Goal: Task Accomplishment & Management: Manage account settings

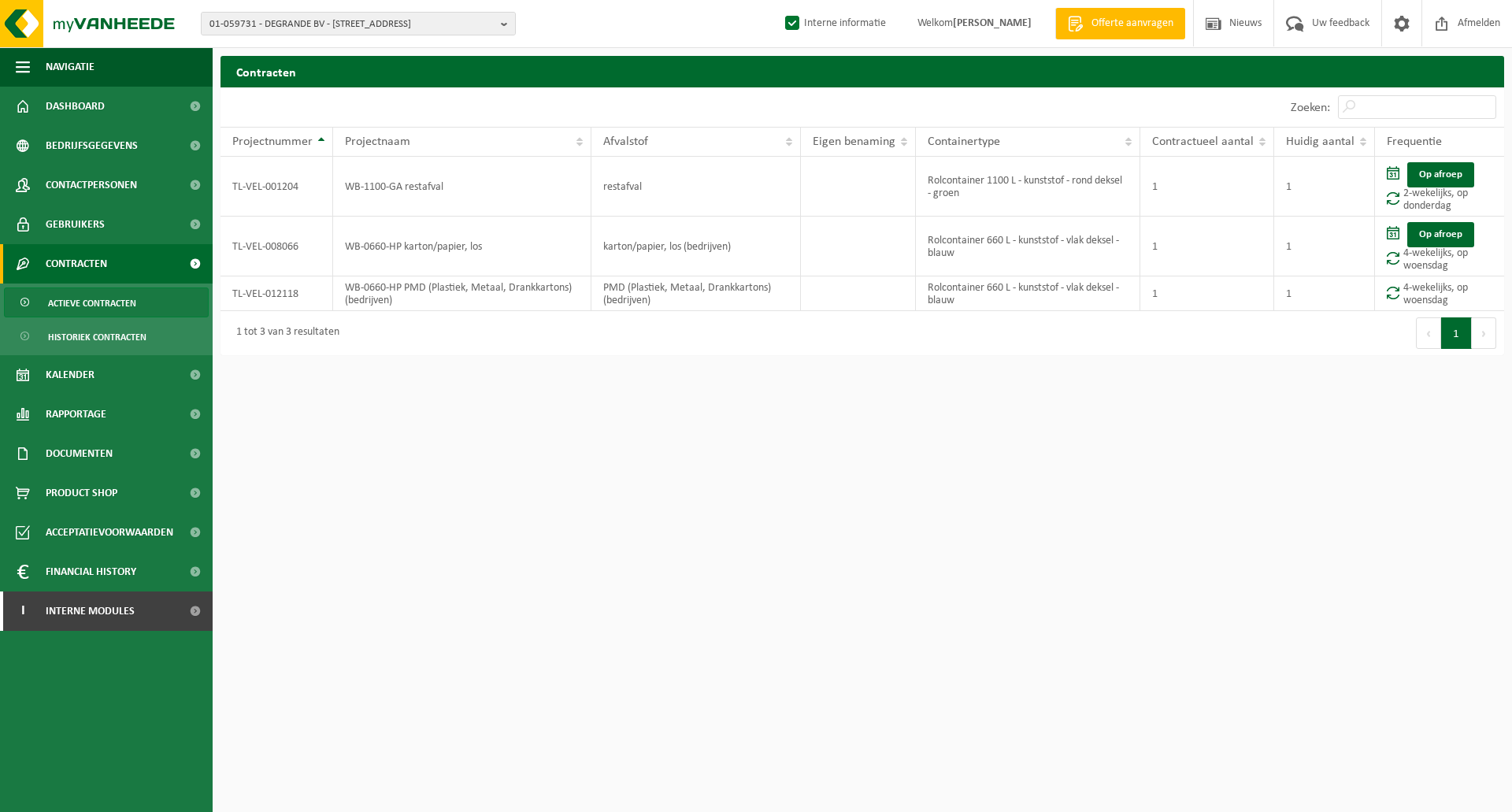
click at [602, 103] on div "10 25 50 100 10 resultaten weergeven" at bounding box center [541, 107] width 642 height 39
click at [633, 107] on div "10 25 50 100 10 resultaten weergeven" at bounding box center [541, 107] width 642 height 39
click at [656, 377] on html "01-059731 - DEGRANDE BV - 8510 BELLEGEM, DOORNIKSERIJKSWEG 117 01-059731 - DEGR…" at bounding box center [756, 406] width 1512 height 812
click at [579, 358] on div "Contracten Even geduld. Door de grote hoeveelheid gegevens duurt het laden even…" at bounding box center [862, 209] width 1300 height 307
click at [334, 26] on span "01-059731 - DEGRANDE BV - 8510 BELLEGEM, DOORNIKSERIJKSWEG 117" at bounding box center [352, 25] width 285 height 24
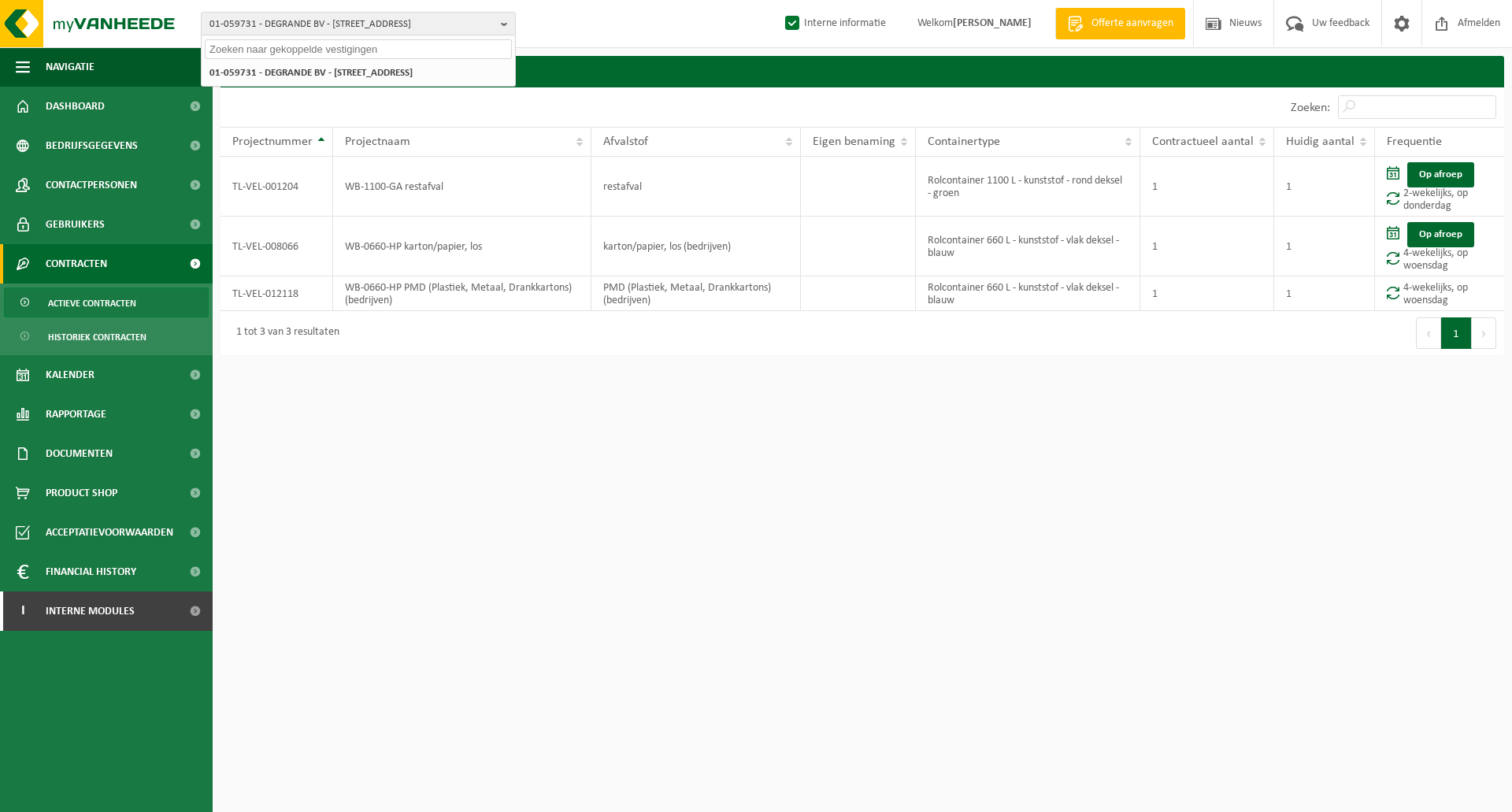
click at [258, 46] on input "text" at bounding box center [358, 49] width 307 height 20
paste input "10-886346"
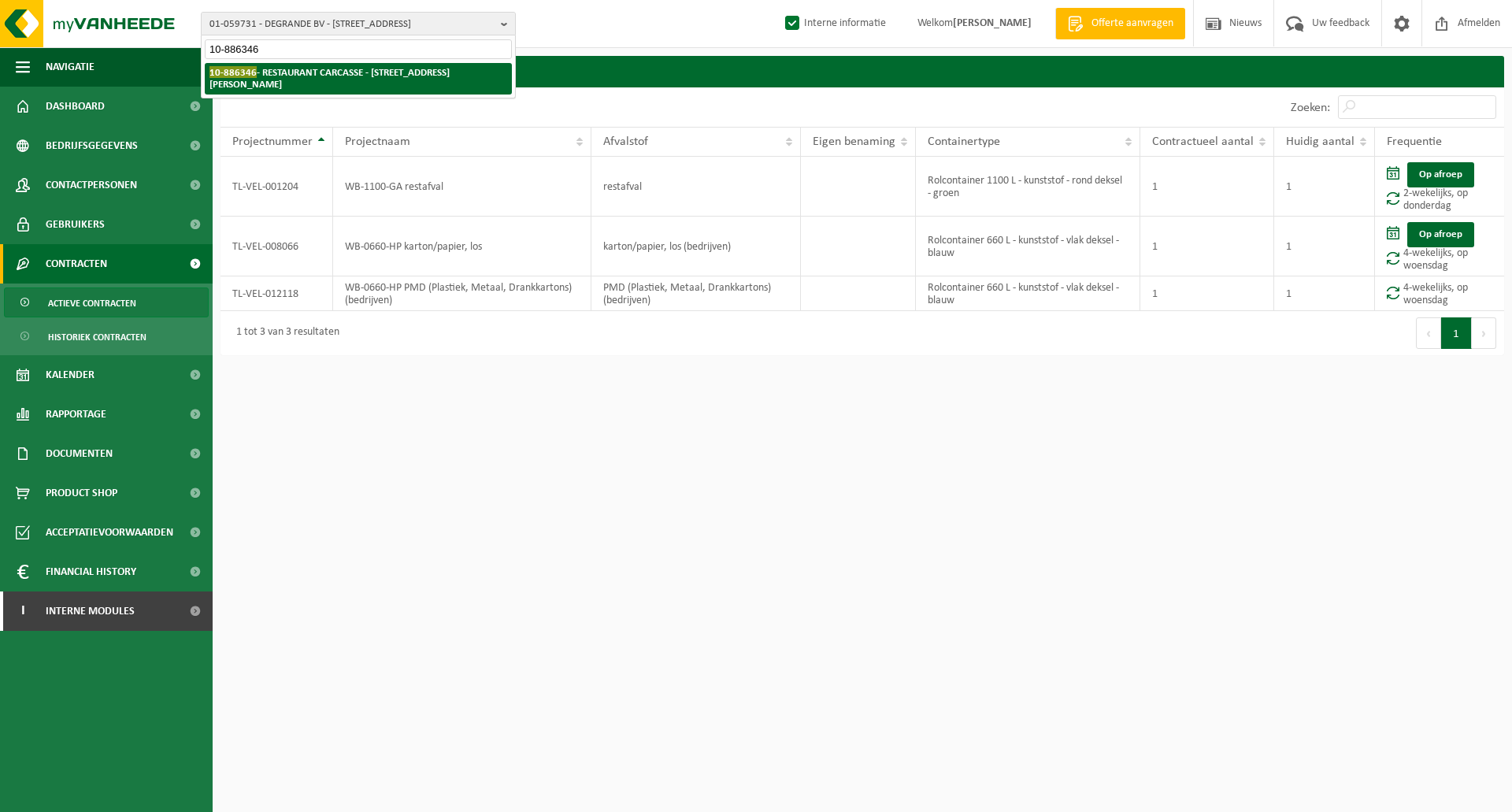
type input "10-886346"
click at [296, 80] on li "10-886346 - RESTAURANT CARCASSE - 8670 KOKSIJDE, HENRI CHRISTIAENLAAN 5" at bounding box center [358, 79] width 307 height 31
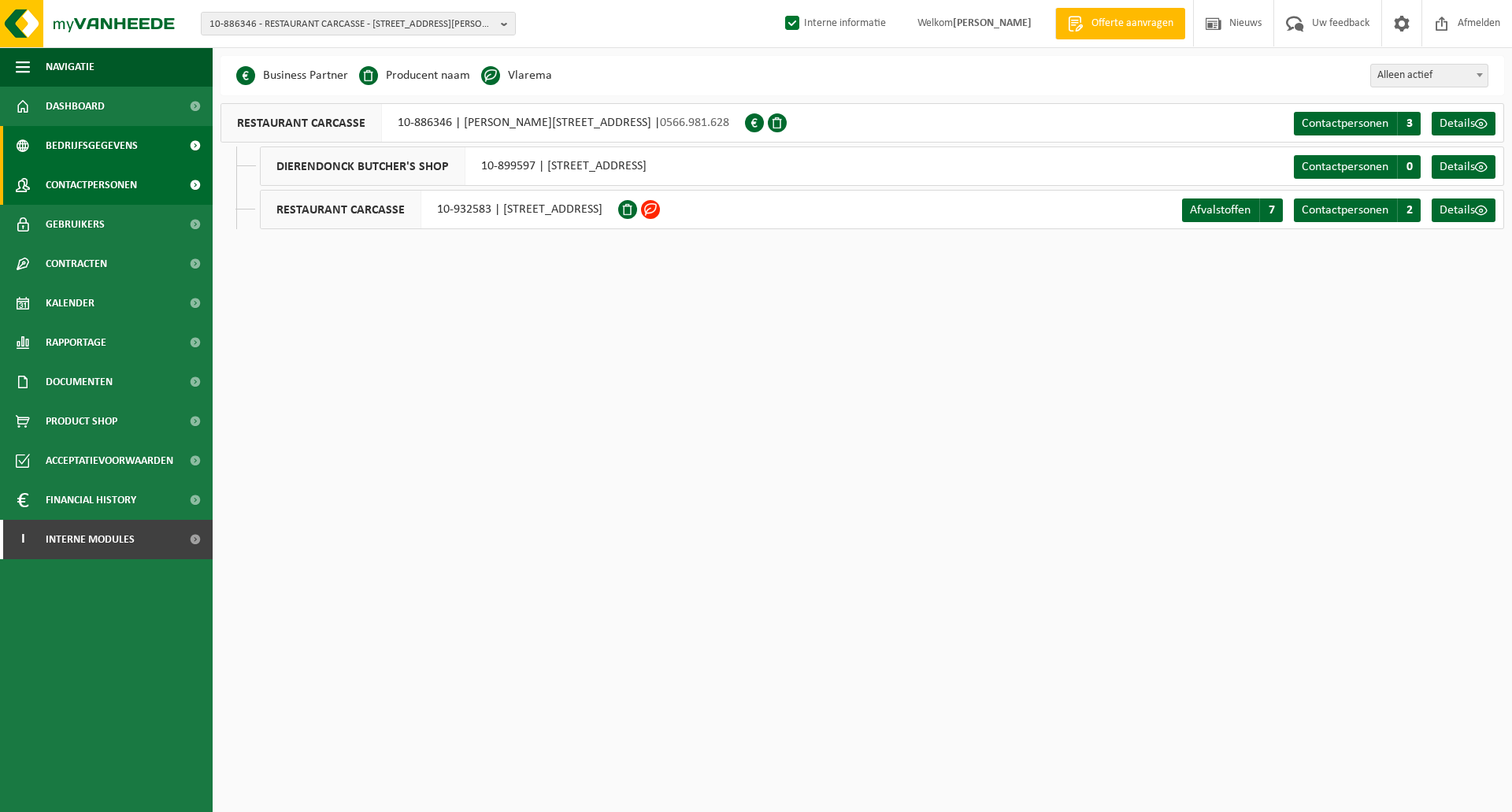
click at [75, 186] on span "Contactpersonen" at bounding box center [90, 185] width 91 height 39
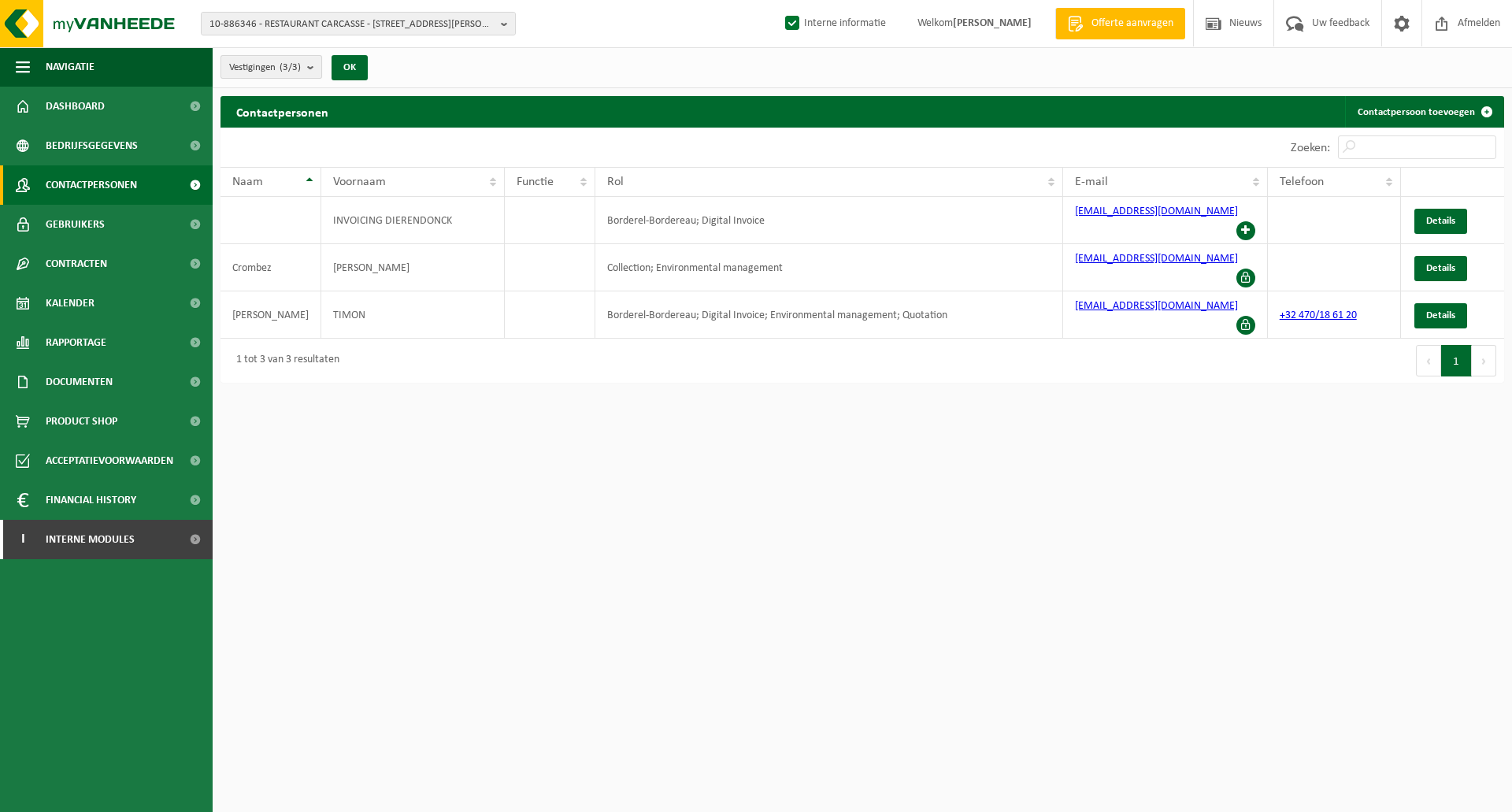
click at [311, 74] on b "submit" at bounding box center [314, 67] width 14 height 22
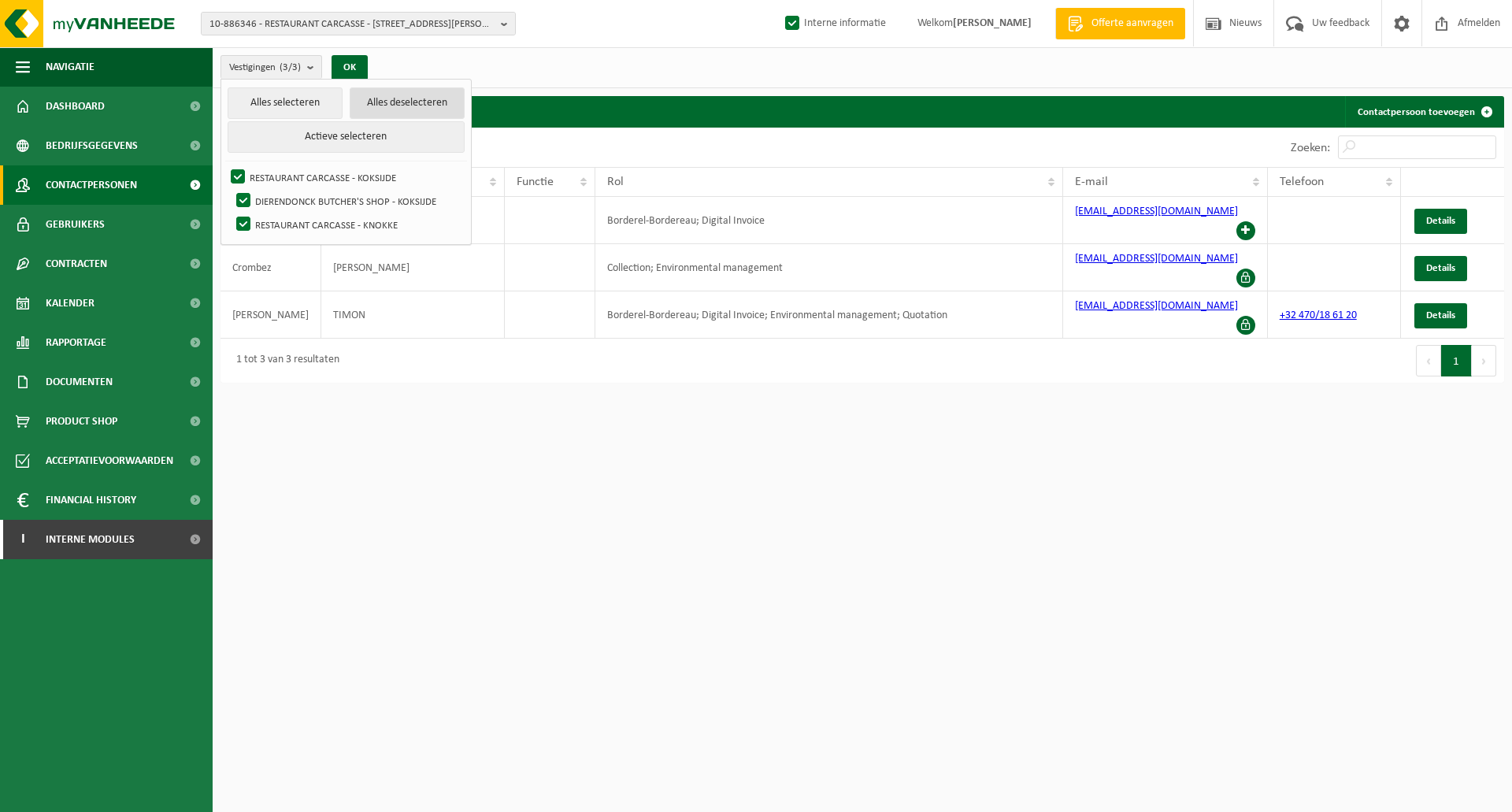
click at [395, 113] on button "Alles deselecteren" at bounding box center [407, 103] width 115 height 31
checkbox input "false"
click at [236, 172] on label "RESTAURANT CARCASSE - KOKSIJDE" at bounding box center [346, 177] width 237 height 24
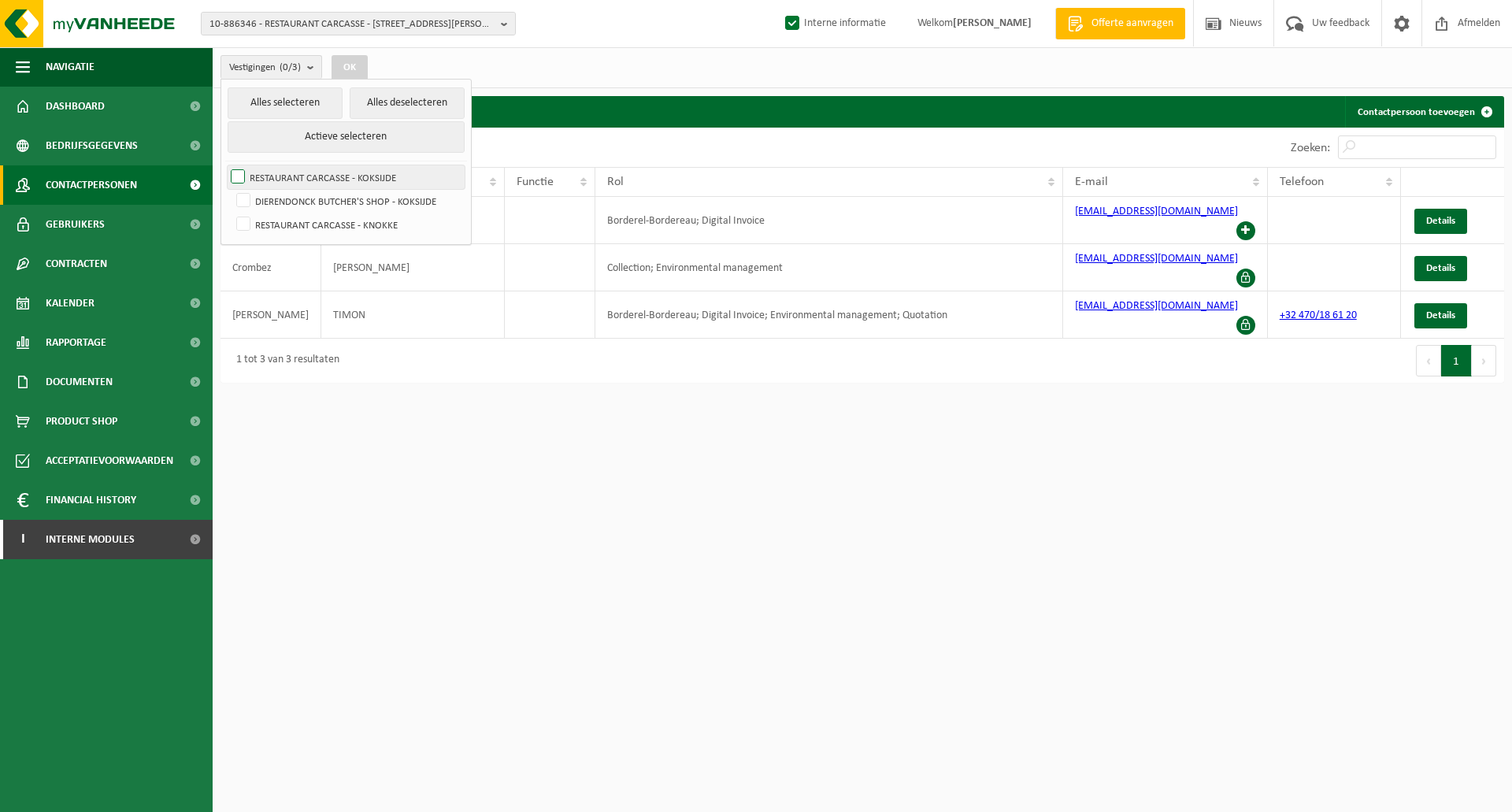
click at [225, 165] on input "RESTAURANT CARCASSE - KOKSIJDE" at bounding box center [224, 164] width 1 height 1
checkbox input "true"
click at [344, 70] on button "OK" at bounding box center [349, 68] width 36 height 26
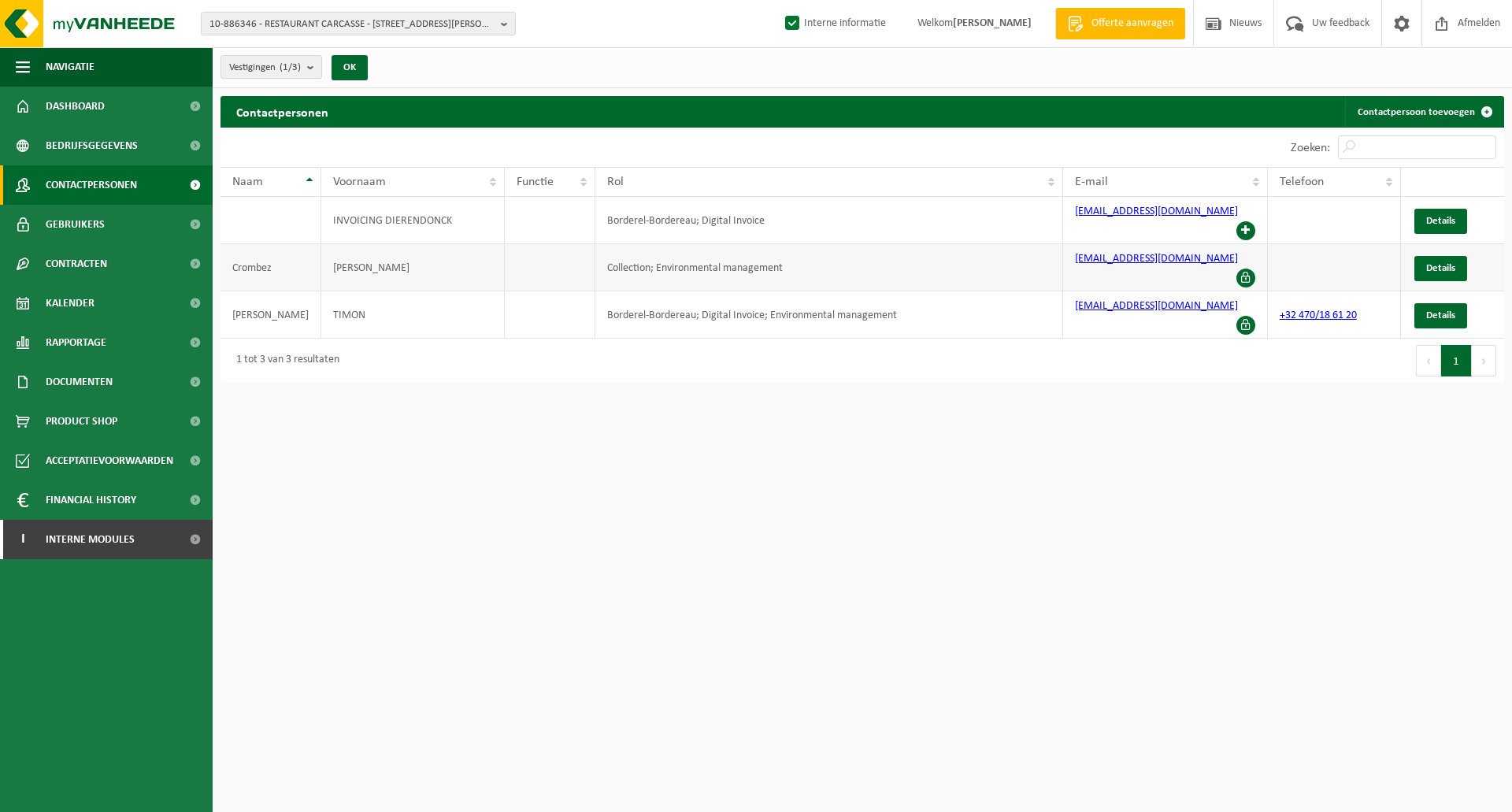
click at [748, 246] on td "Collection; Environmental management" at bounding box center [830, 267] width 468 height 47
drag, startPoint x: 1166, startPoint y: 245, endPoint x: 1073, endPoint y: 244, distance: 93.0
click at [1073, 244] on td "knokke@carcasse.be" at bounding box center [1166, 267] width 204 height 47
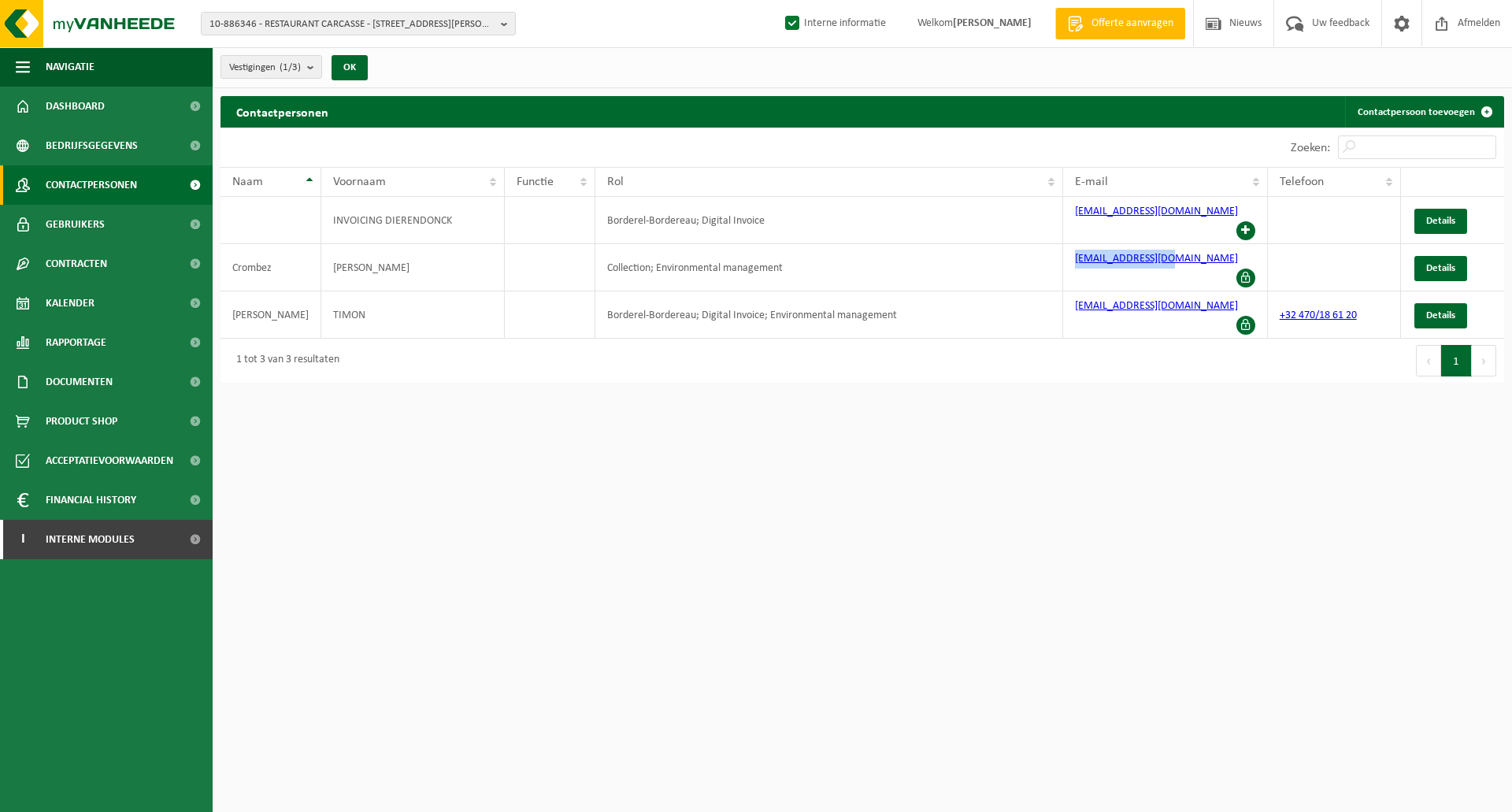
copy link "knokke@carcasse.be"
click at [731, 434] on html "10-886346 - RESTAURANT CARCASSE - 8670 KOKSIJDE, HENRI CHRISTIAENLAAN 5 10-8863…" at bounding box center [756, 406] width 1512 height 812
click at [55, 219] on span "Gebruikers" at bounding box center [75, 224] width 59 height 39
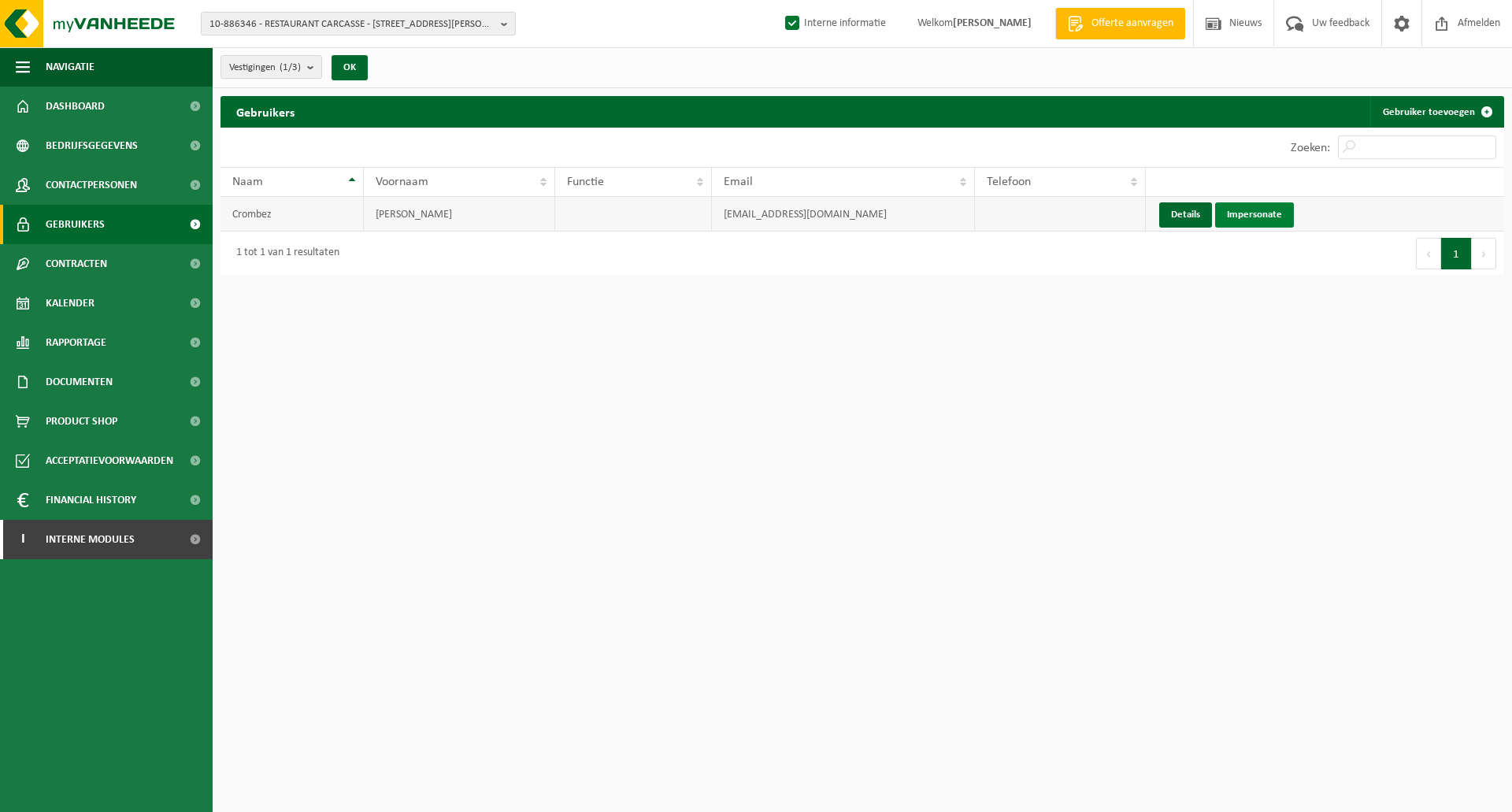
click at [1258, 215] on link "Impersonate" at bounding box center [1254, 215] width 79 height 26
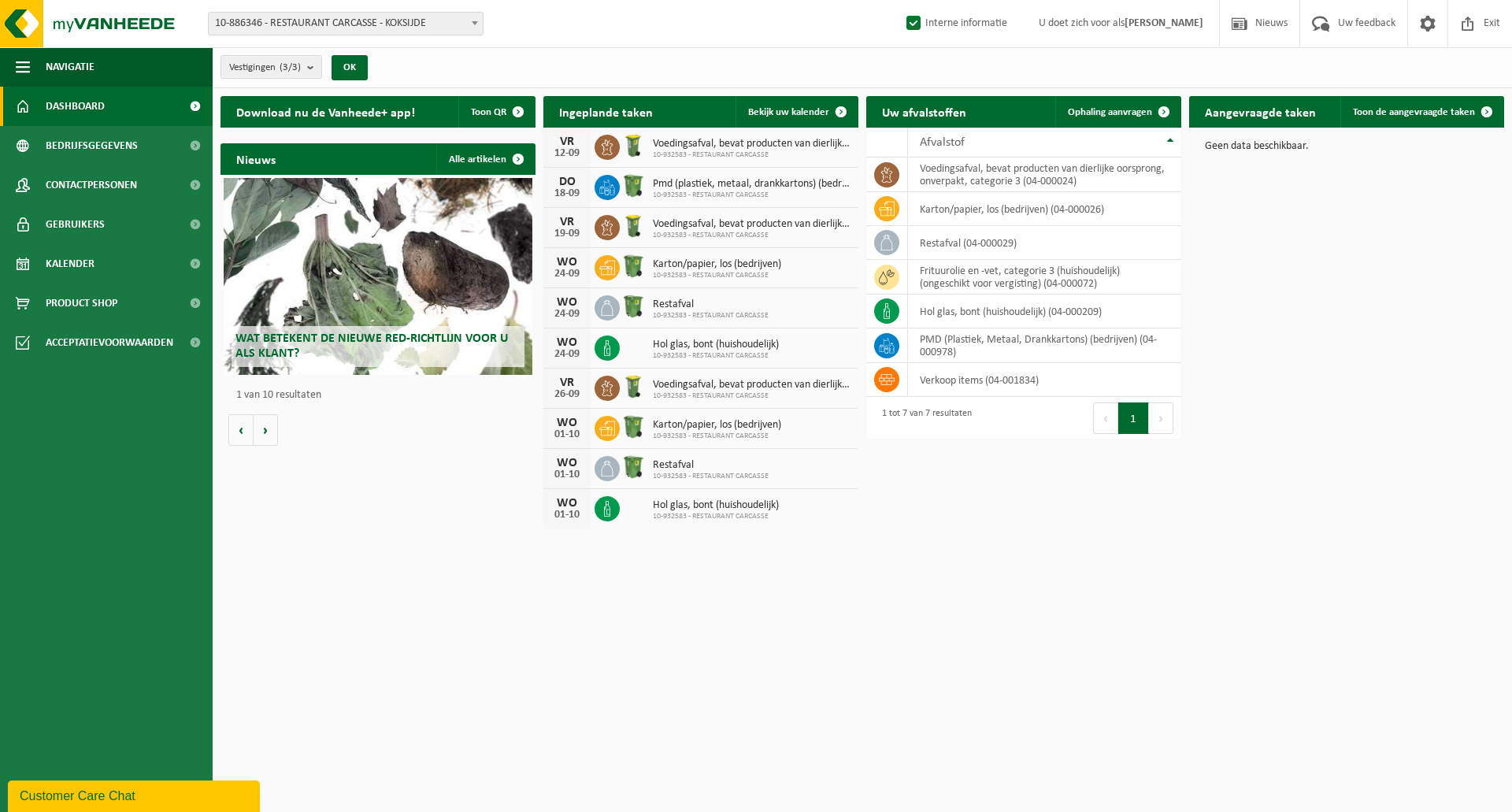
click at [645, 64] on div "Vestigingen (3/3) Alles selecteren Alles deselecteren Actieve selecteren RESTAU…" at bounding box center [862, 68] width 1300 height 41
click at [1479, 25] on span at bounding box center [1469, 23] width 24 height 46
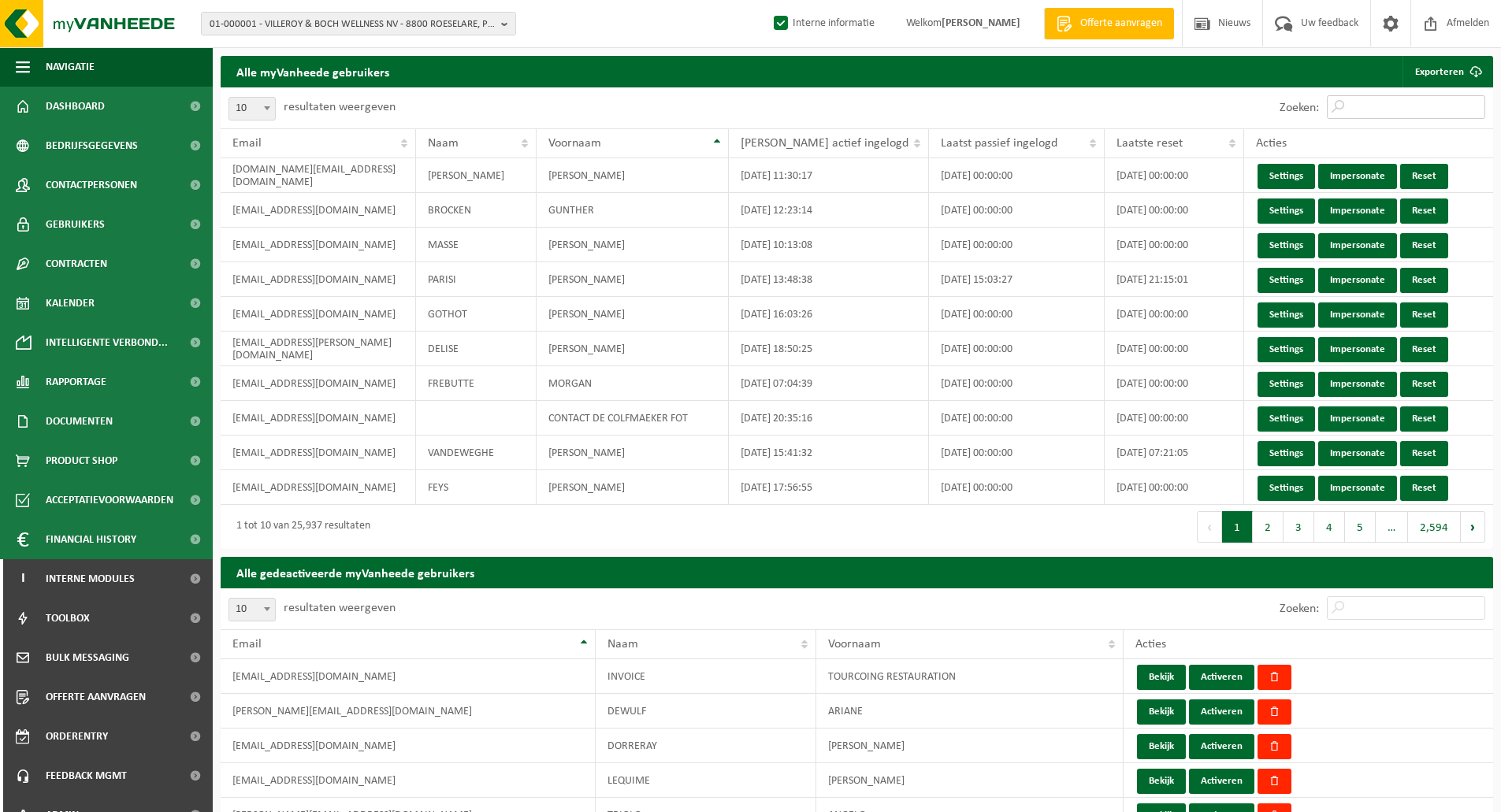
click at [1422, 115] on input "Zoeken:" at bounding box center [1406, 107] width 158 height 24
click at [292, 26] on span "01-000001 - VILLEROY & BOCH WELLNESS NV - 8800 ROESELARE, POPULIERSTRAAT 1" at bounding box center [352, 25] width 285 height 24
paste input "10-886346"
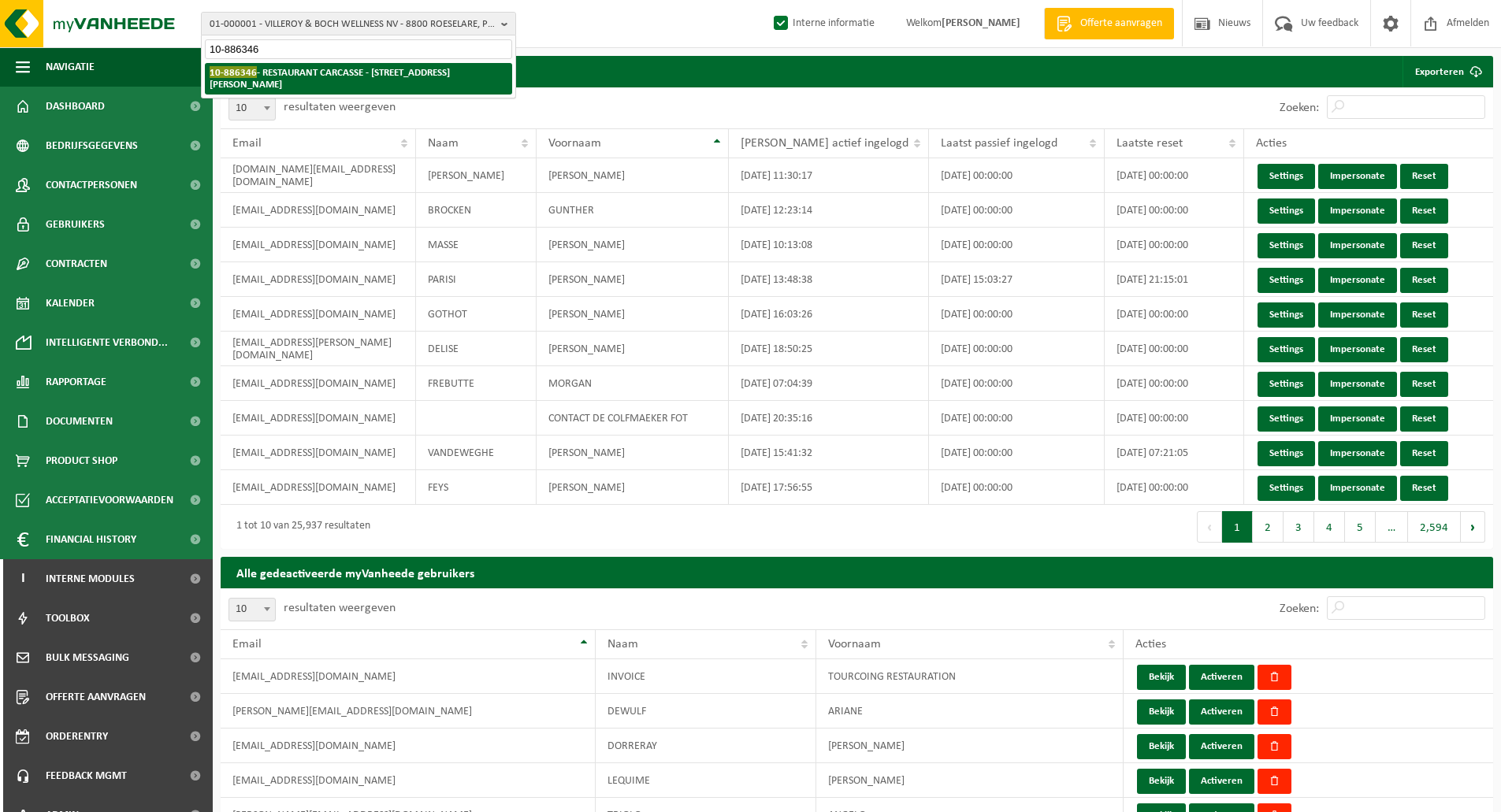
type input "10-886346"
click at [300, 71] on strong "10-886346 - RESTAURANT CARCASSE - 8670 KOKSIJDE, HENRI CHRISTIAENLAAN 5" at bounding box center [330, 78] width 240 height 24
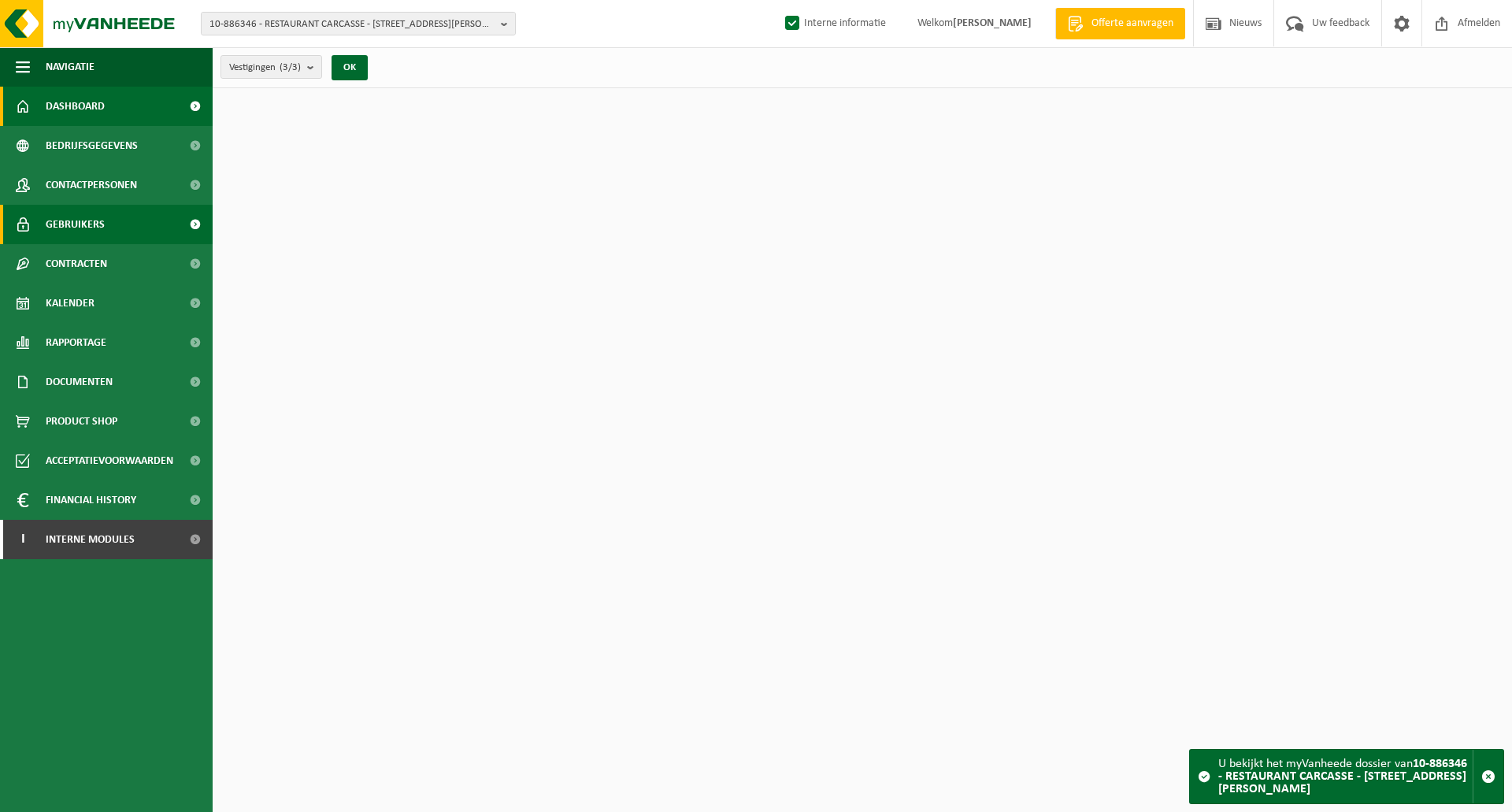
click at [76, 221] on span "Gebruikers" at bounding box center [75, 224] width 59 height 39
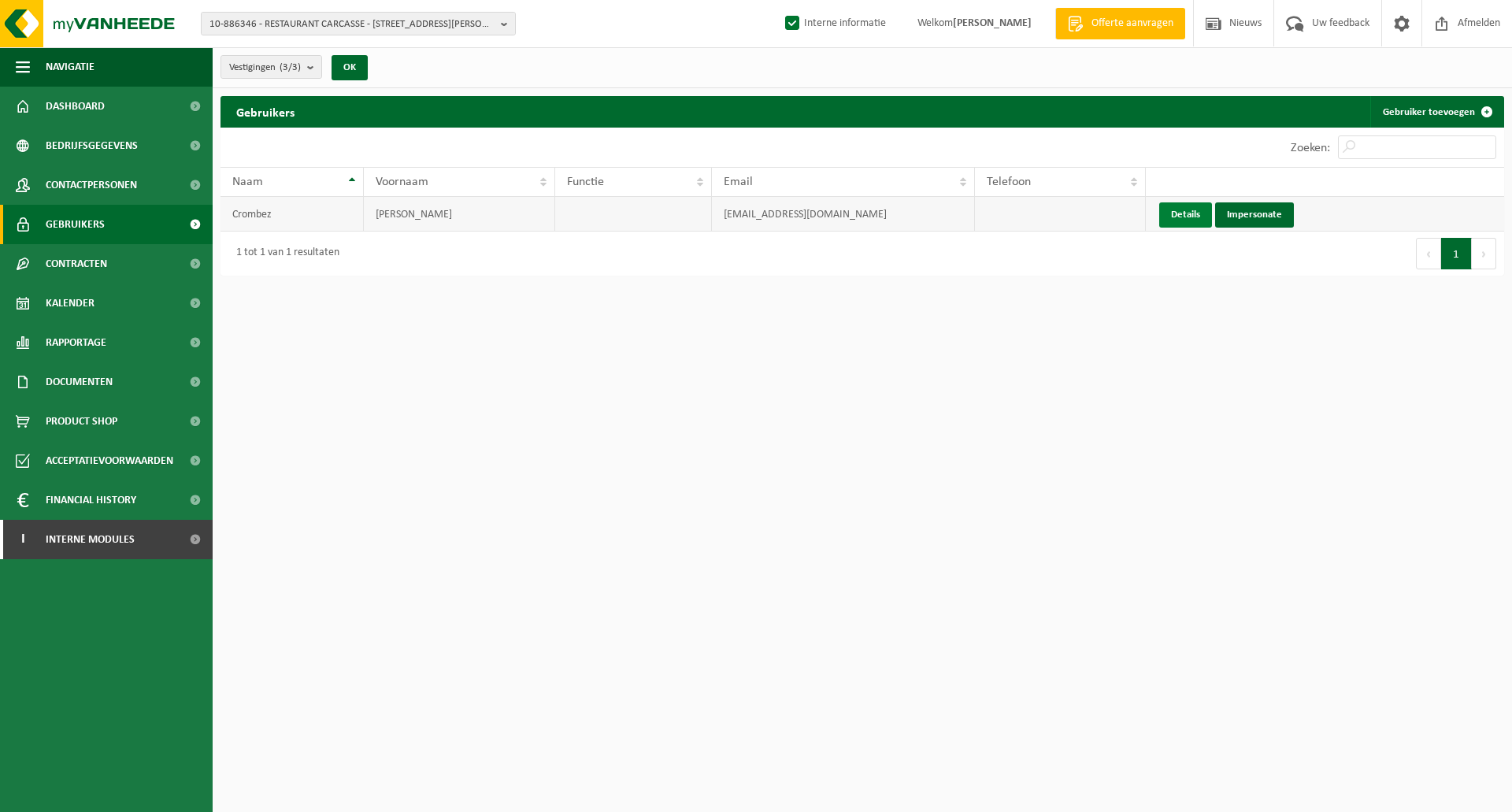
click at [1183, 215] on link "Details" at bounding box center [1186, 215] width 53 height 26
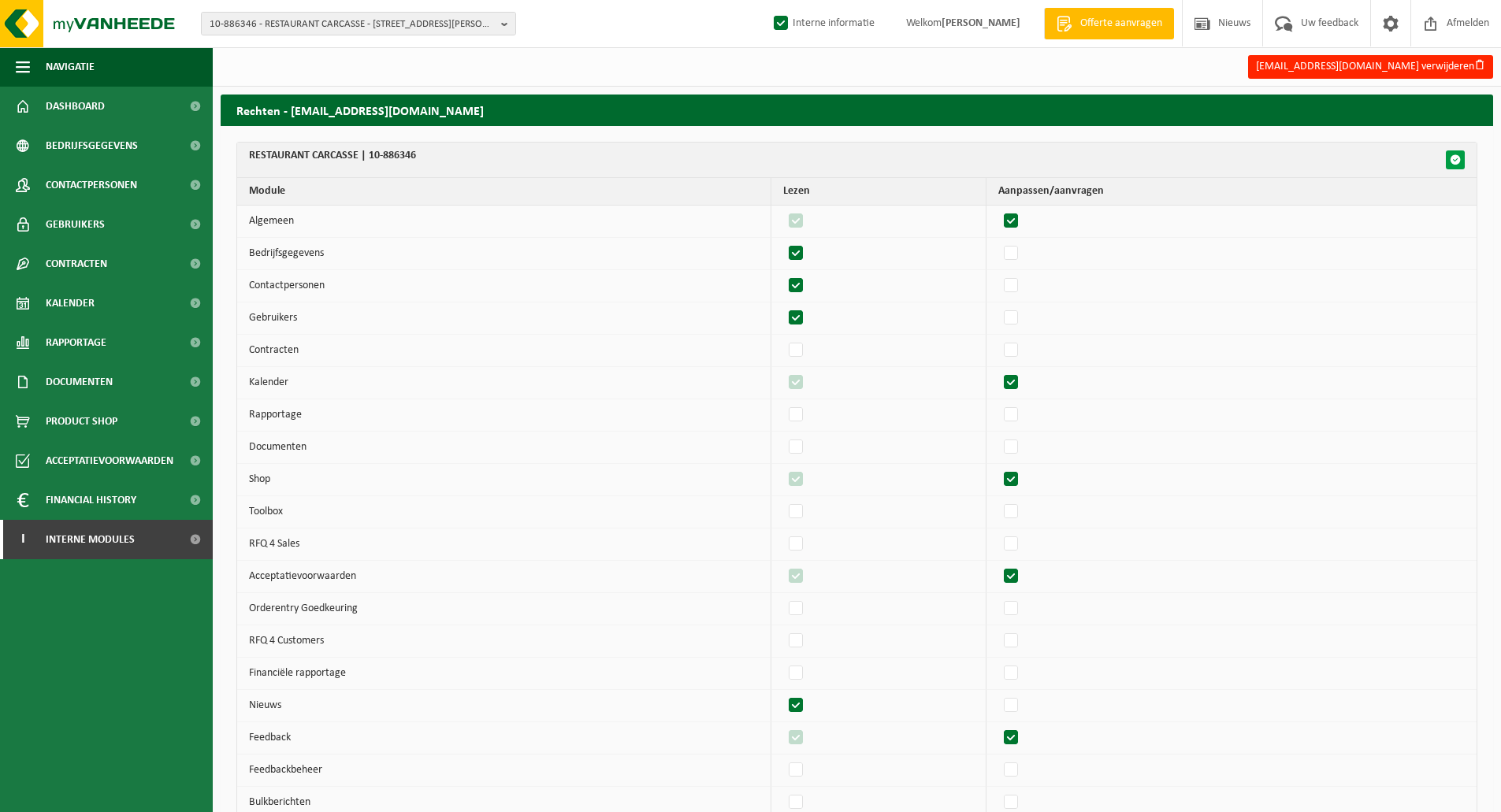
click at [1459, 159] on span "button" at bounding box center [1455, 159] width 11 height 11
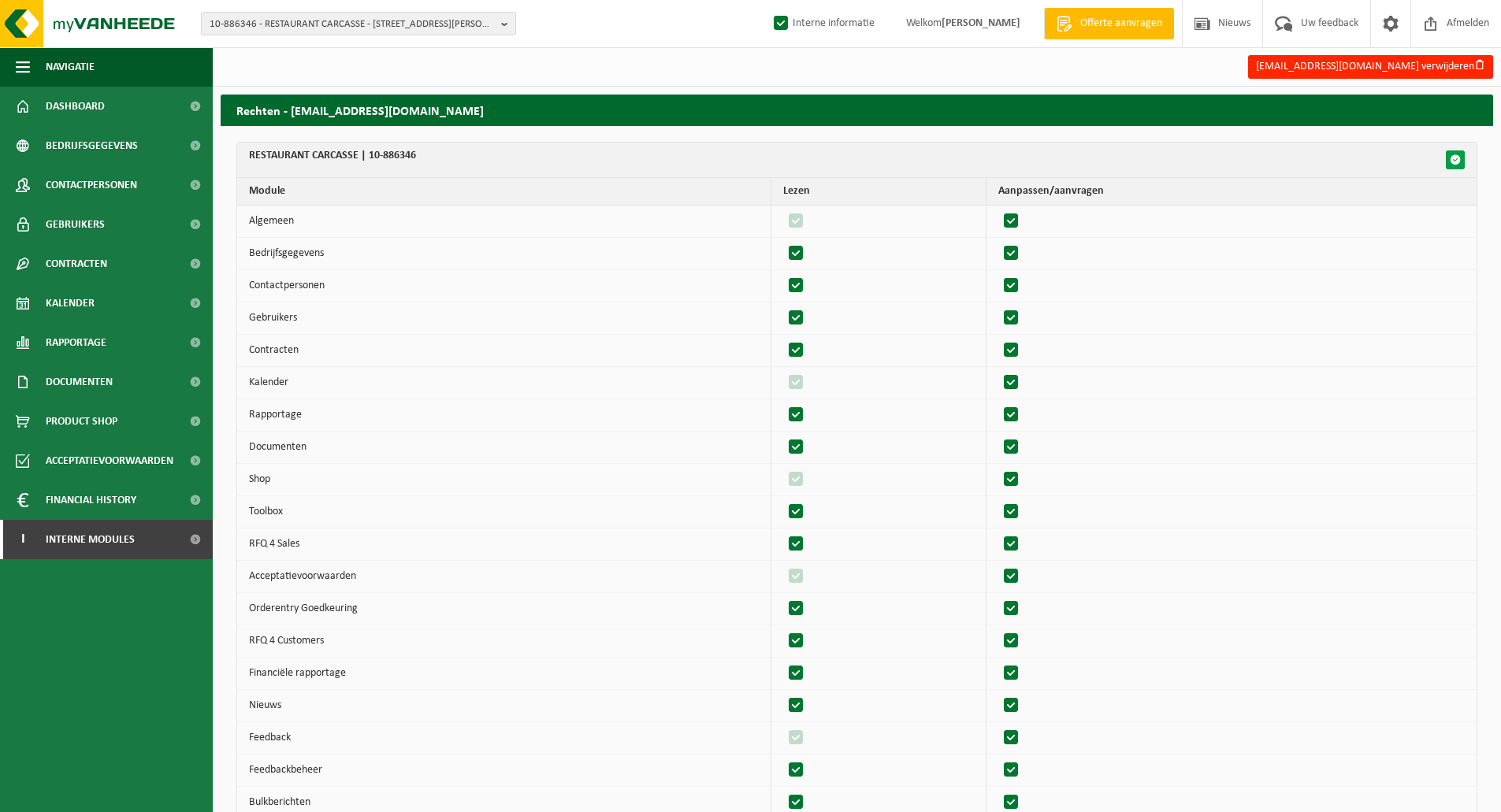
checkbox input "true"
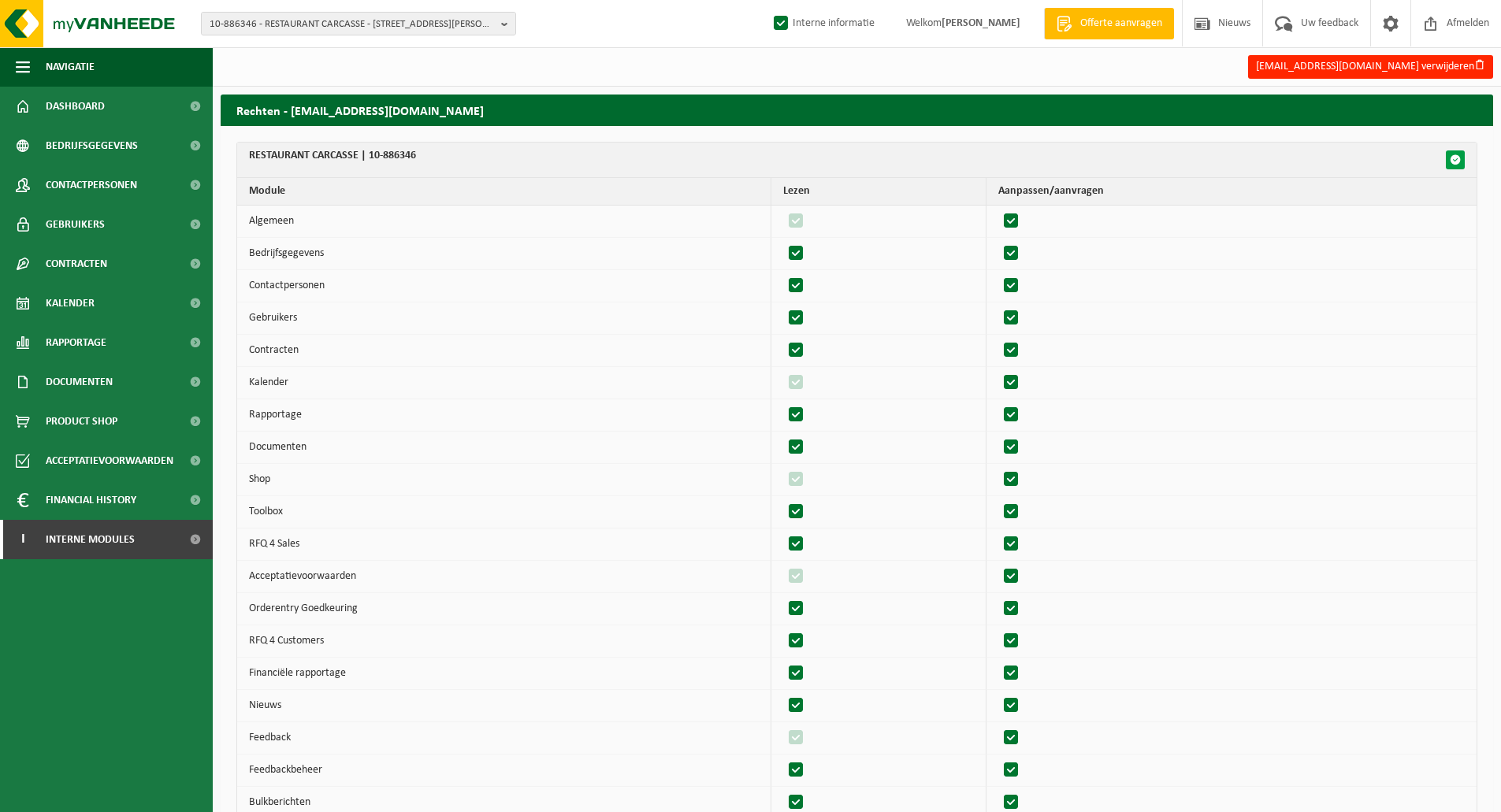
checkbox input "true"
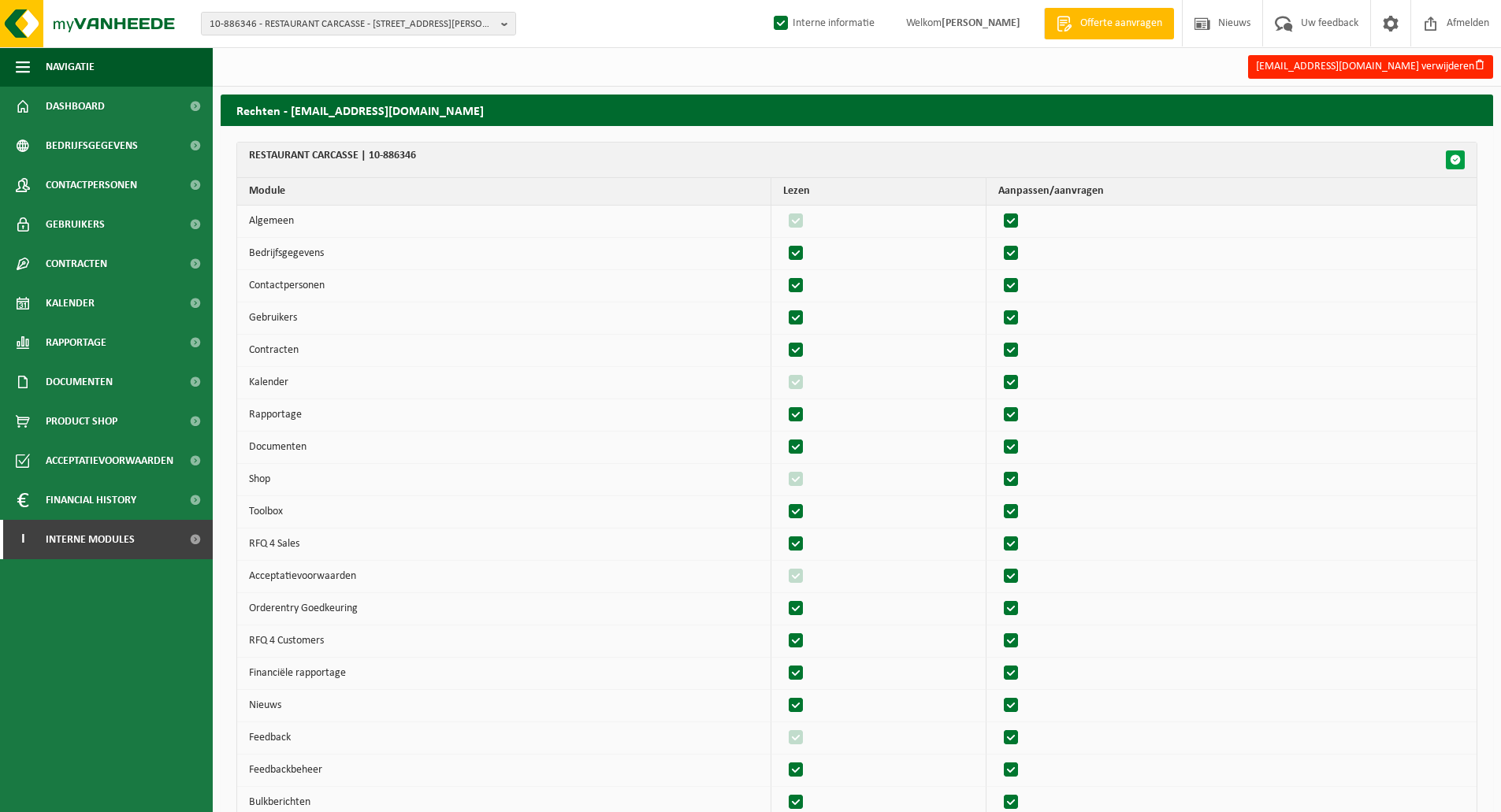
checkbox input "true"
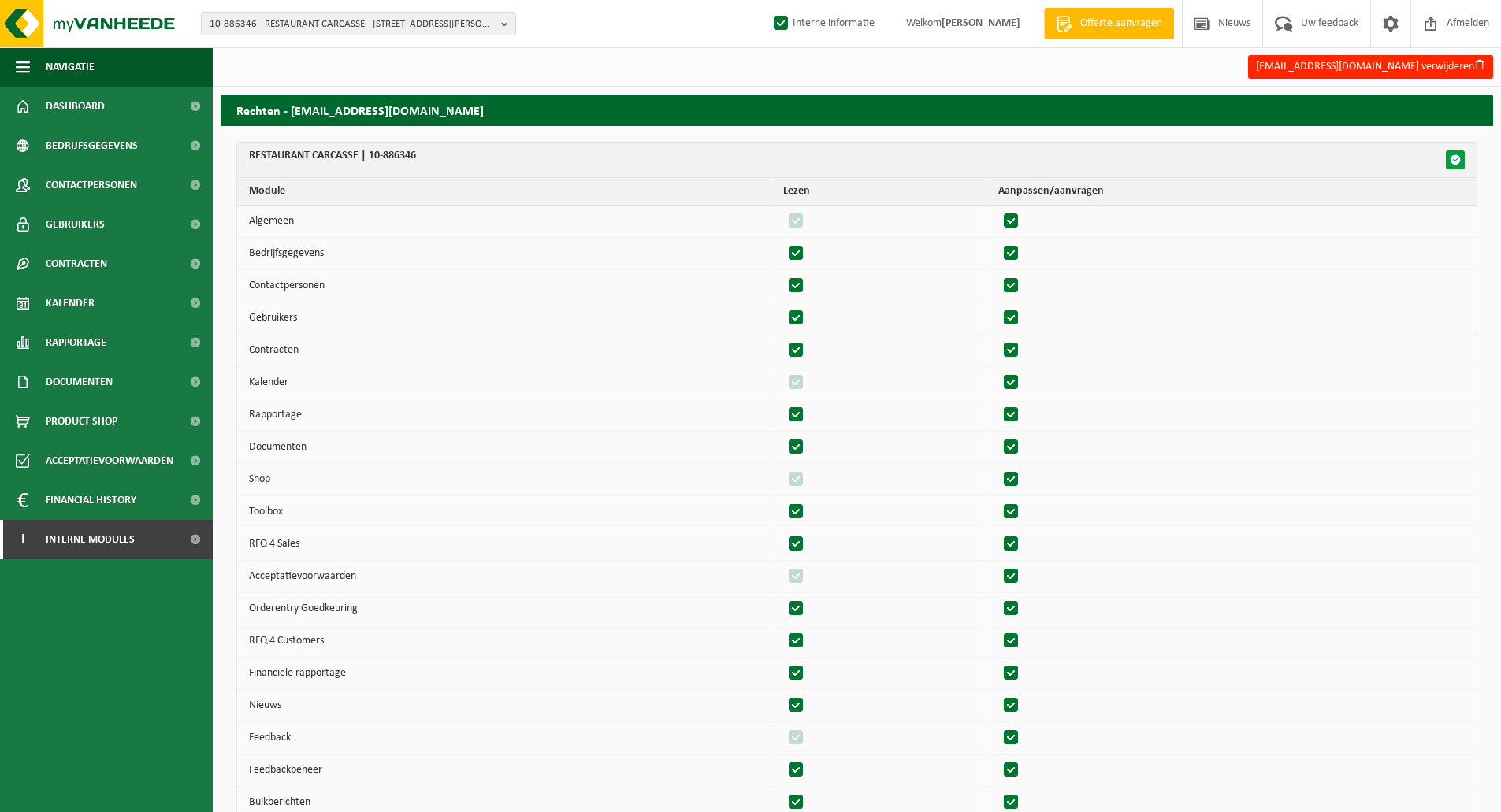
checkbox input "true"
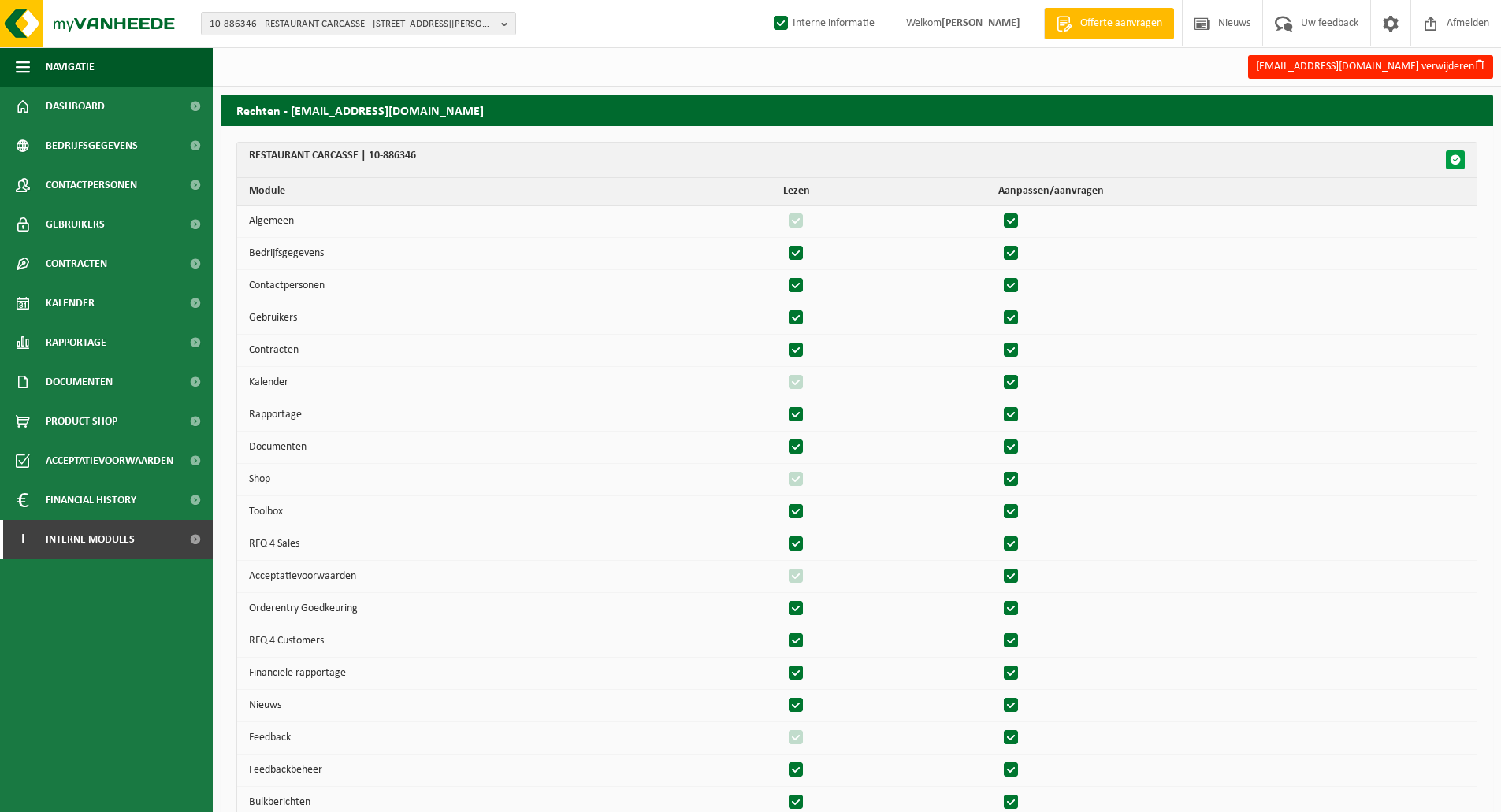
checkbox input "true"
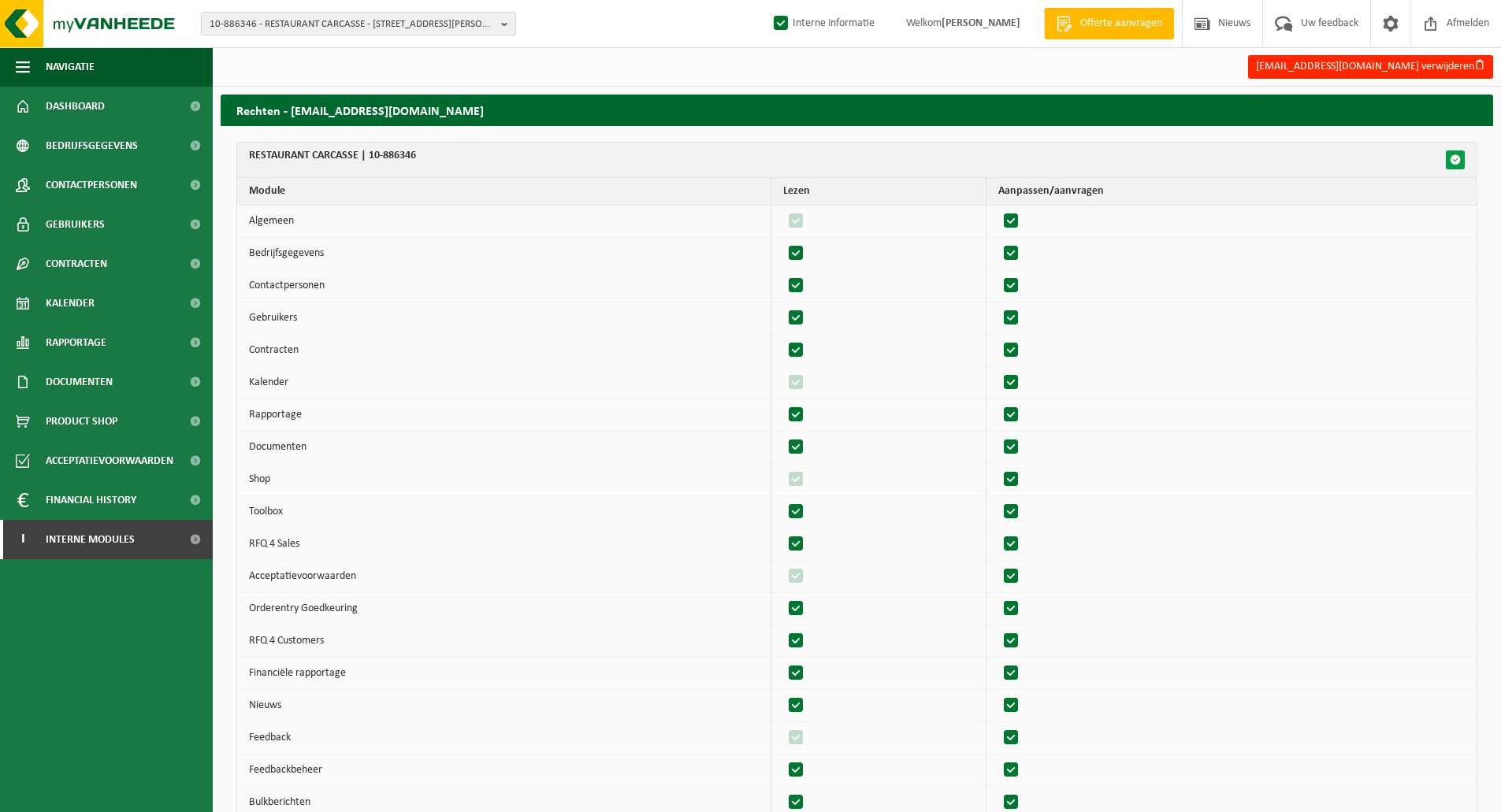
checkbox input "true"
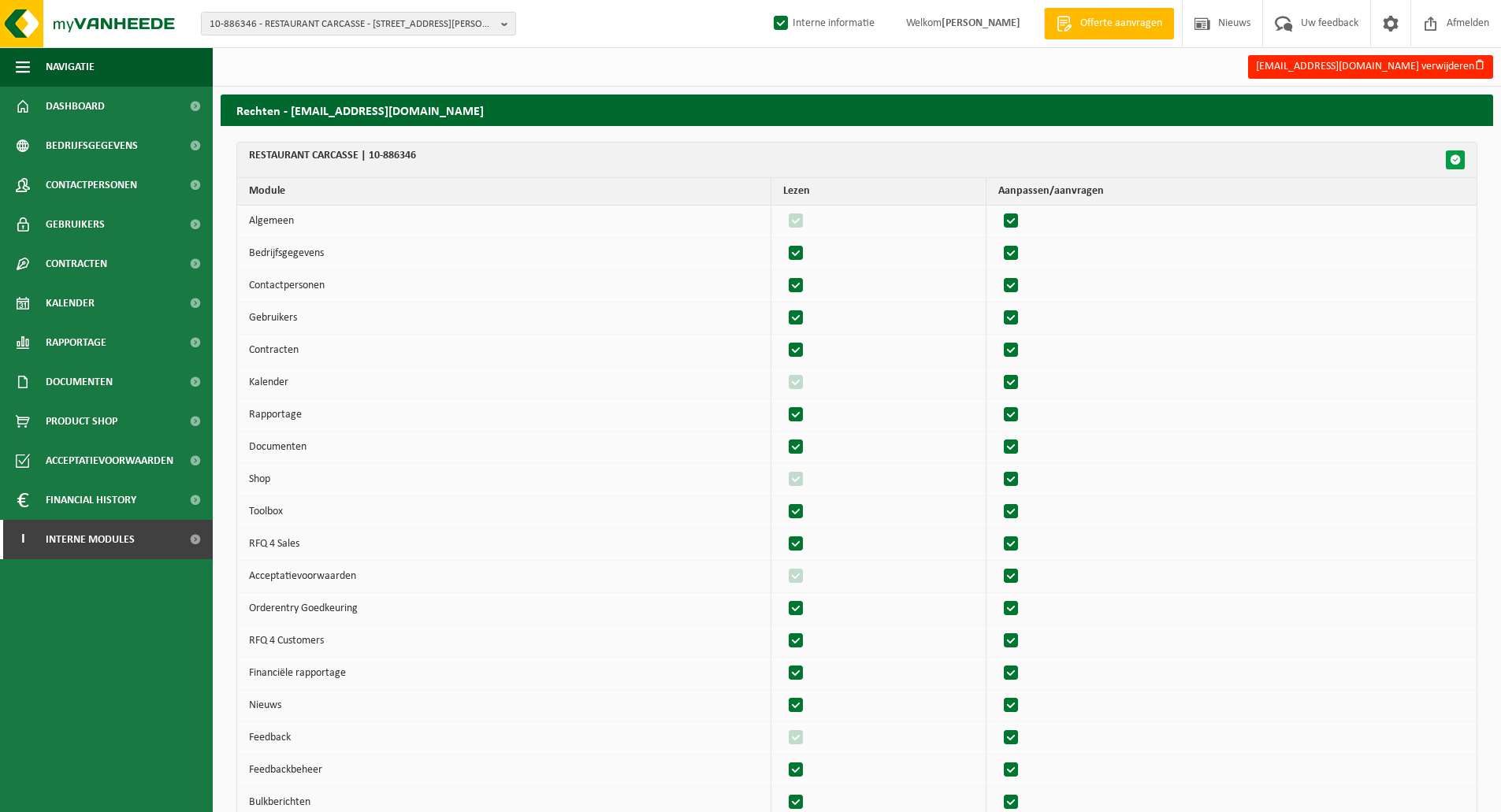
checkbox input "true"
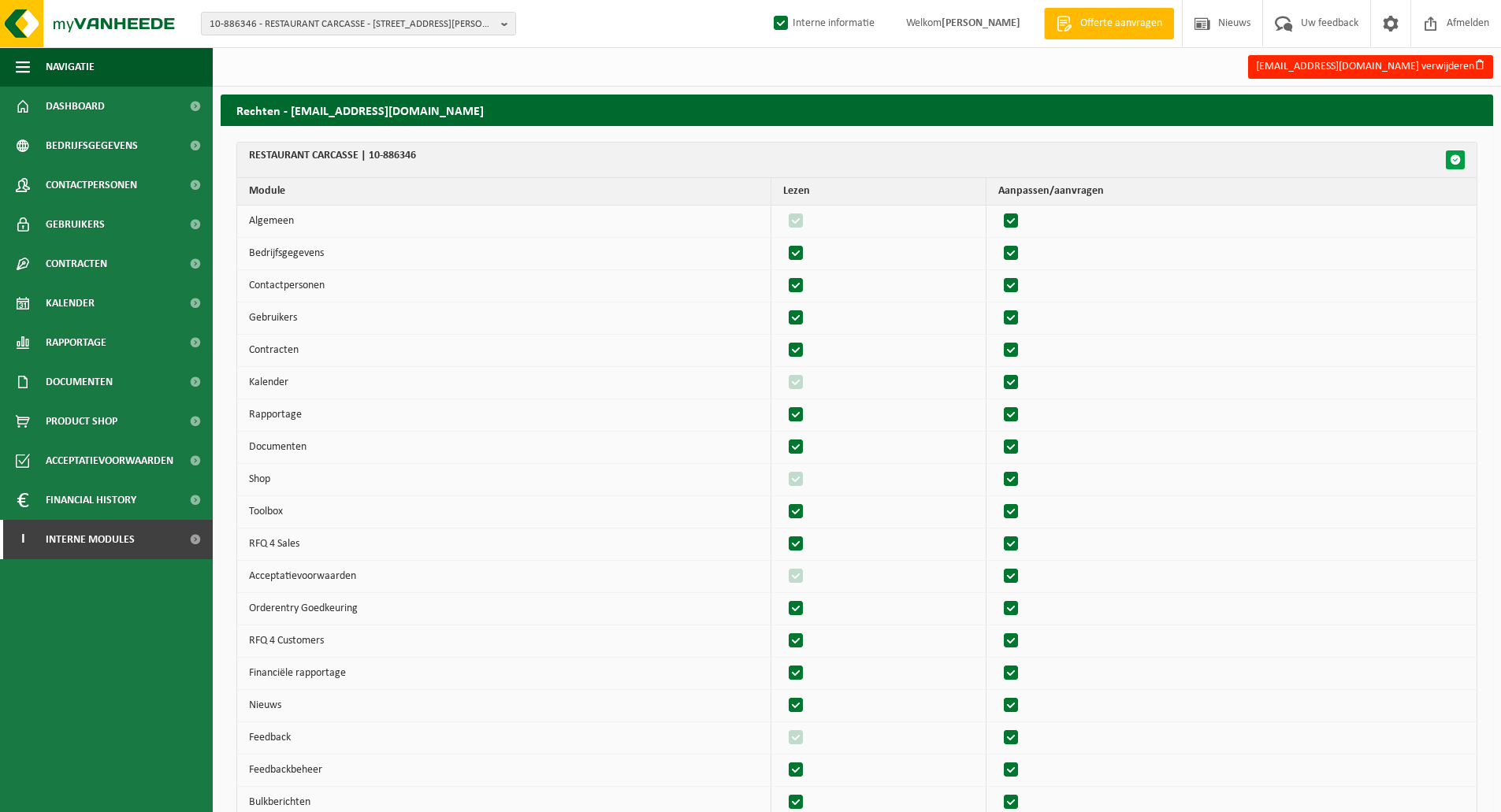
checkbox input "true"
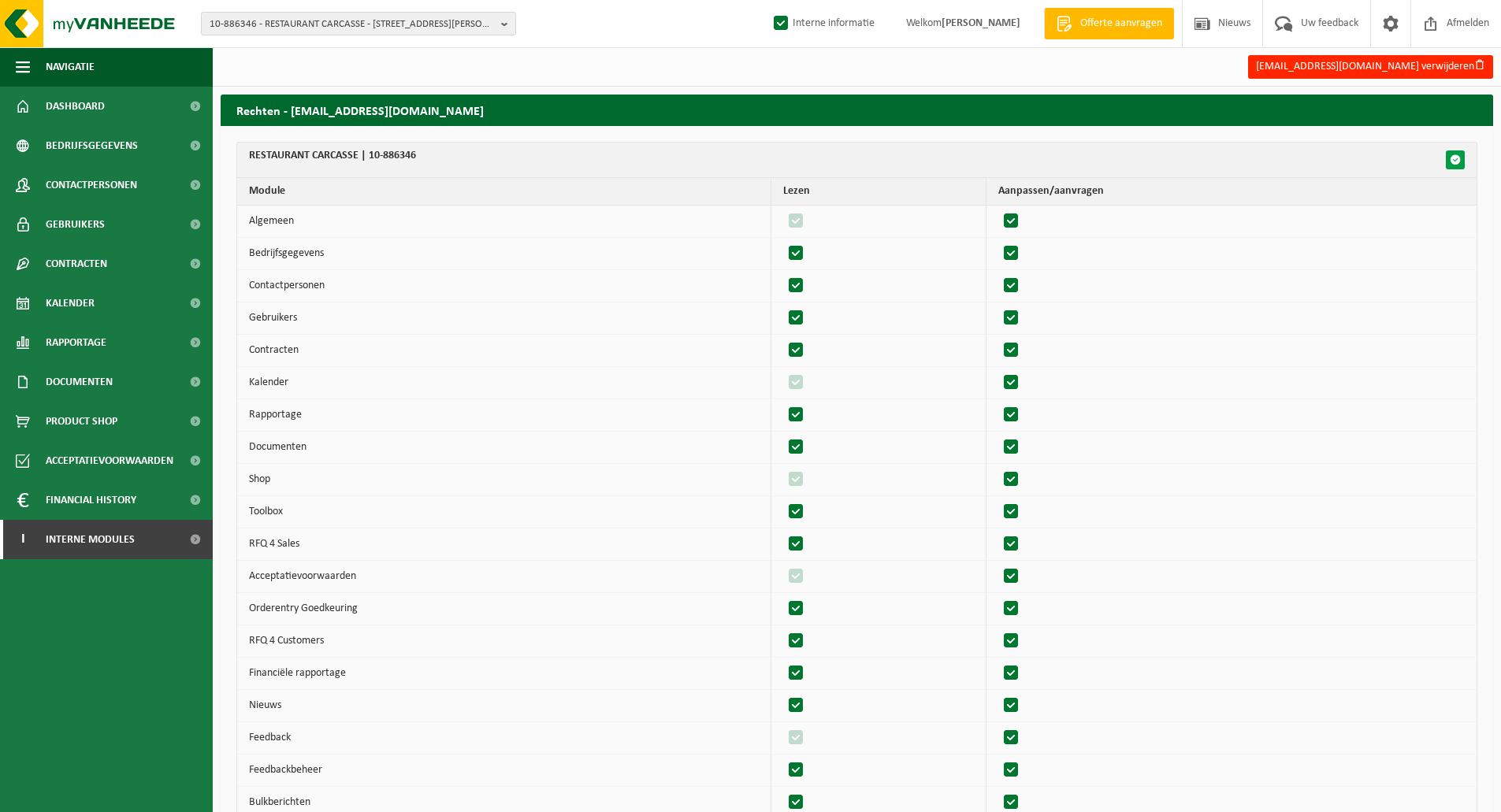
checkbox input "true"
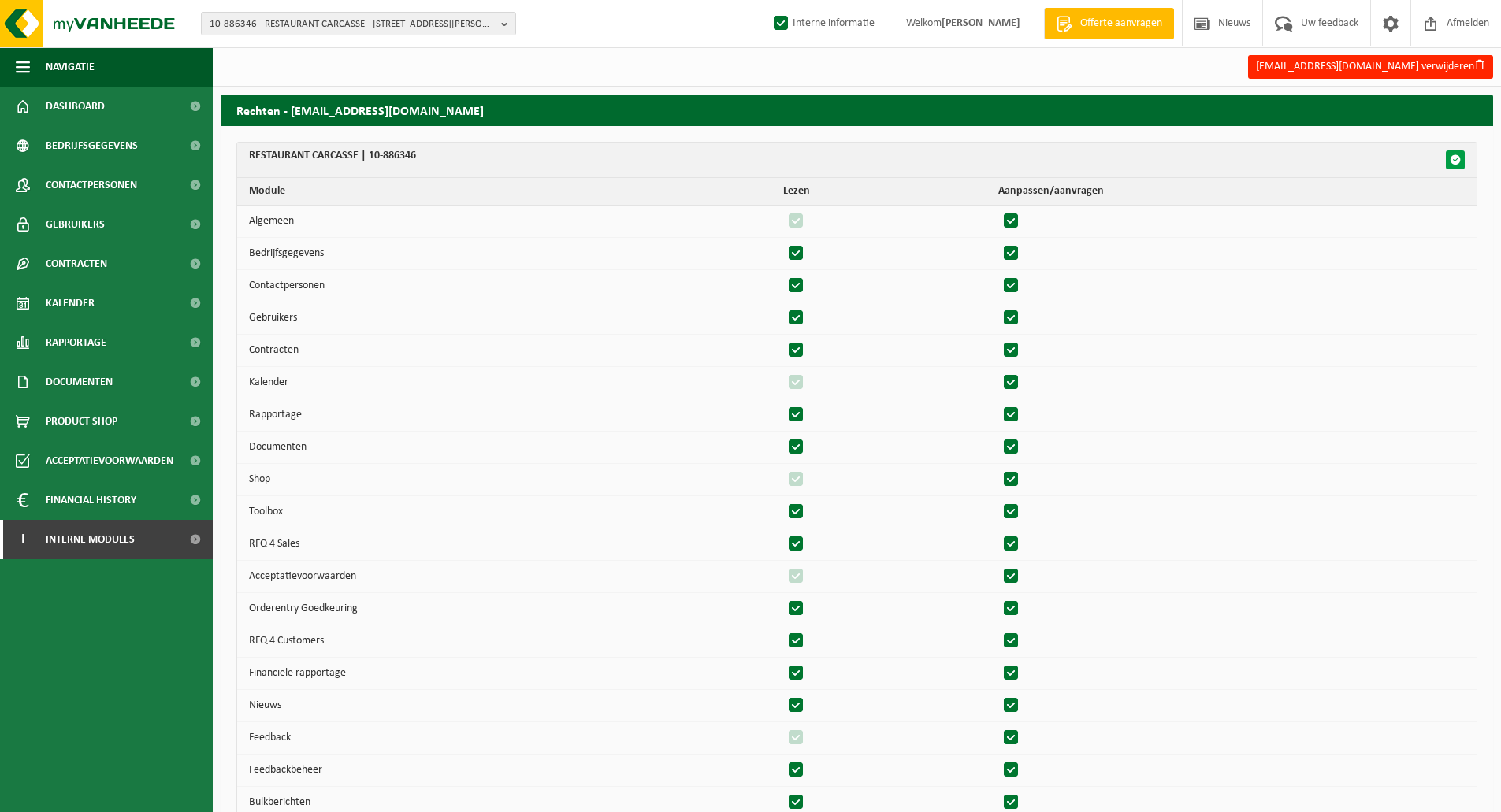
checkbox input "true"
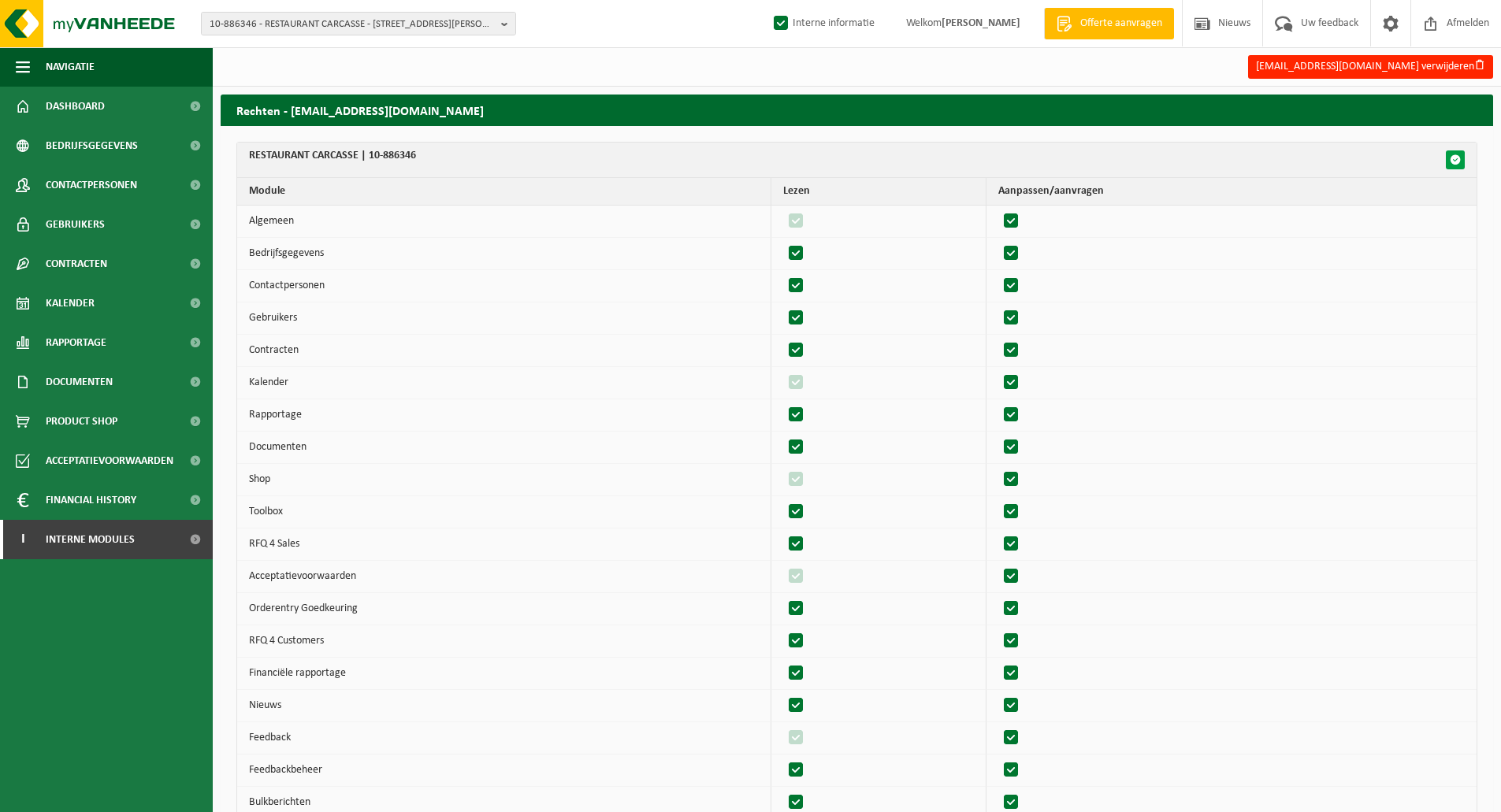
checkbox input "true"
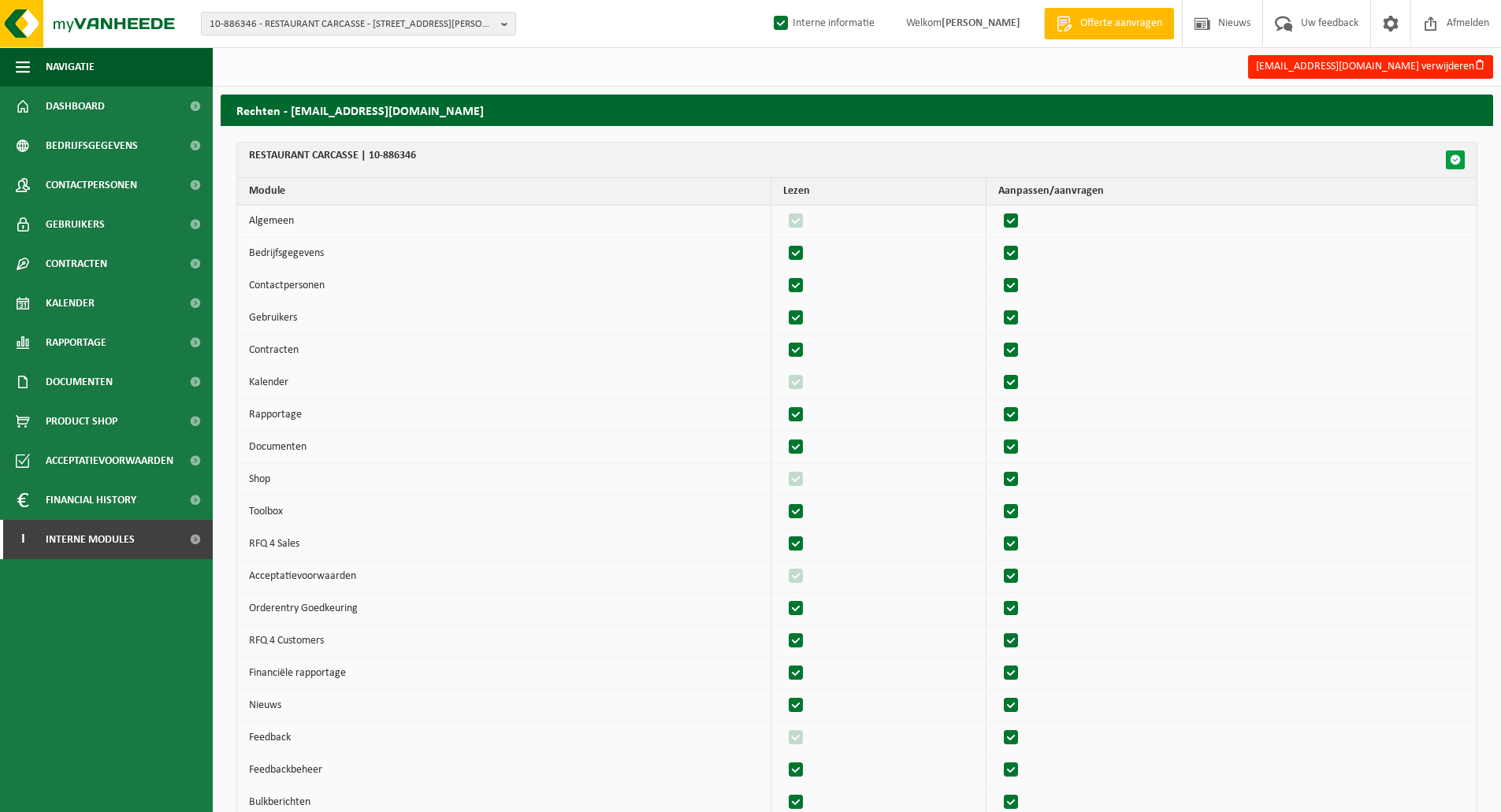
checkbox input "true"
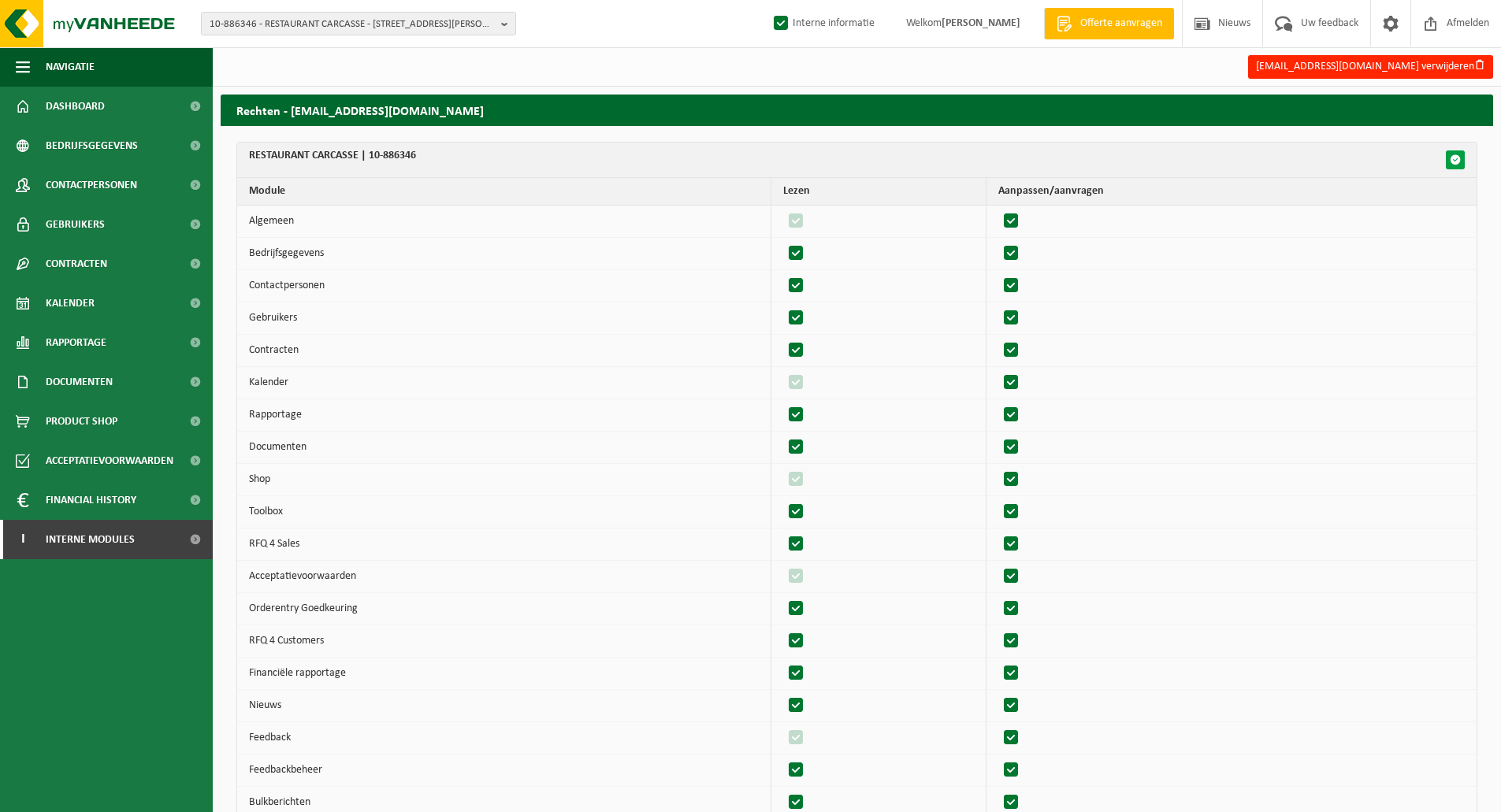
checkbox input "true"
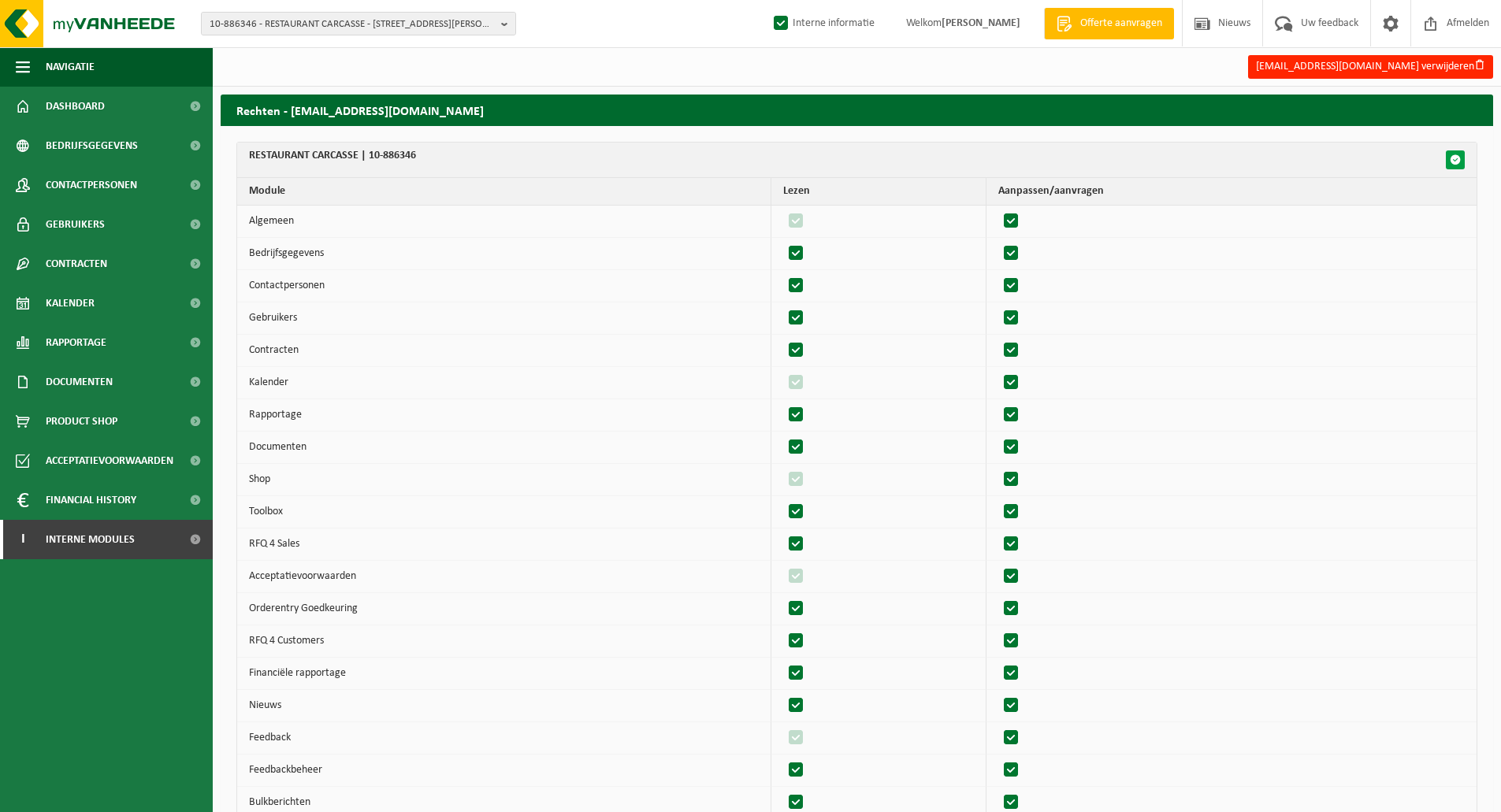
checkbox input "true"
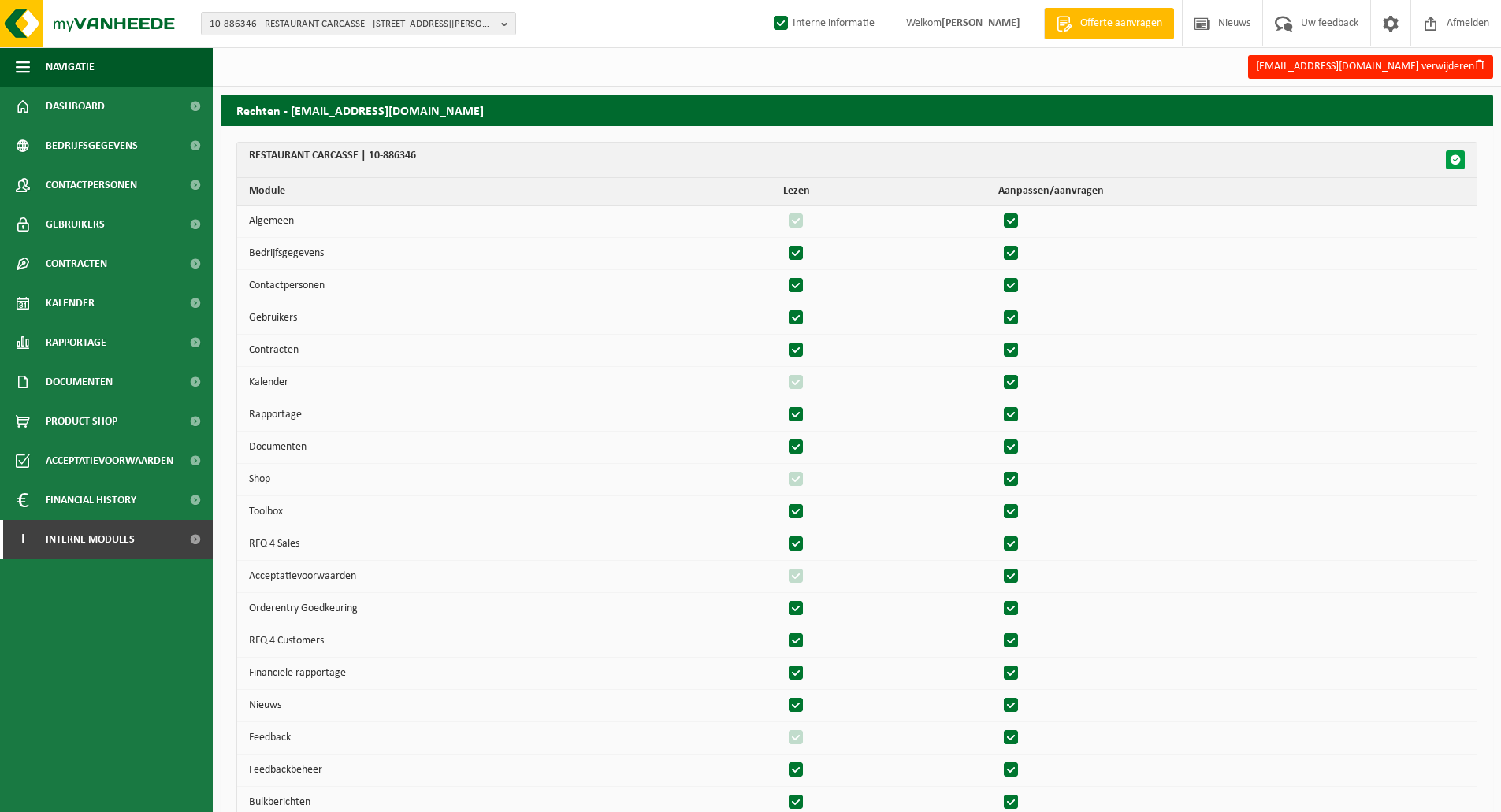
checkbox input "true"
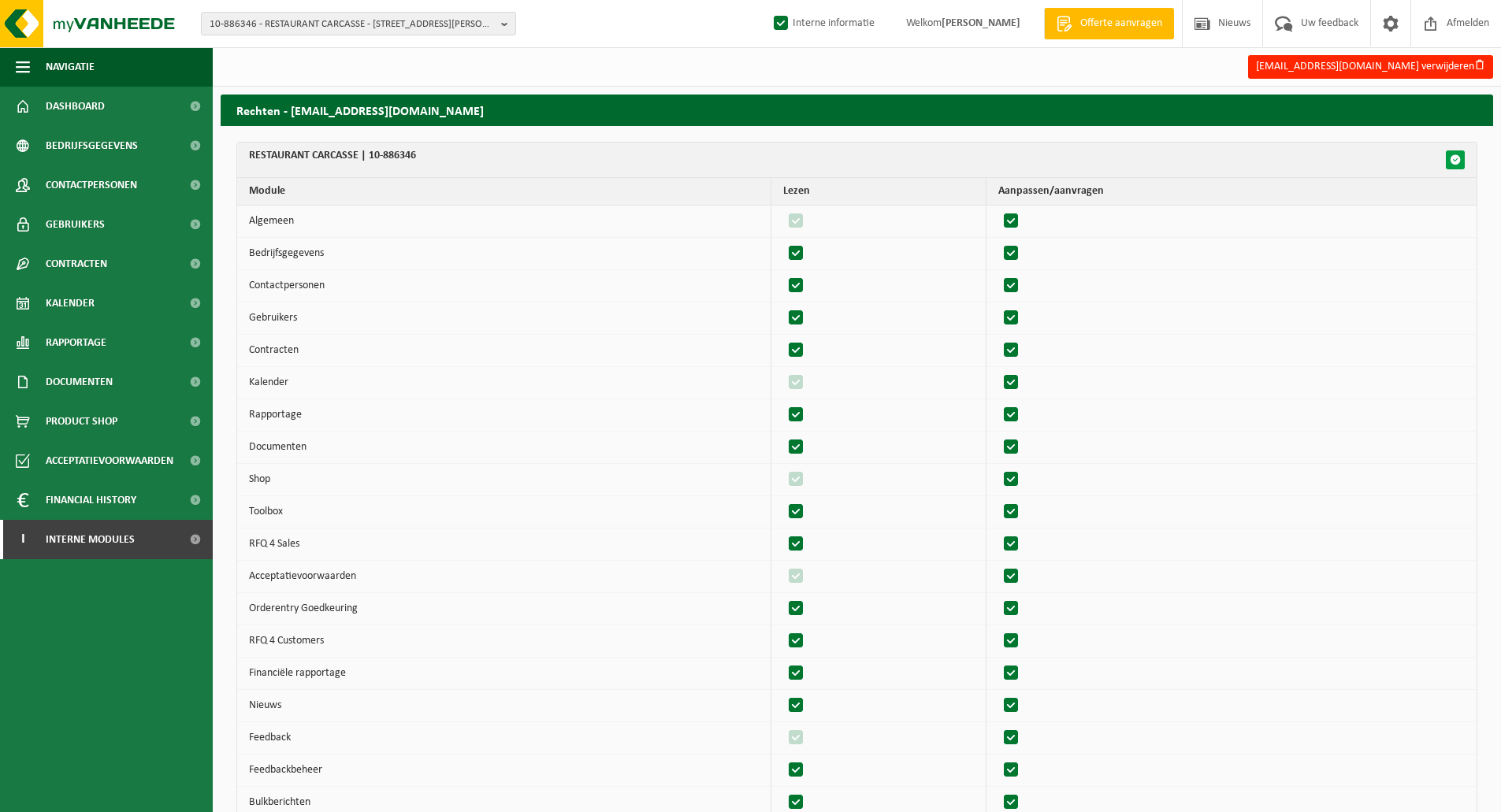
checkbox input "true"
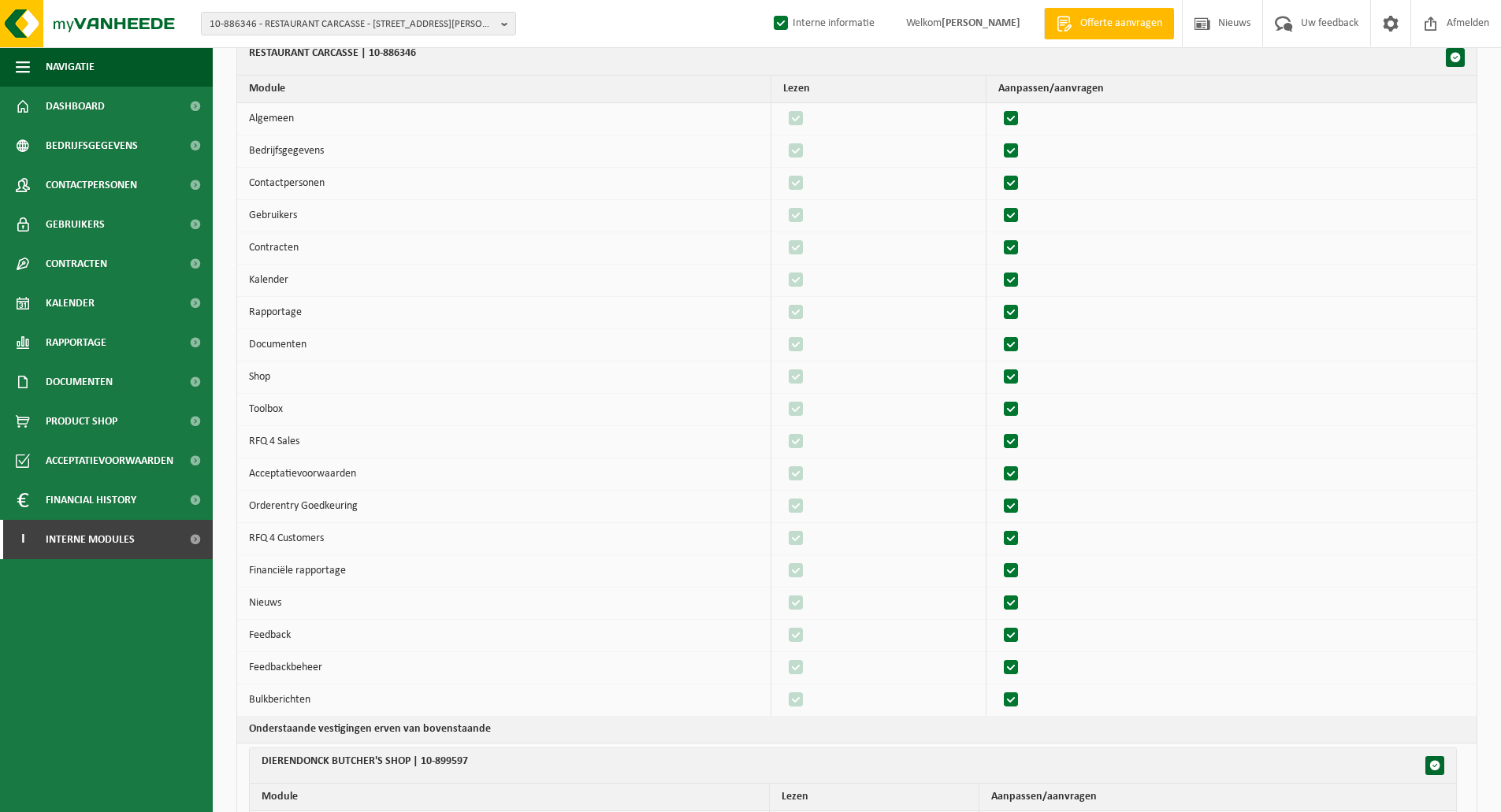
scroll to position [236, 0]
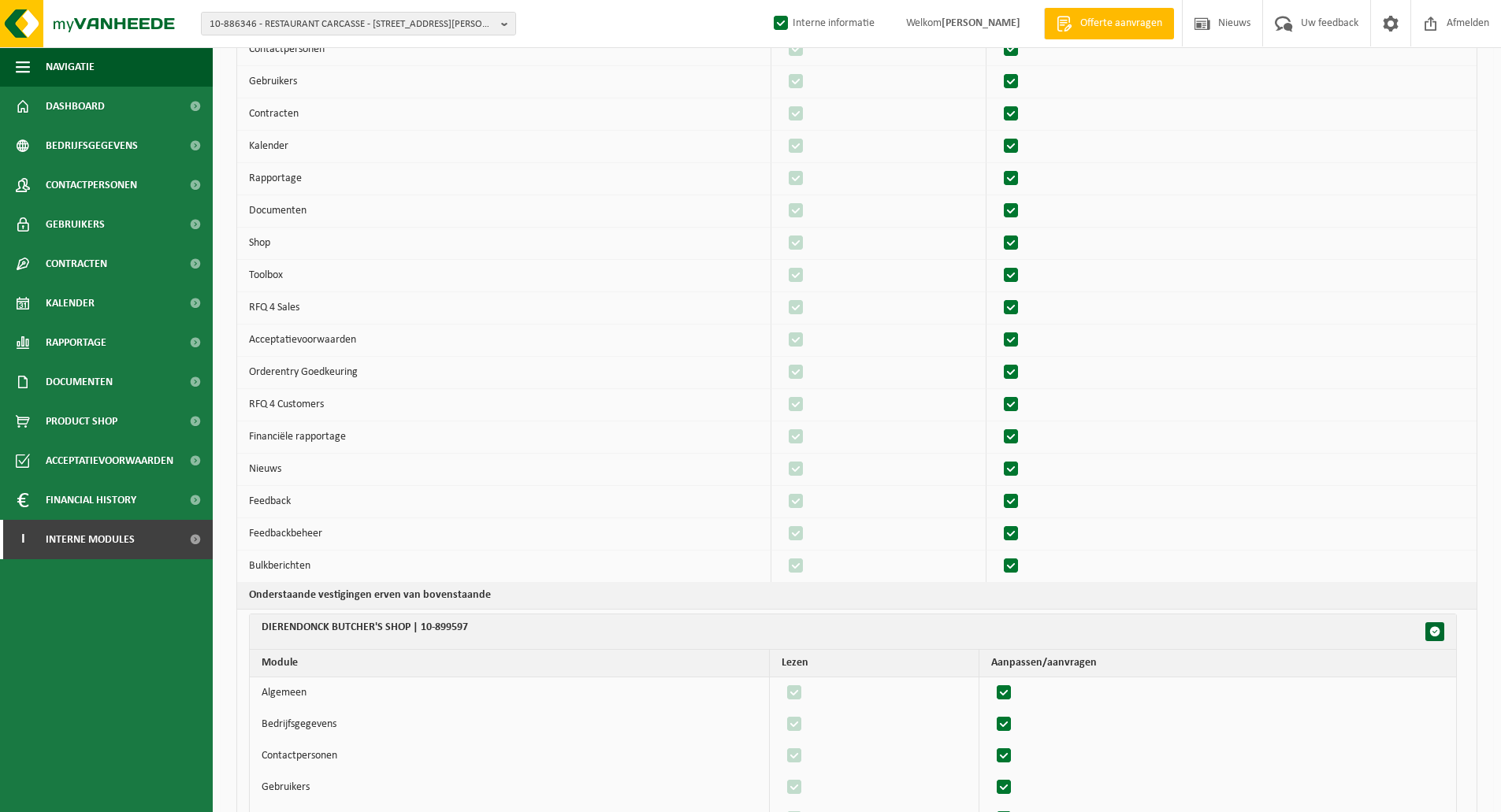
click at [1018, 565] on label"] at bounding box center [1012, 566] width 22 height 24
click at [998, 554] on input "checkbox" at bounding box center [997, 553] width 1 height 1
checkbox input "false"
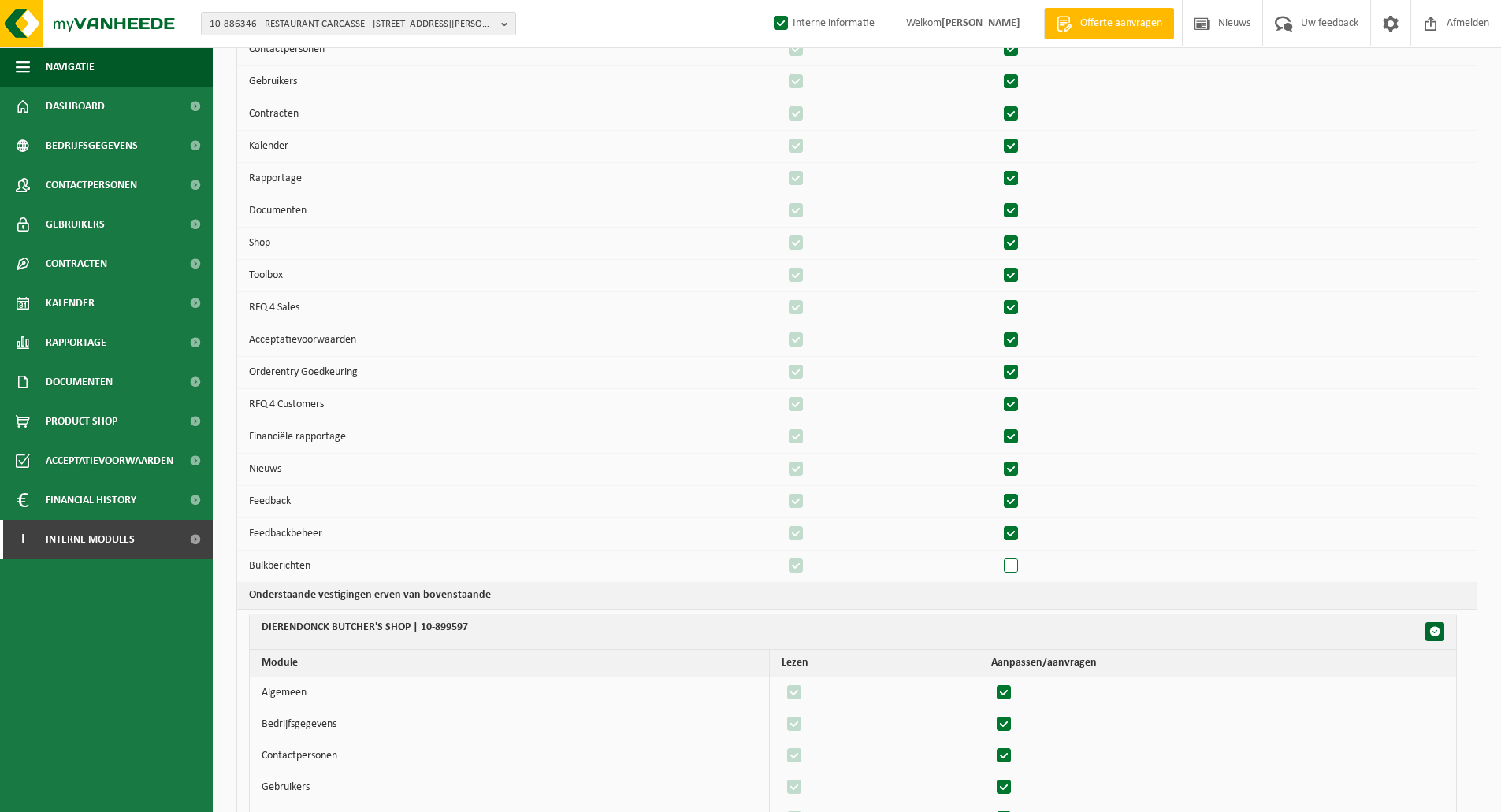
checkbox input "false"
click at [806, 563] on label"] at bounding box center [797, 566] width 22 height 24
click at [783, 554] on input "checkbox" at bounding box center [783, 553] width 1 height 1
checkbox input "false"
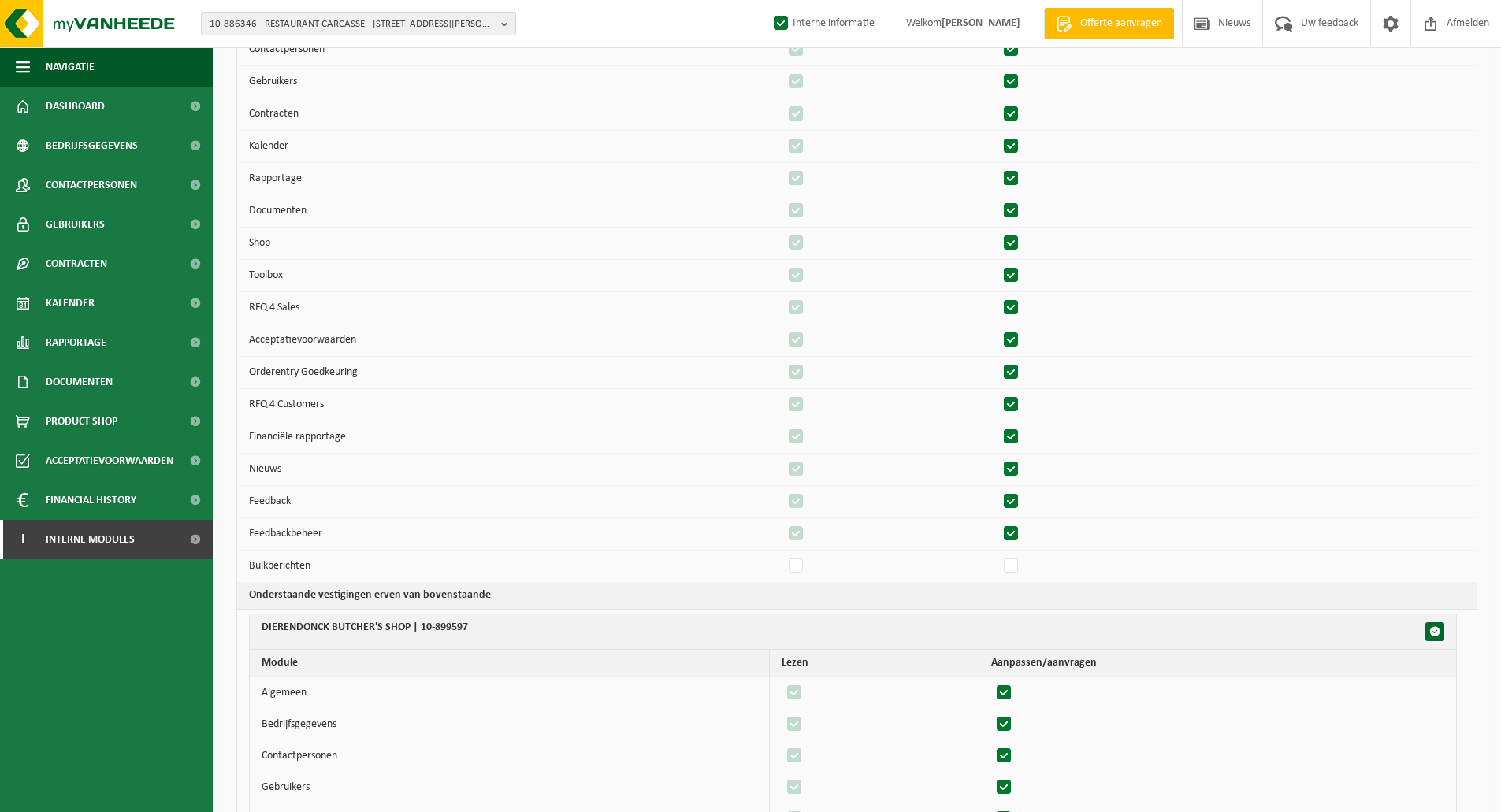
click at [1021, 530] on label"] at bounding box center [1012, 534] width 22 height 24
click at [998, 522] on input "checkbox" at bounding box center [997, 521] width 1 height 1
checkbox input "false"
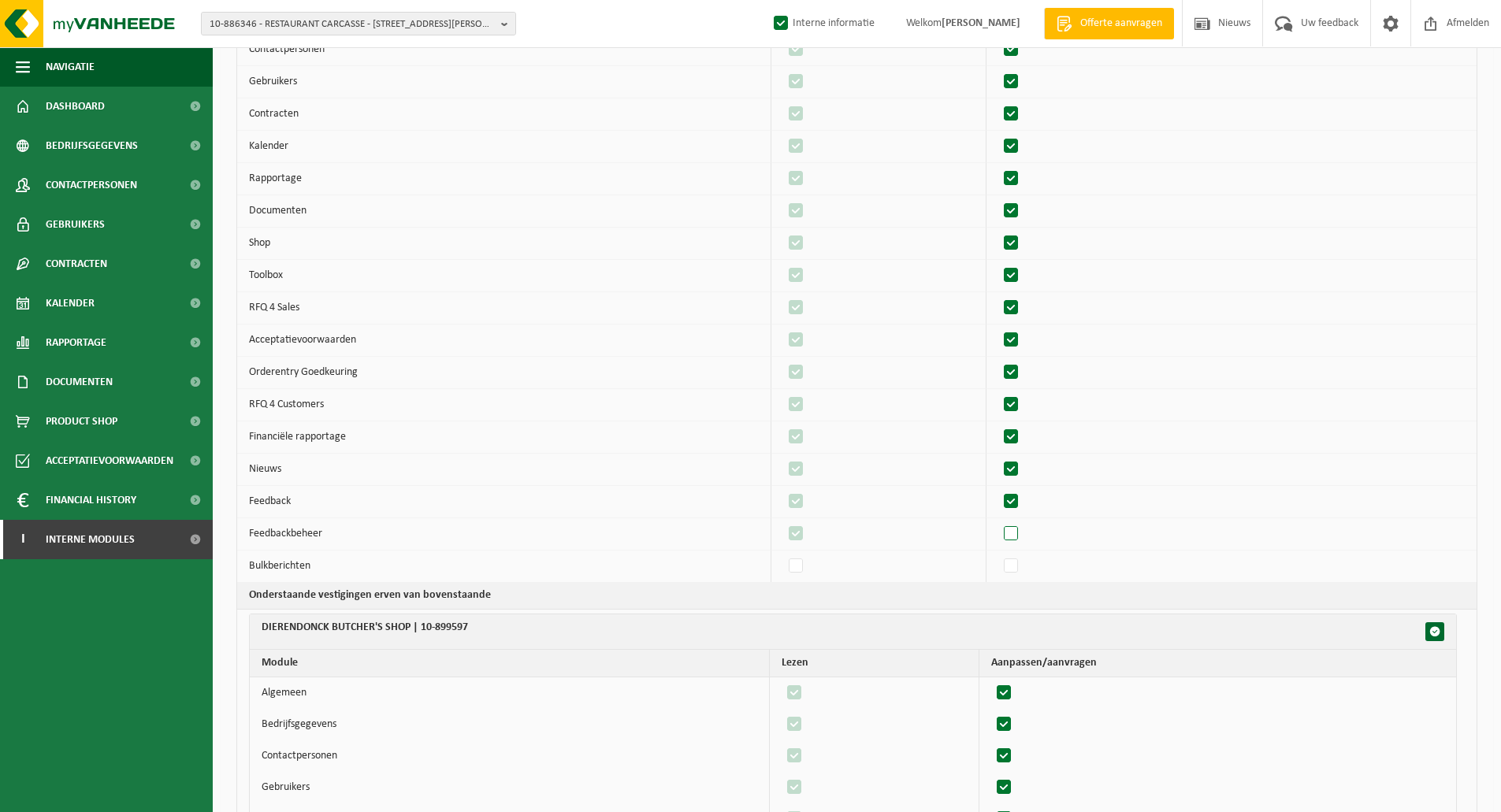
checkbox input "false"
click at [808, 533] on label"] at bounding box center [797, 534] width 22 height 24
click at [783, 522] on input "checkbox" at bounding box center [783, 521] width 1 height 1
checkbox input "false"
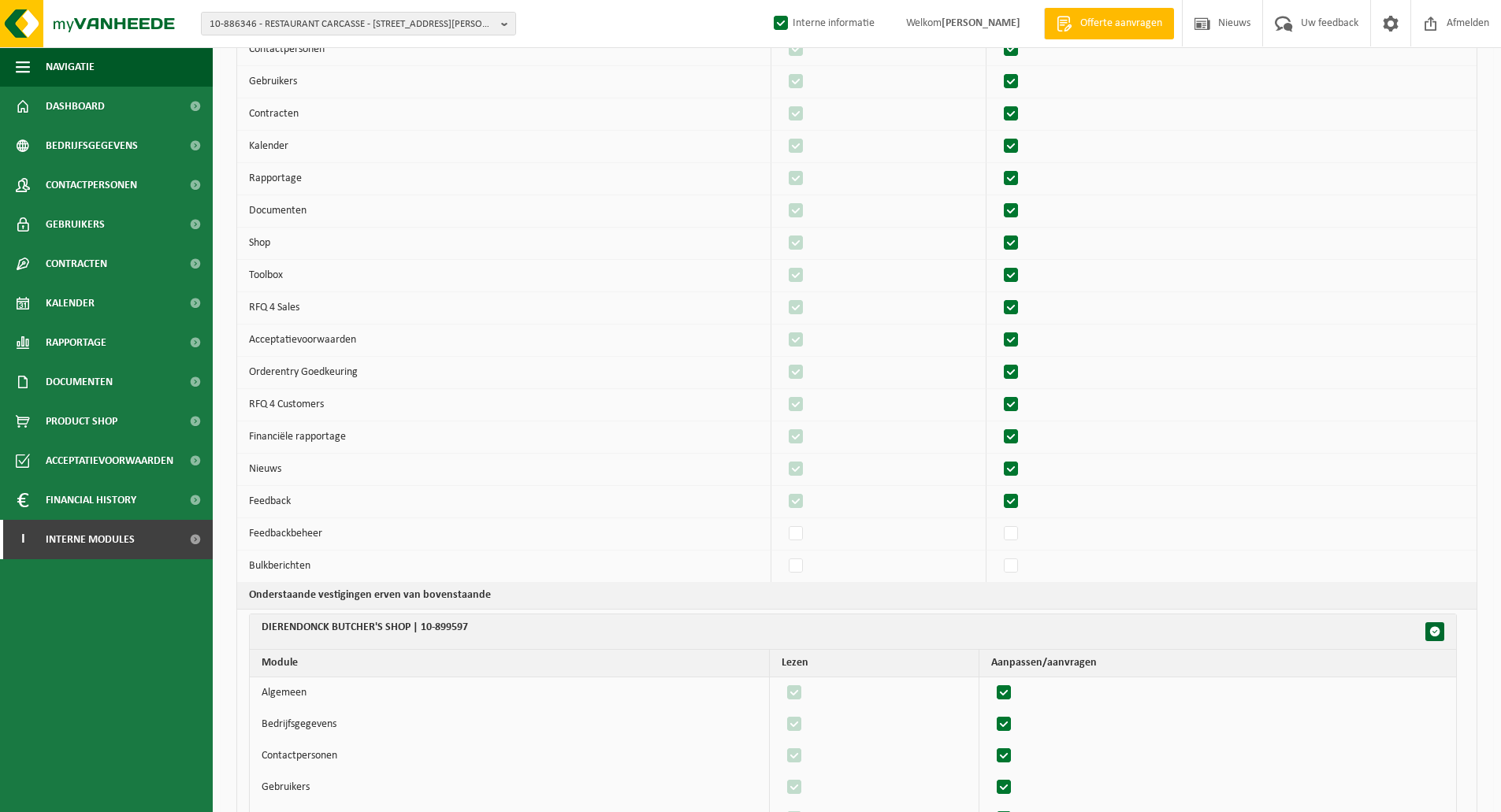
click at [1015, 438] on label"] at bounding box center [1012, 437] width 22 height 24
click at [998, 426] on input "checkbox" at bounding box center [997, 425] width 1 height 1
checkbox input "false"
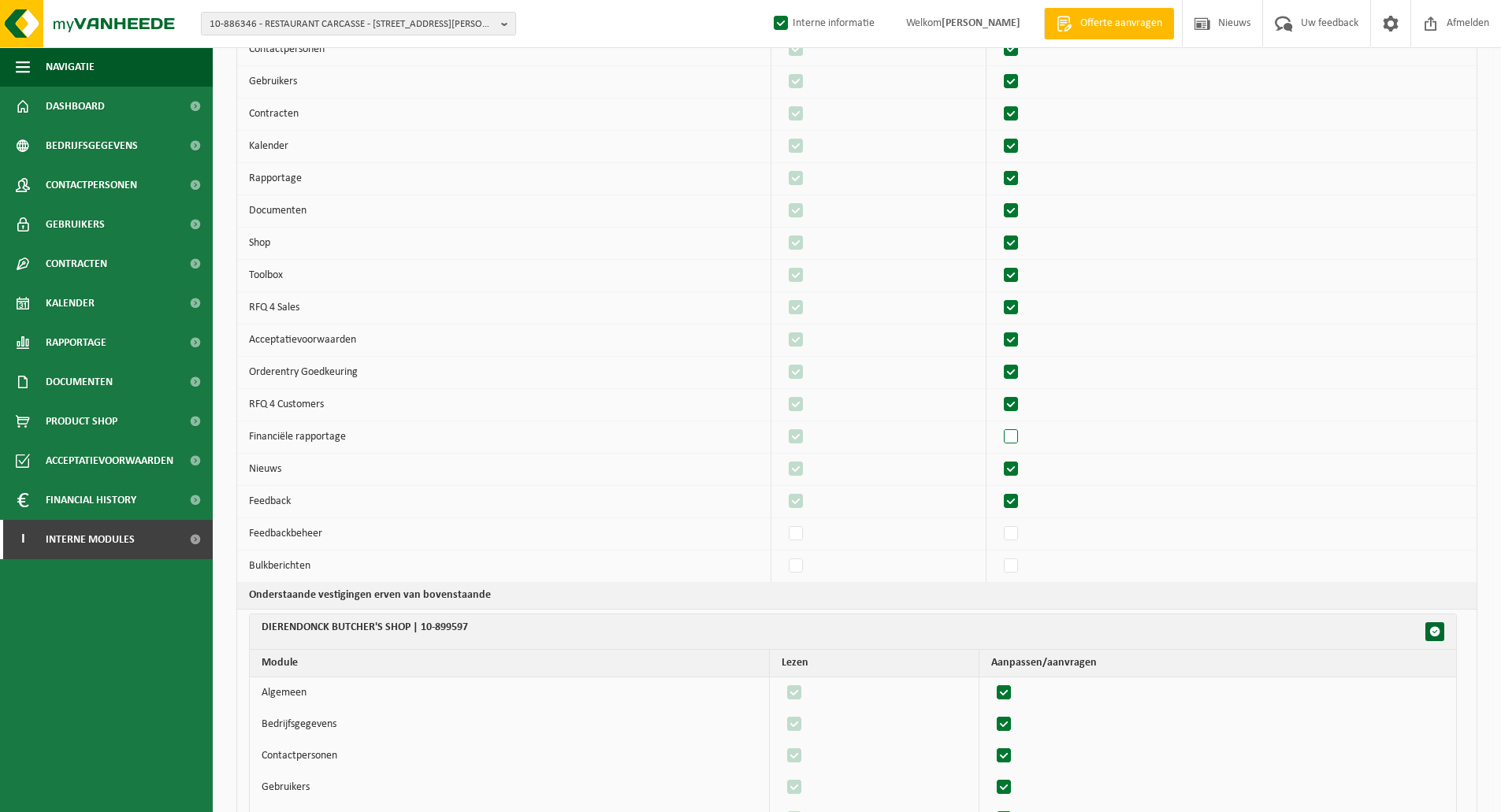
checkbox input "false"
click at [808, 437] on label"] at bounding box center [797, 437] width 22 height 24
click at [783, 426] on input "checkbox" at bounding box center [783, 425] width 1 height 1
checkbox input "false"
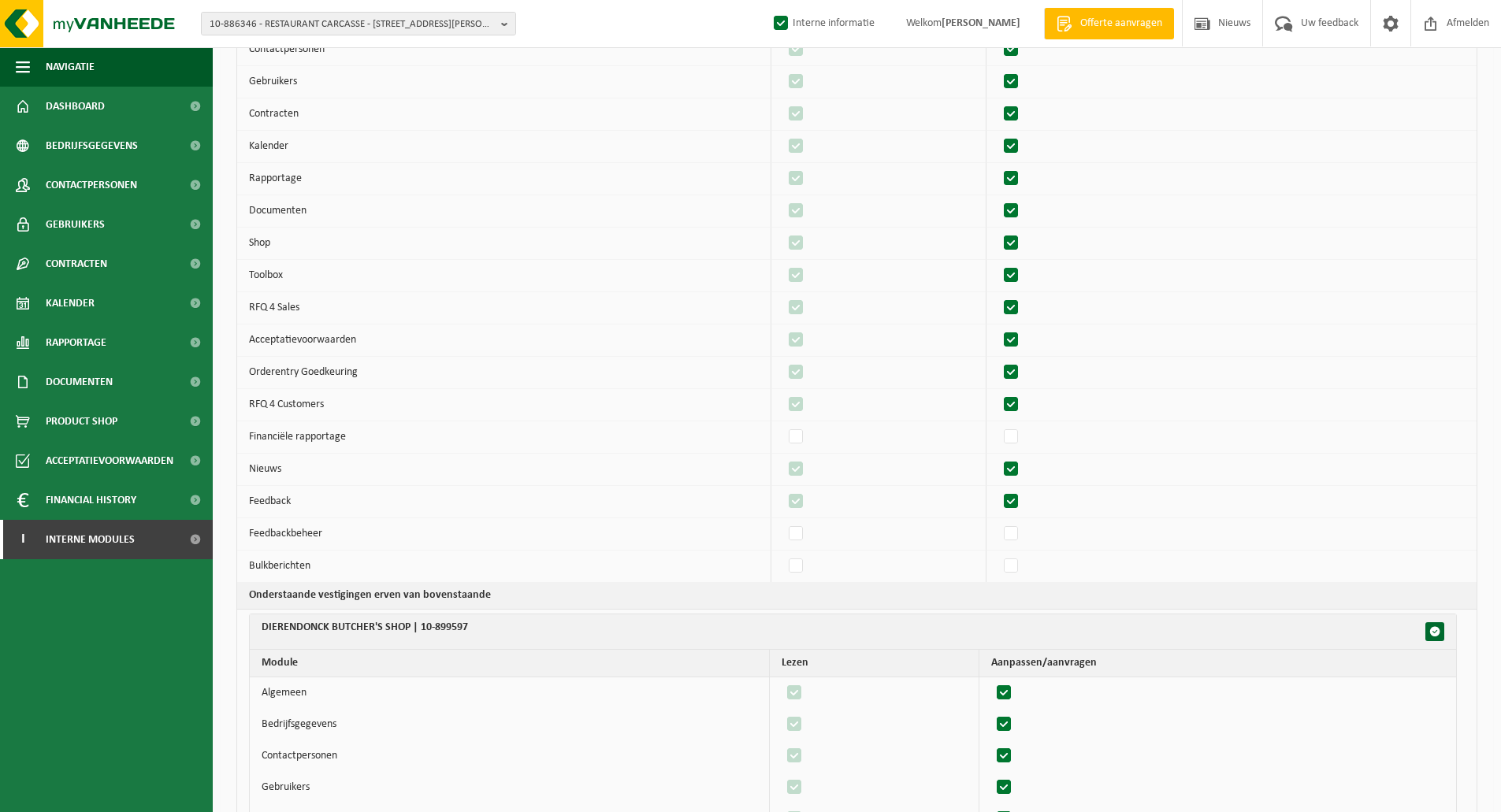
click at [1016, 368] on label"] at bounding box center [1012, 373] width 22 height 24
click at [998, 361] on input "checkbox" at bounding box center [997, 360] width 1 height 1
checkbox input "false"
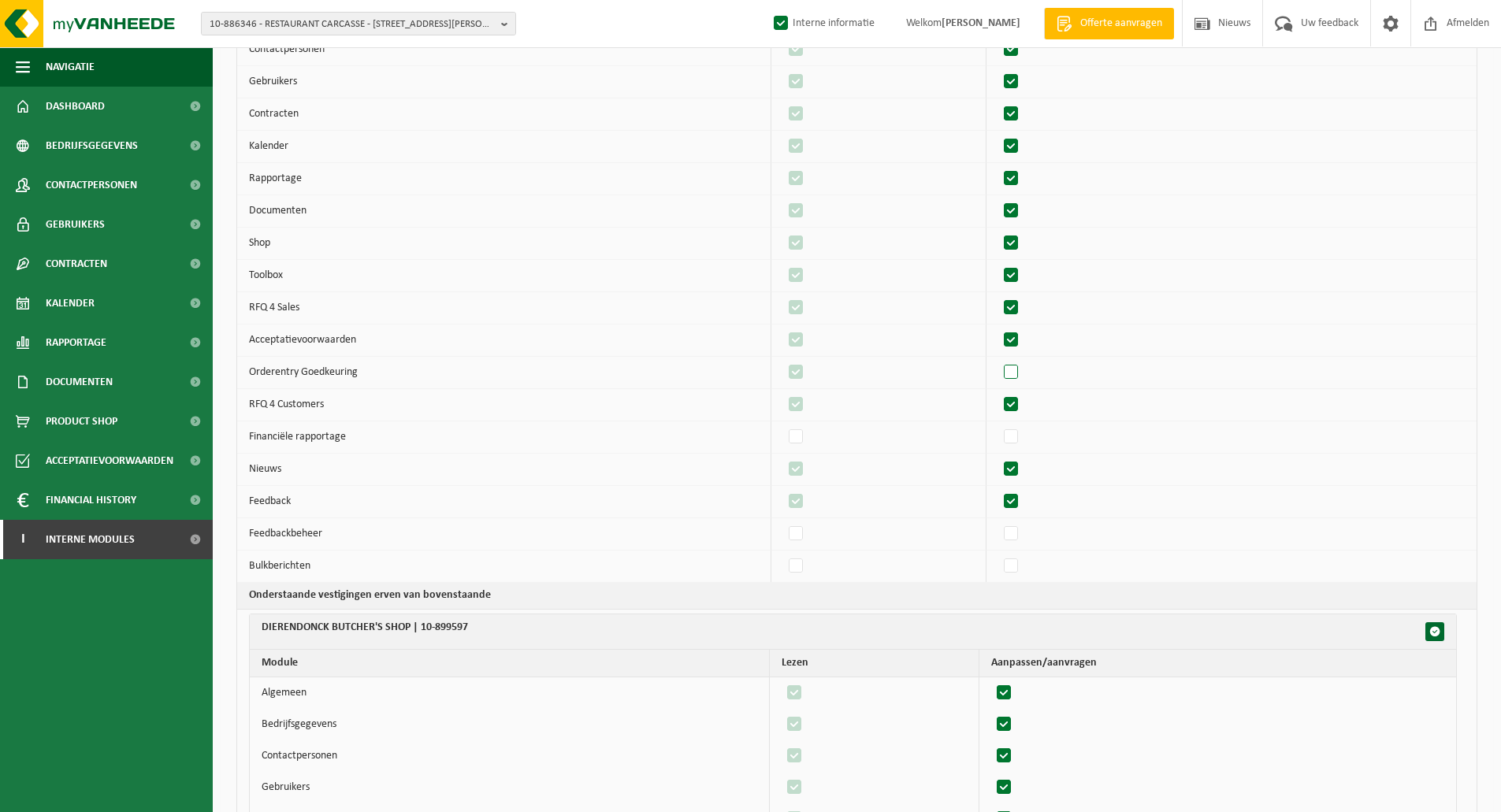
checkbox input "false"
click at [803, 375] on label"] at bounding box center [797, 373] width 22 height 24
click at [783, 361] on input "checkbox" at bounding box center [783, 360] width 1 height 1
checkbox input "false"
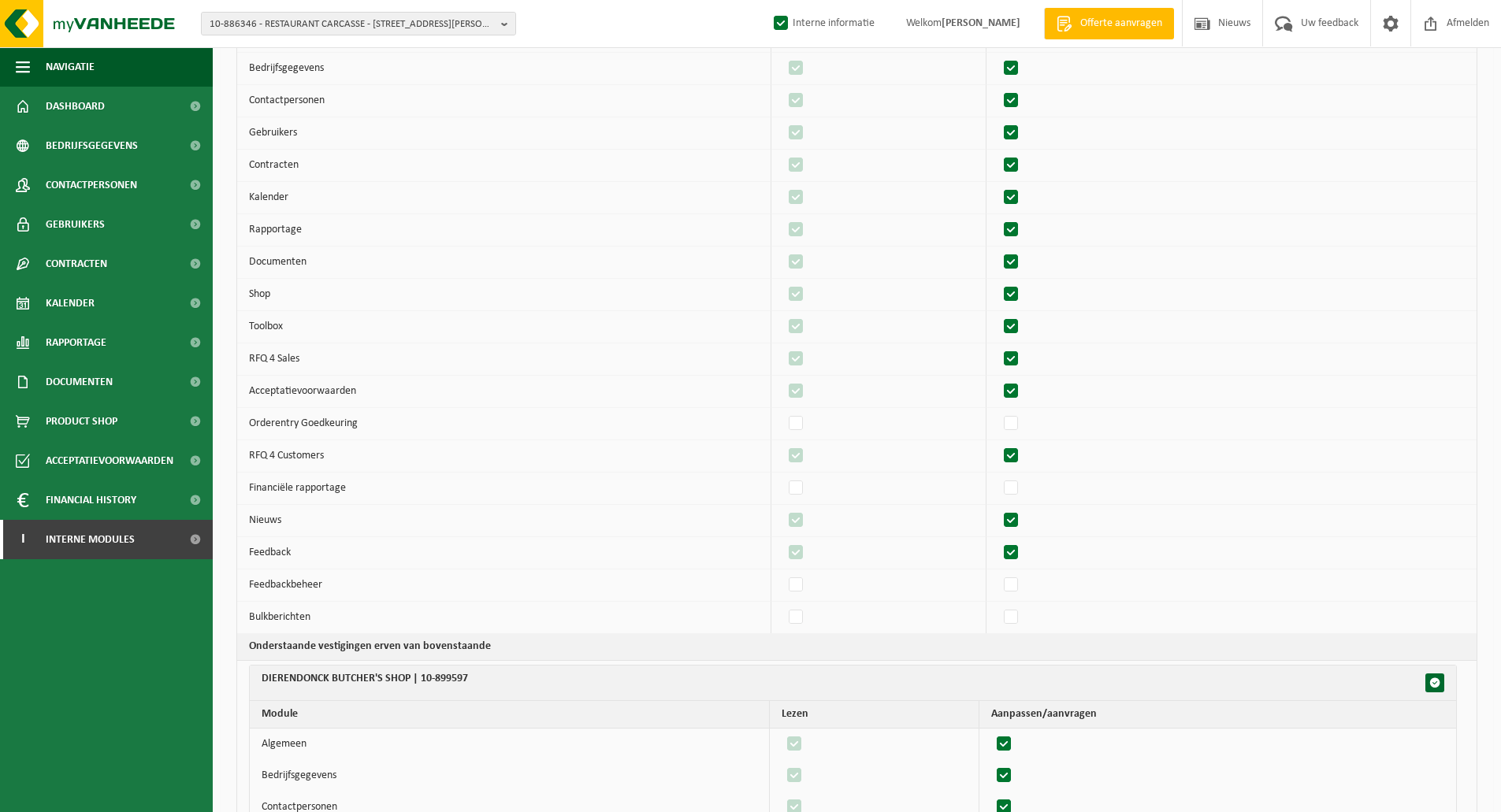
scroll to position [157, 0]
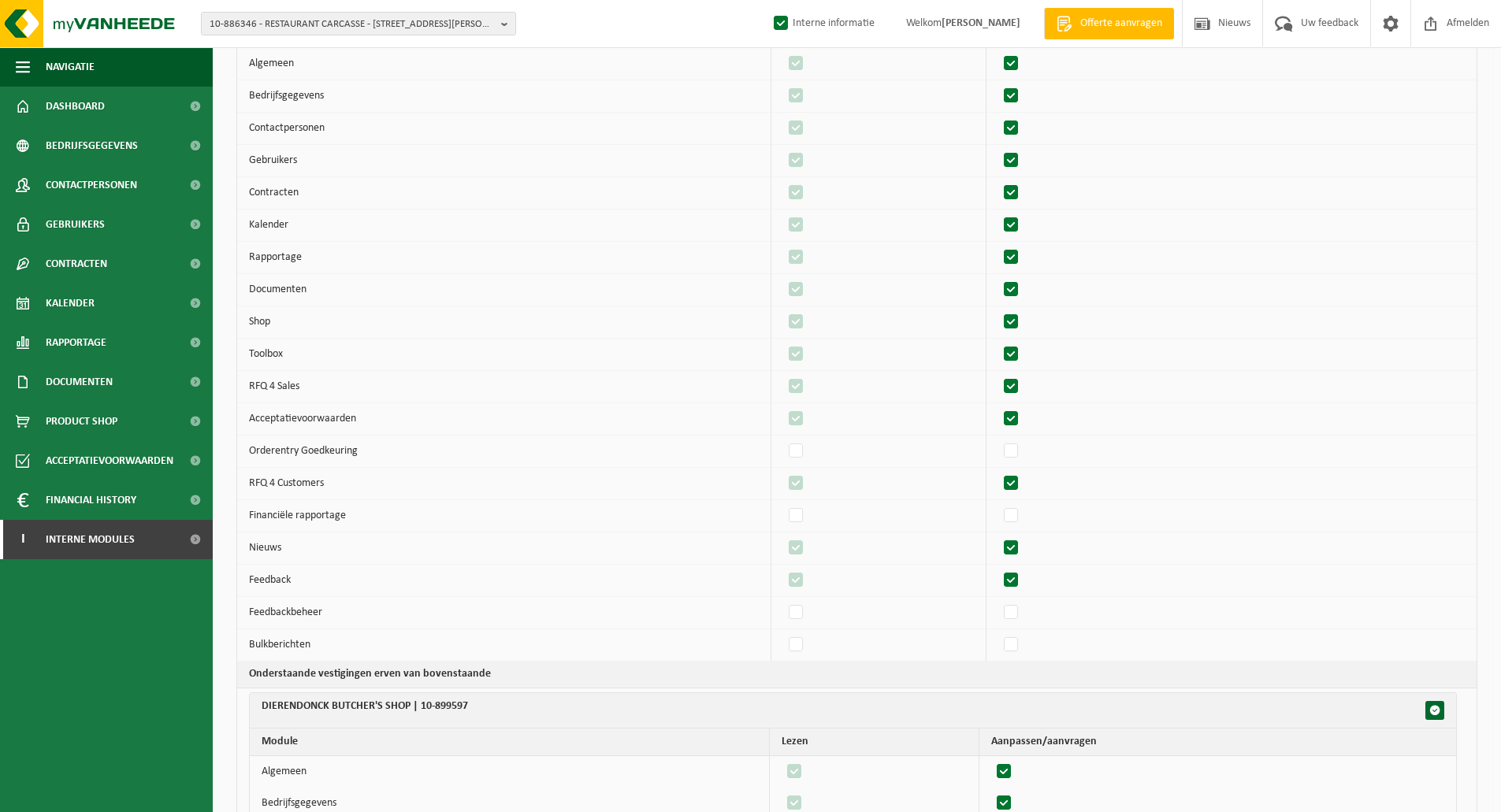
click at [1018, 384] on label"] at bounding box center [1012, 386] width 22 height 24
click at [998, 375] on input "checkbox" at bounding box center [997, 375] width 1 height 1
checkbox input "false"
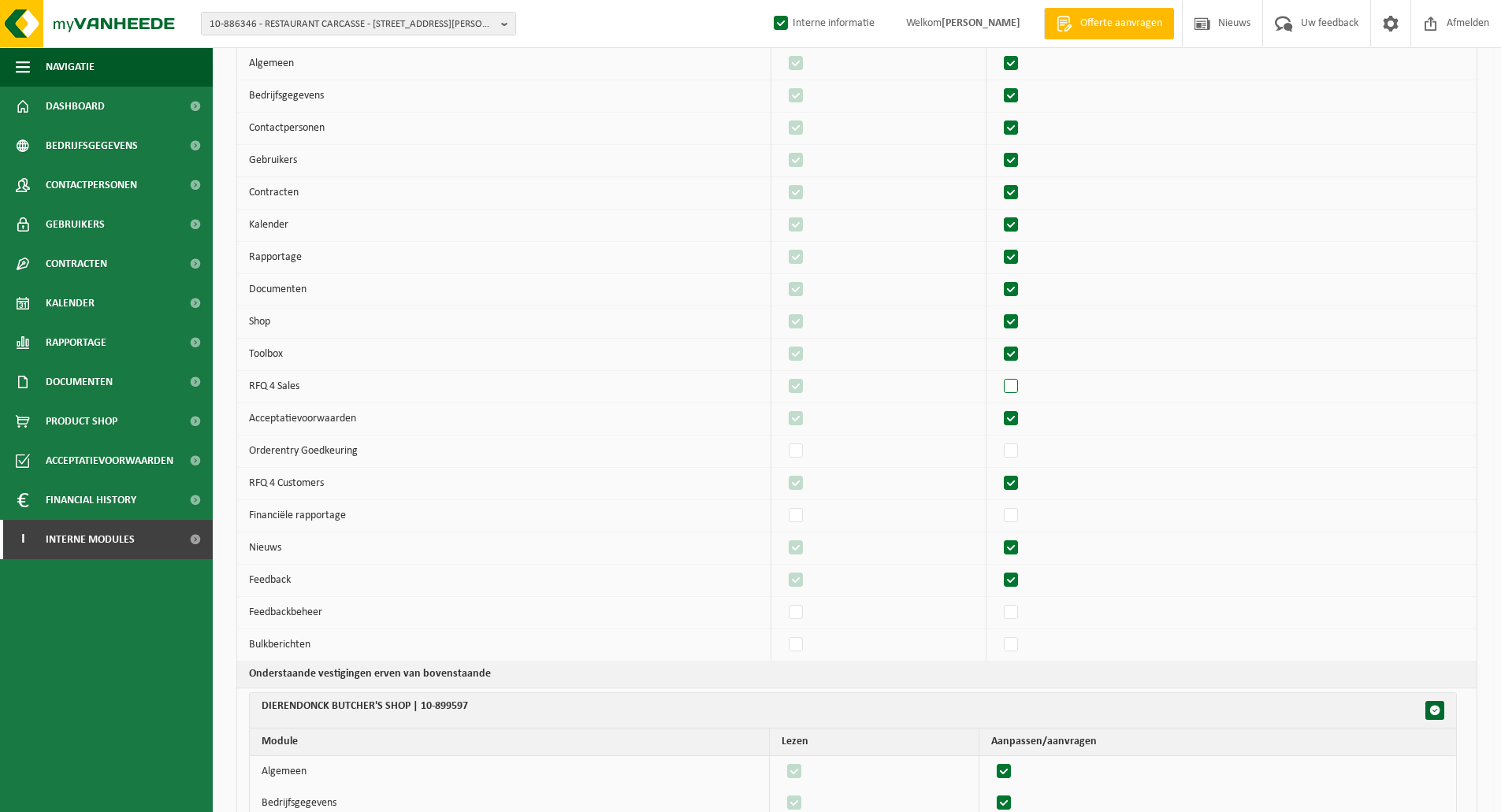
checkbox input "false"
click at [808, 383] on label"] at bounding box center [797, 386] width 22 height 24
click at [783, 375] on input "checkbox" at bounding box center [783, 375] width 1 height 1
checkbox input "false"
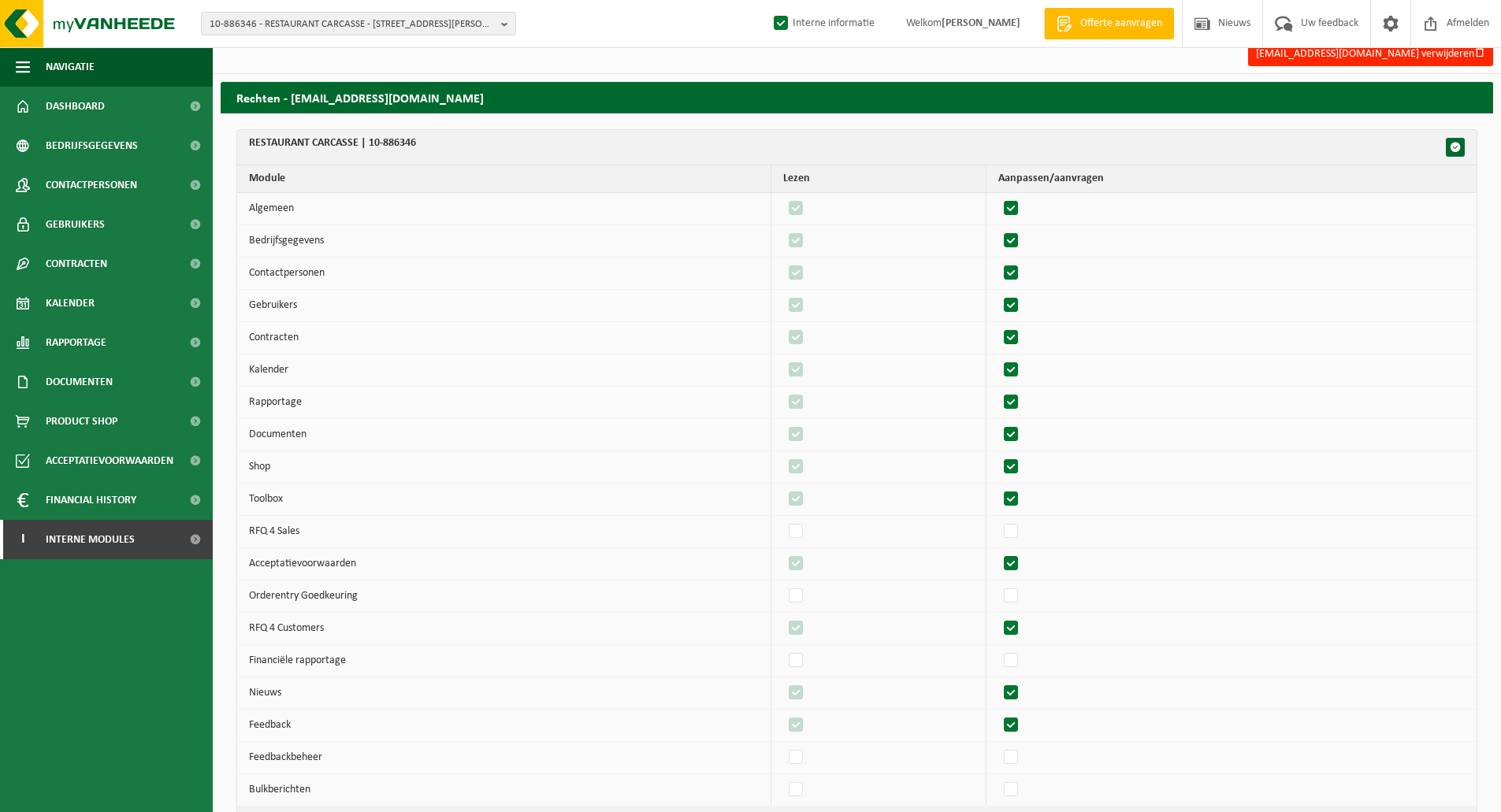
scroll to position [0, 0]
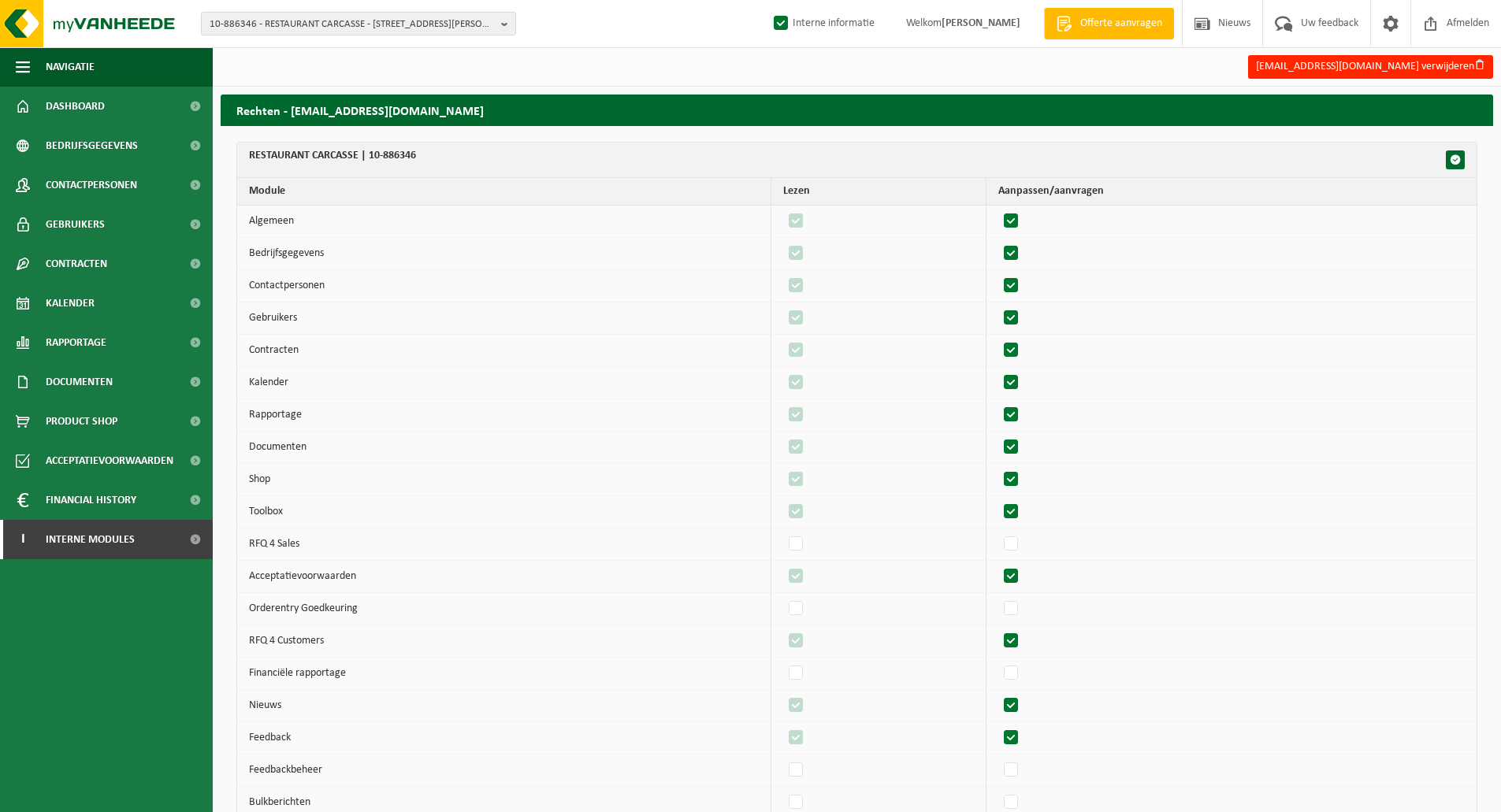
click at [1017, 509] on label"] at bounding box center [1012, 512] width 22 height 24
click at [998, 500] on input "checkbox" at bounding box center [997, 499] width 1 height 1
checkbox input "false"
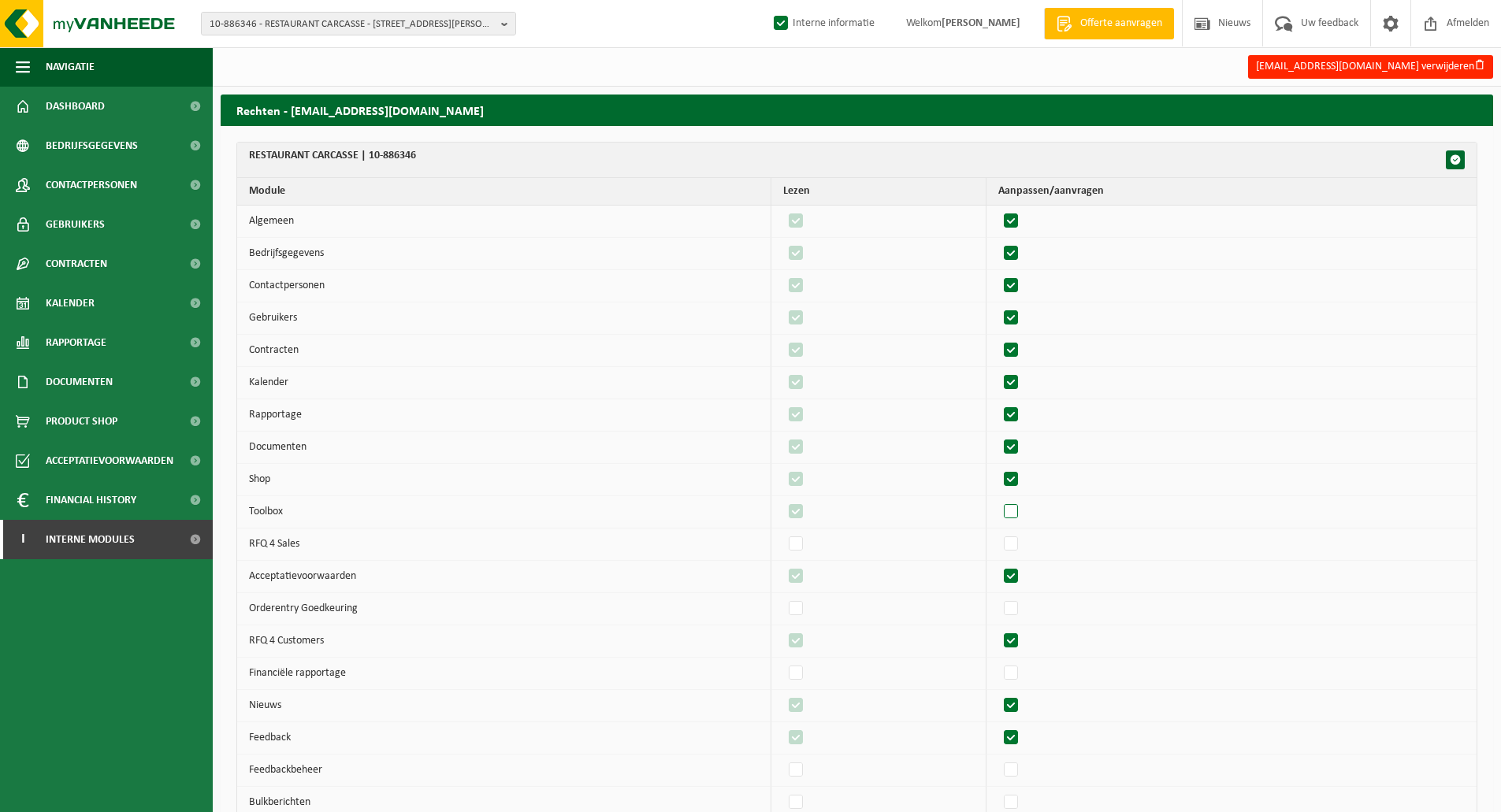
checkbox input "false"
click at [808, 513] on label"] at bounding box center [797, 512] width 22 height 24
click at [783, 500] on input "checkbox" at bounding box center [783, 499] width 1 height 1
checkbox input "false"
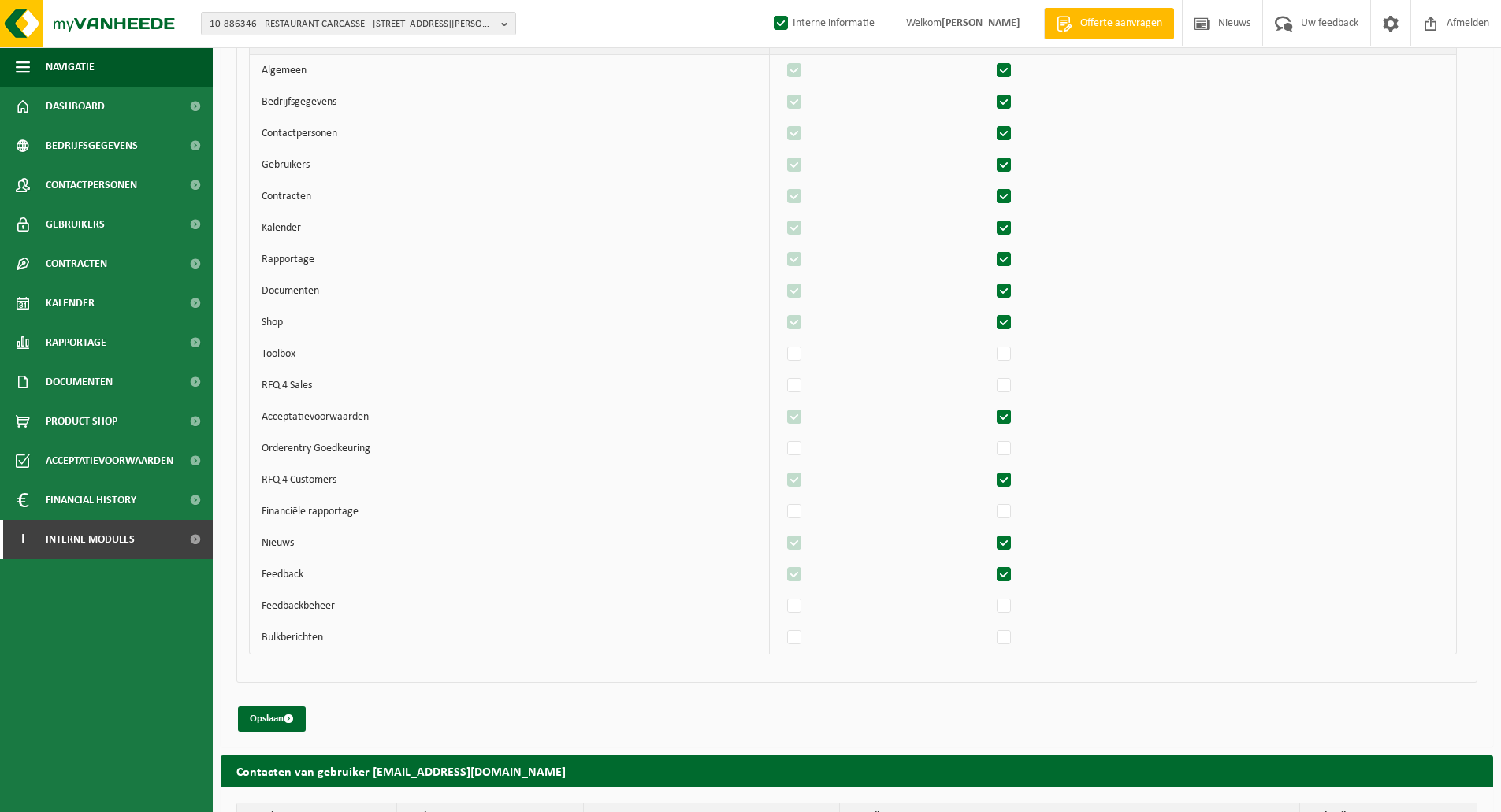
scroll to position [1632, 0]
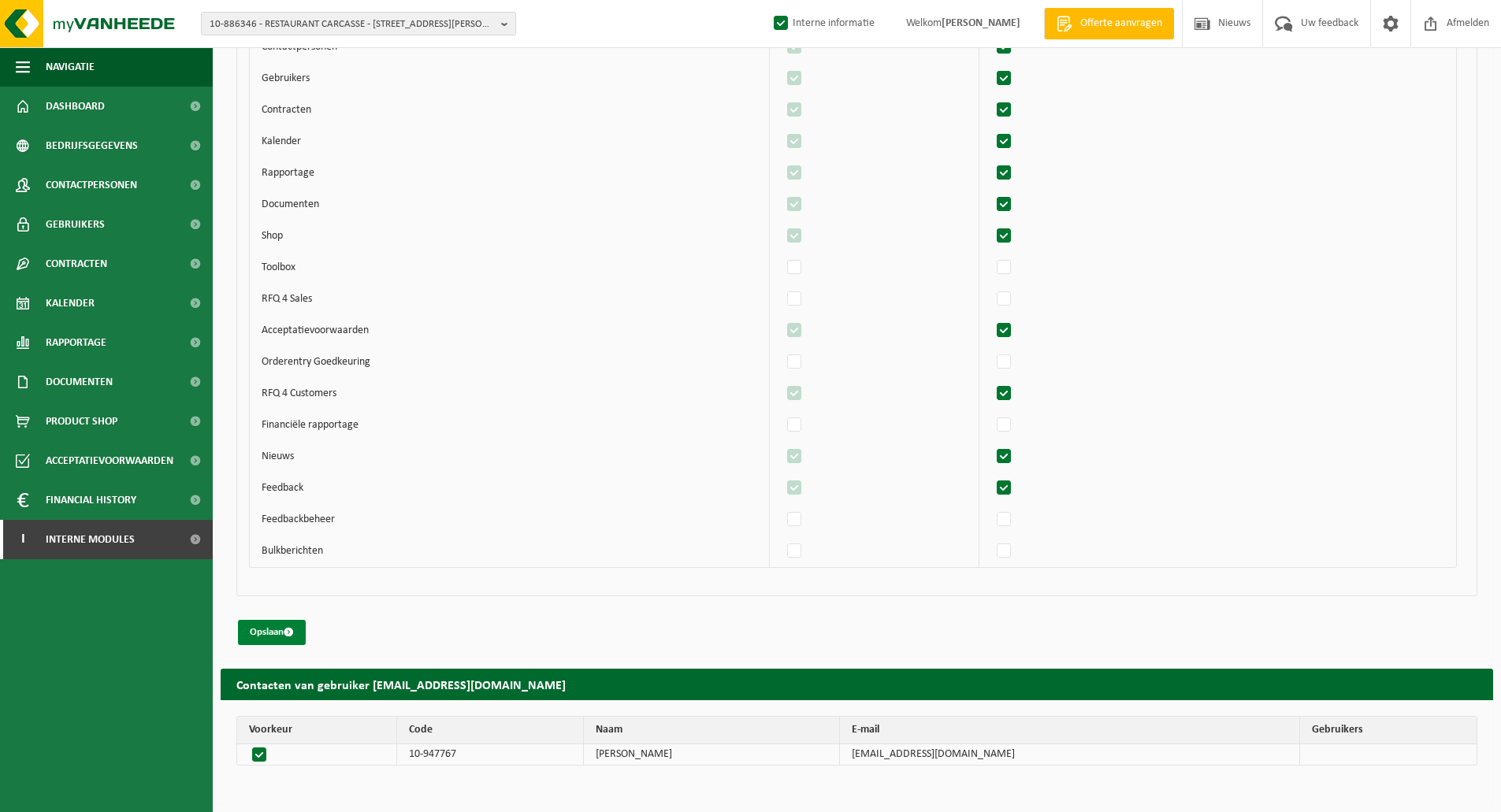
click at [270, 634] on button "Opslaan" at bounding box center [271, 633] width 68 height 26
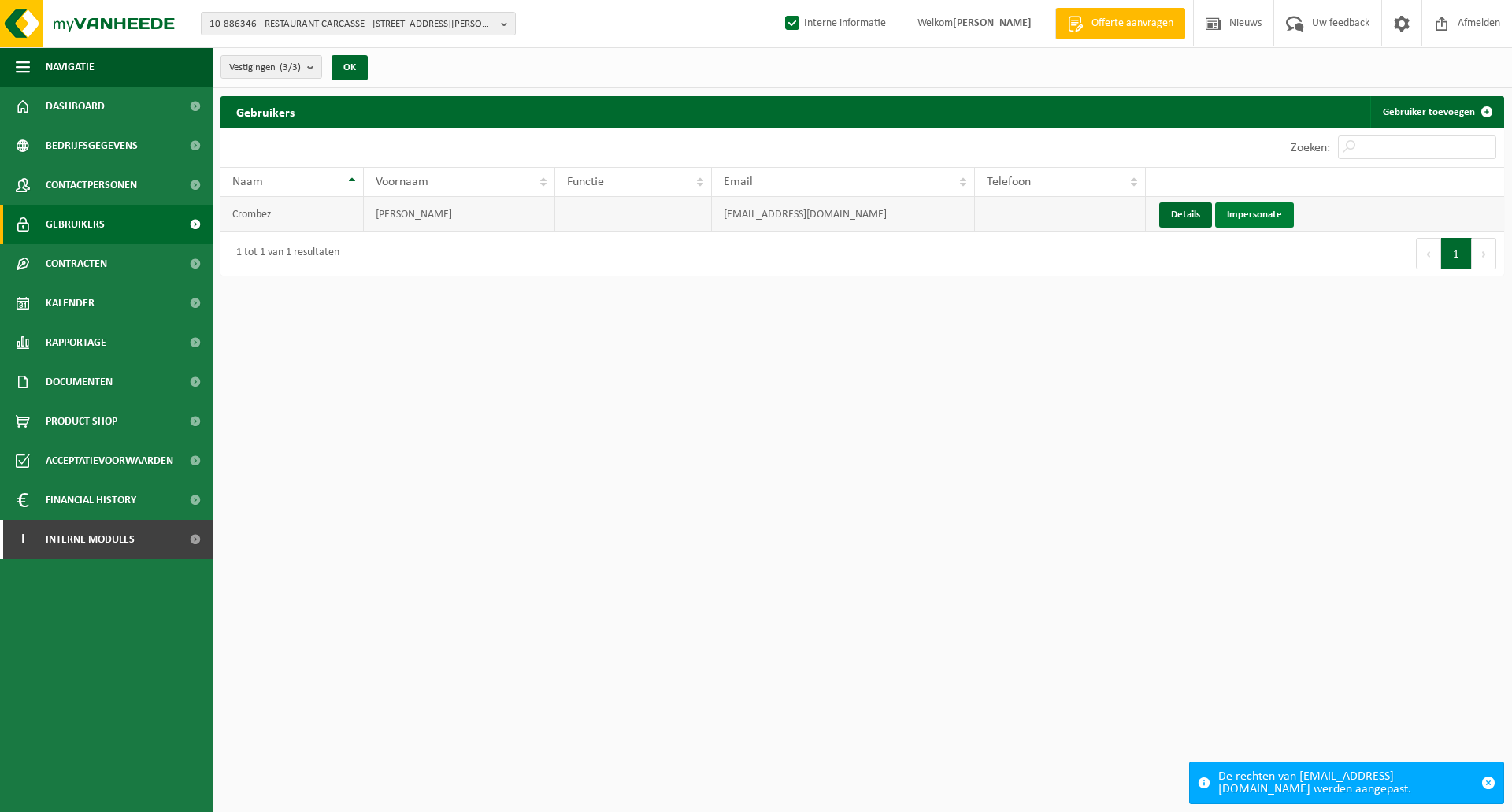
click at [1265, 211] on link "Impersonate" at bounding box center [1254, 215] width 79 height 26
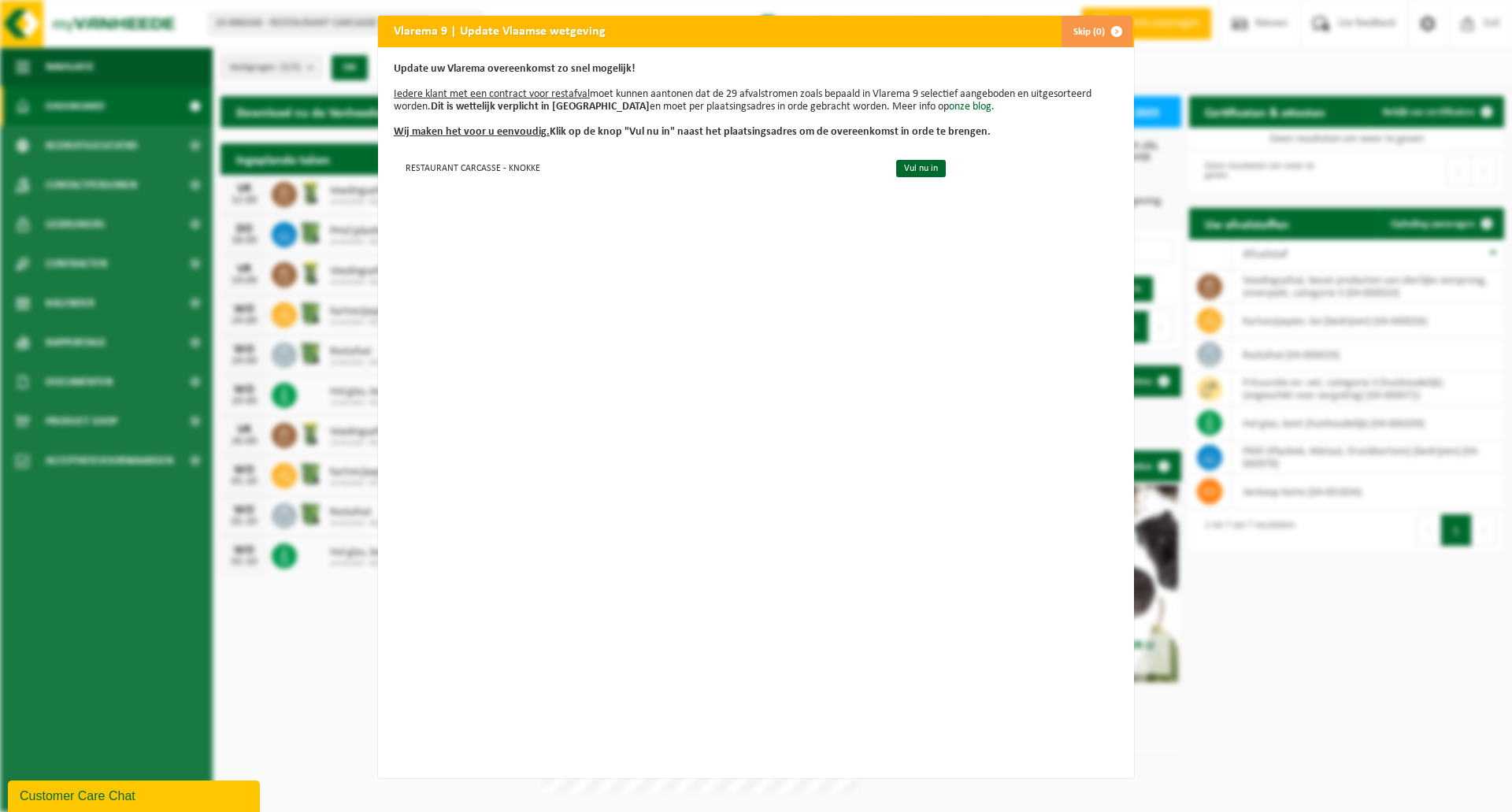
click at [1080, 28] on button "Skip (0)" at bounding box center [1096, 31] width 72 height 31
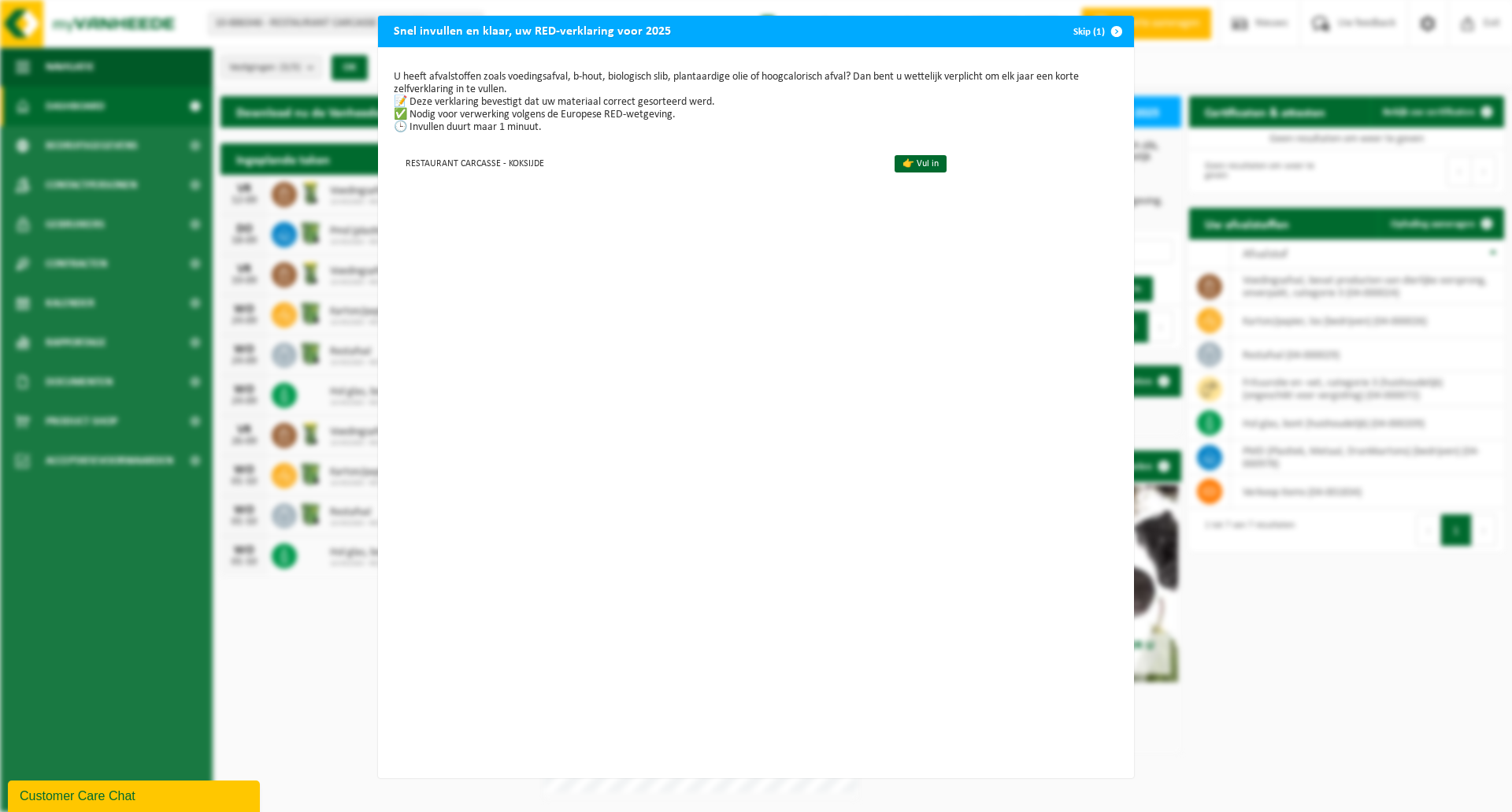
click at [1101, 37] on span "button" at bounding box center [1117, 31] width 31 height 31
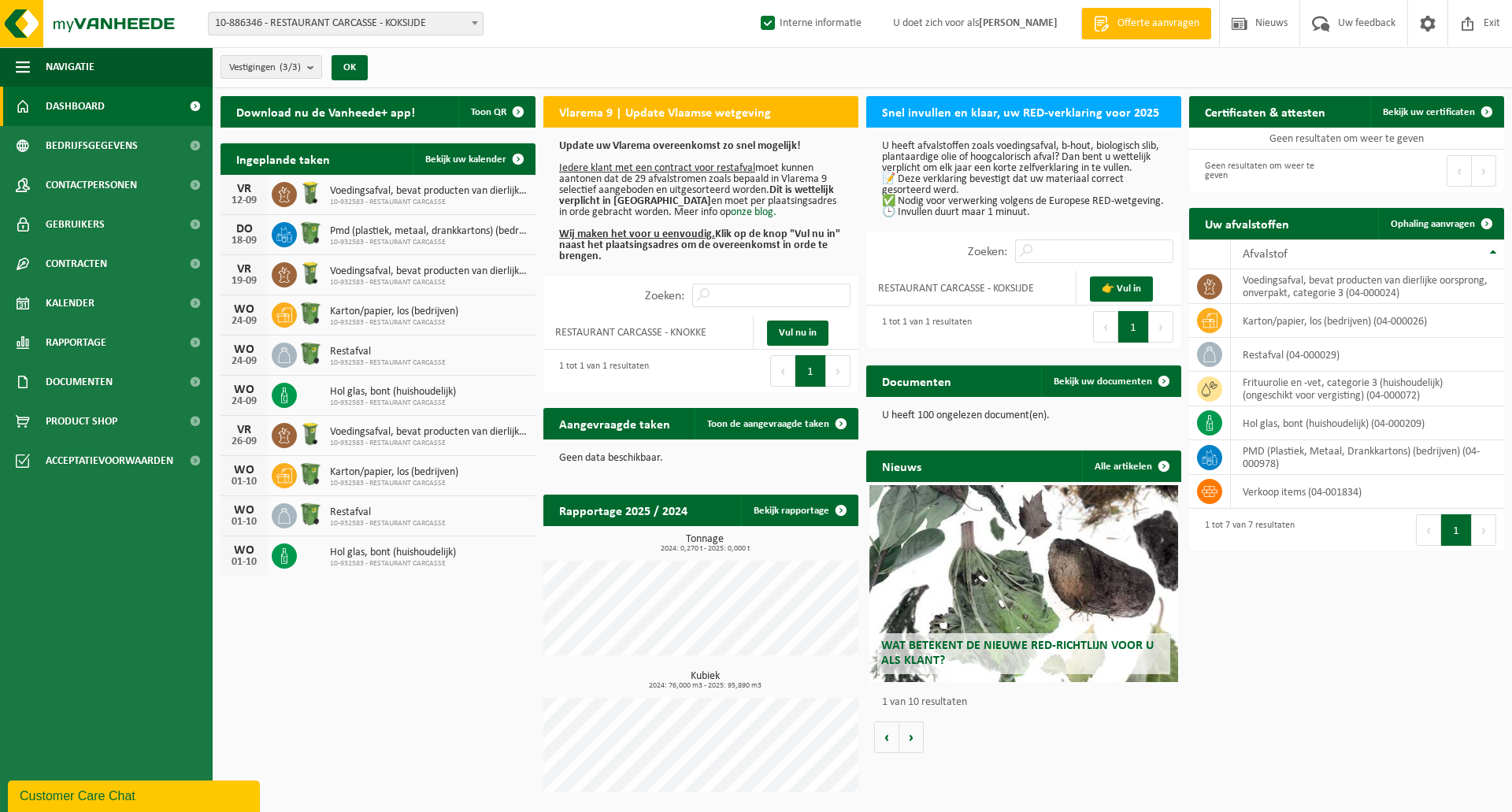
click at [680, 61] on div "Vestigingen (3/3) Alles selecteren Alles deselecteren Actieve selecteren RESTAU…" at bounding box center [862, 68] width 1300 height 41
click at [97, 461] on span "Acceptatievoorwaarden" at bounding box center [109, 461] width 128 height 39
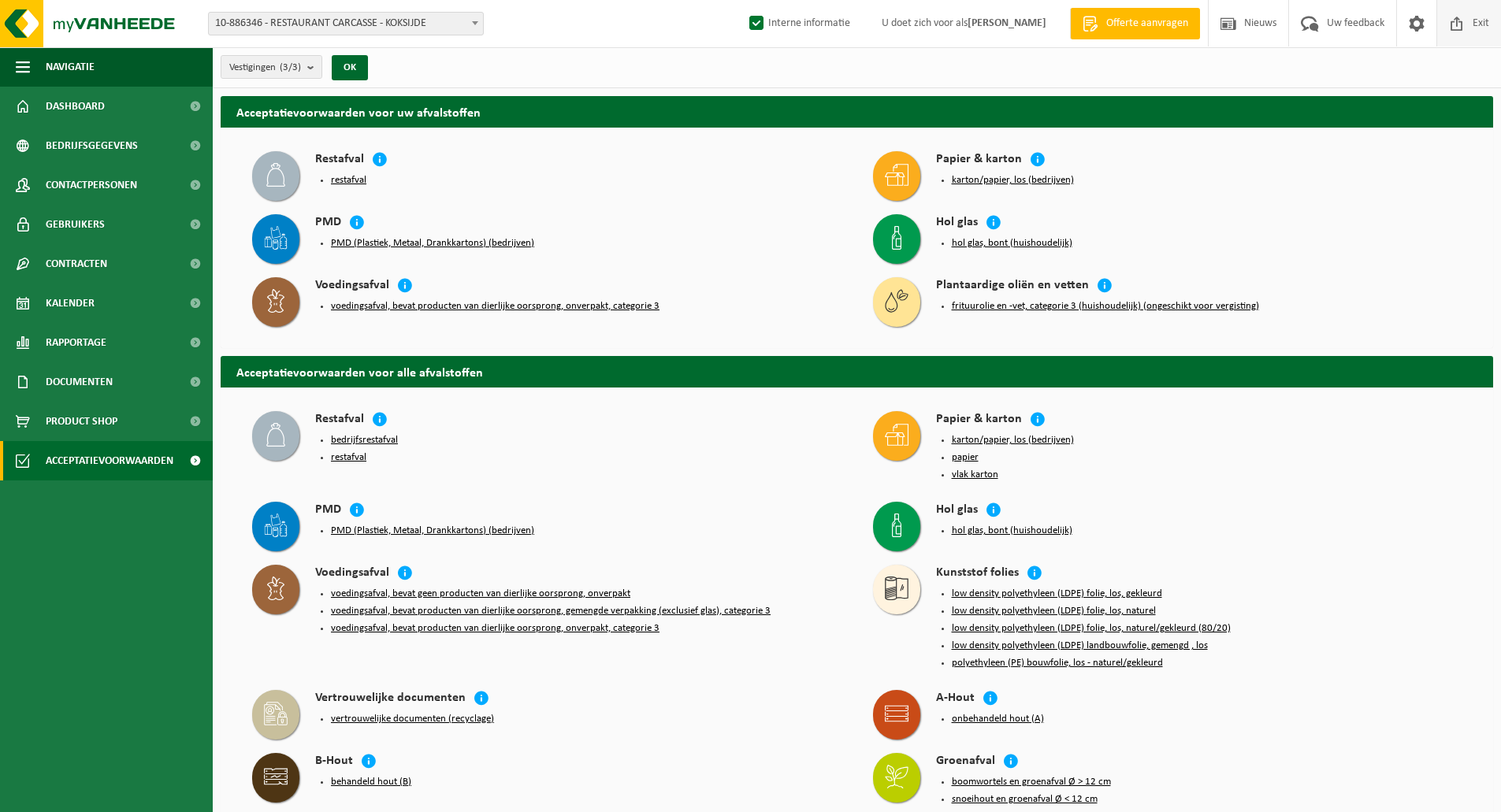
click at [1466, 26] on span at bounding box center [1458, 23] width 24 height 46
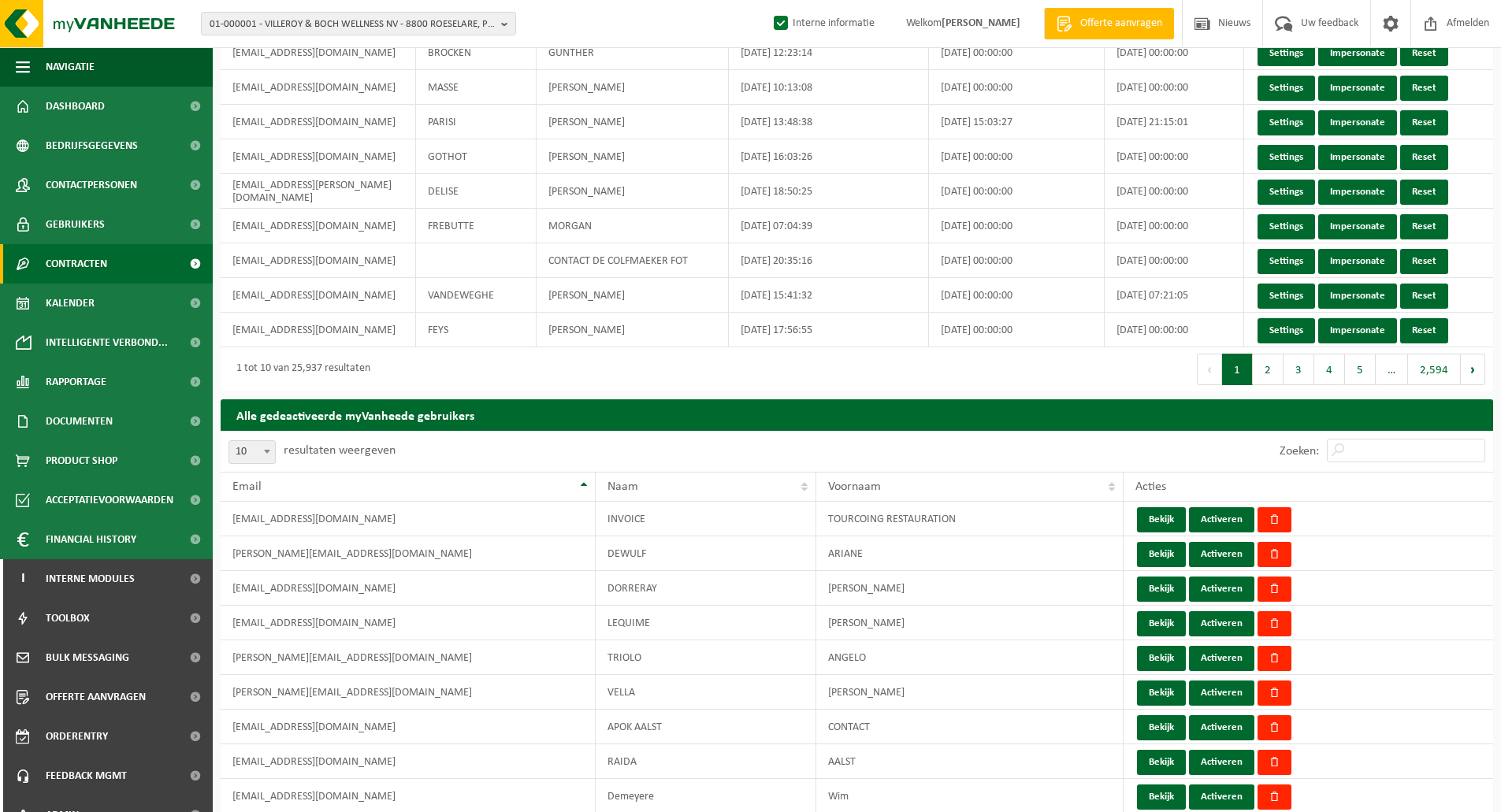
click at [82, 266] on span "Contracten" at bounding box center [76, 263] width 61 height 39
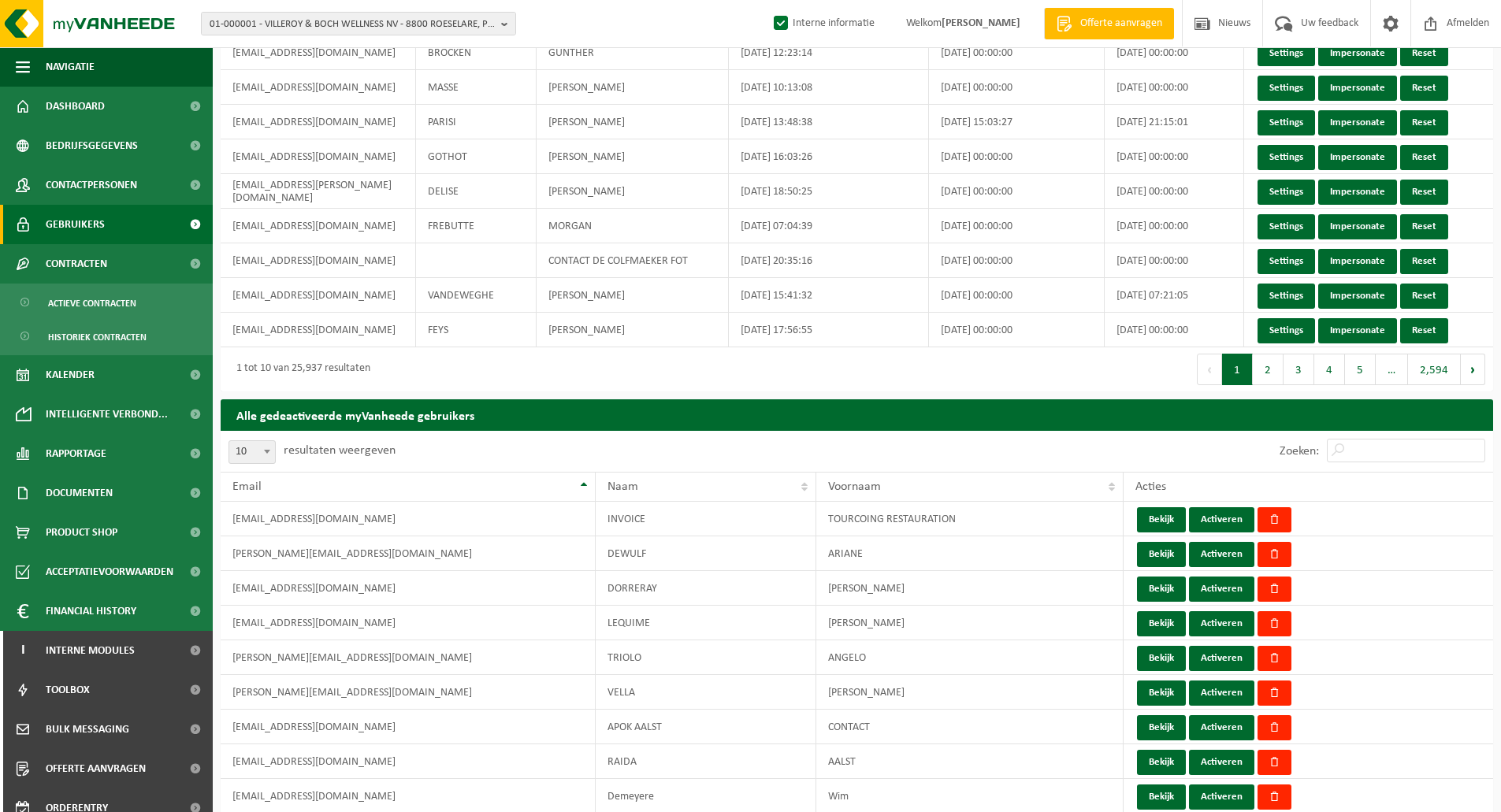
click at [85, 224] on span "Gebruikers" at bounding box center [75, 224] width 59 height 39
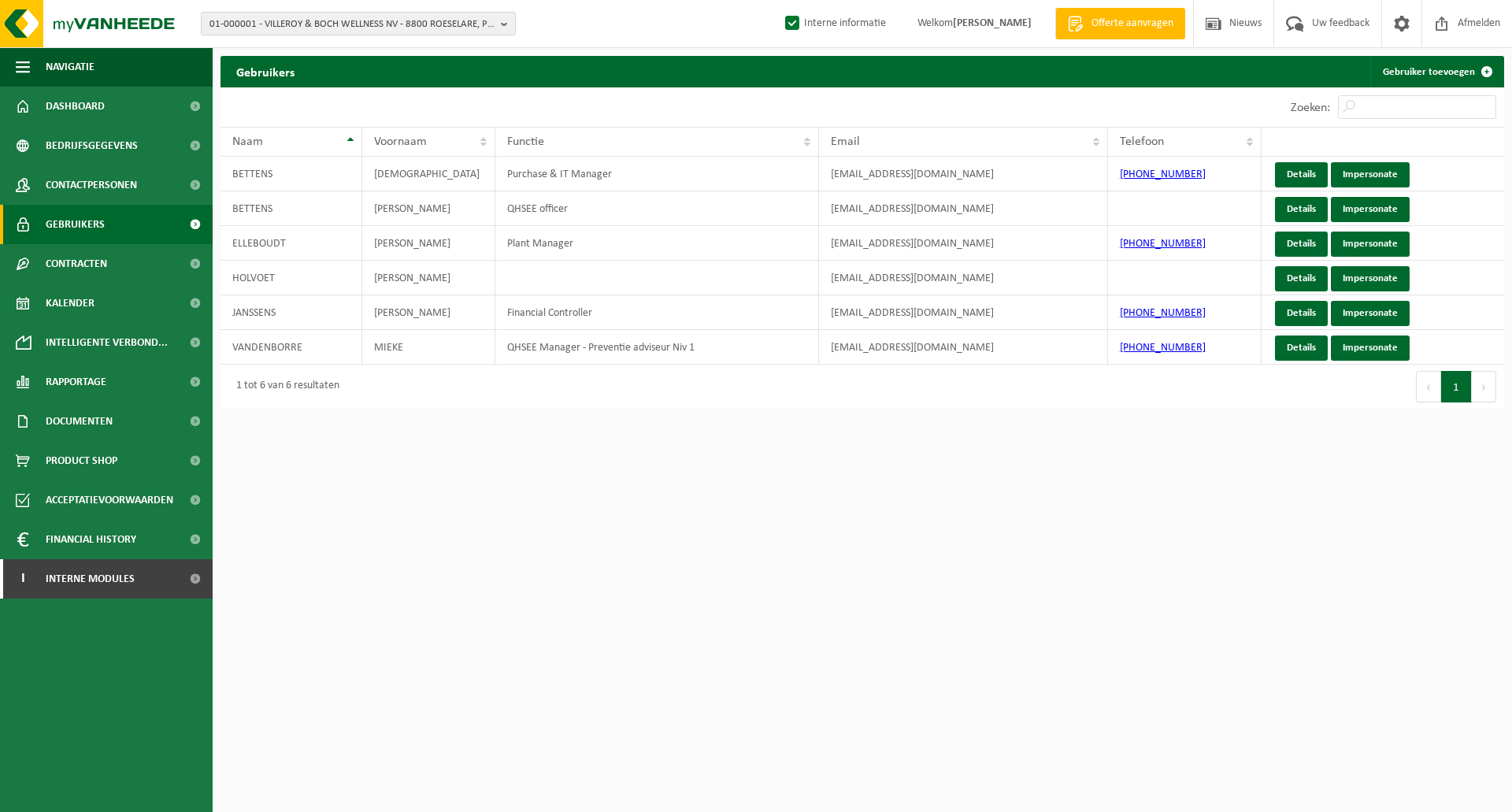
click at [310, 18] on span "01-000001 - VILLEROY & BOCH WELLNESS NV - 8800 ROESELARE, POPULIERSTRAAT 1" at bounding box center [352, 25] width 285 height 24
click at [278, 20] on span "01-000001 - VILLEROY & BOCH WELLNESS NV - 8800 ROESELARE, POPULIERSTRAAT 1" at bounding box center [352, 25] width 285 height 24
click at [274, 37] on div "01-000001 - VILLEROY & BOCH WELLNESS NV - 8800 ROESELARE, POPULIERSTRAAT 1 01-0…" at bounding box center [756, 24] width 1512 height 48
click at [291, 18] on span "01-000001 - VILLEROY & BOCH WELLNESS NV - 8800 ROESELARE, POPULIERSTRAAT 1" at bounding box center [352, 25] width 285 height 24
paste input "10-886346"
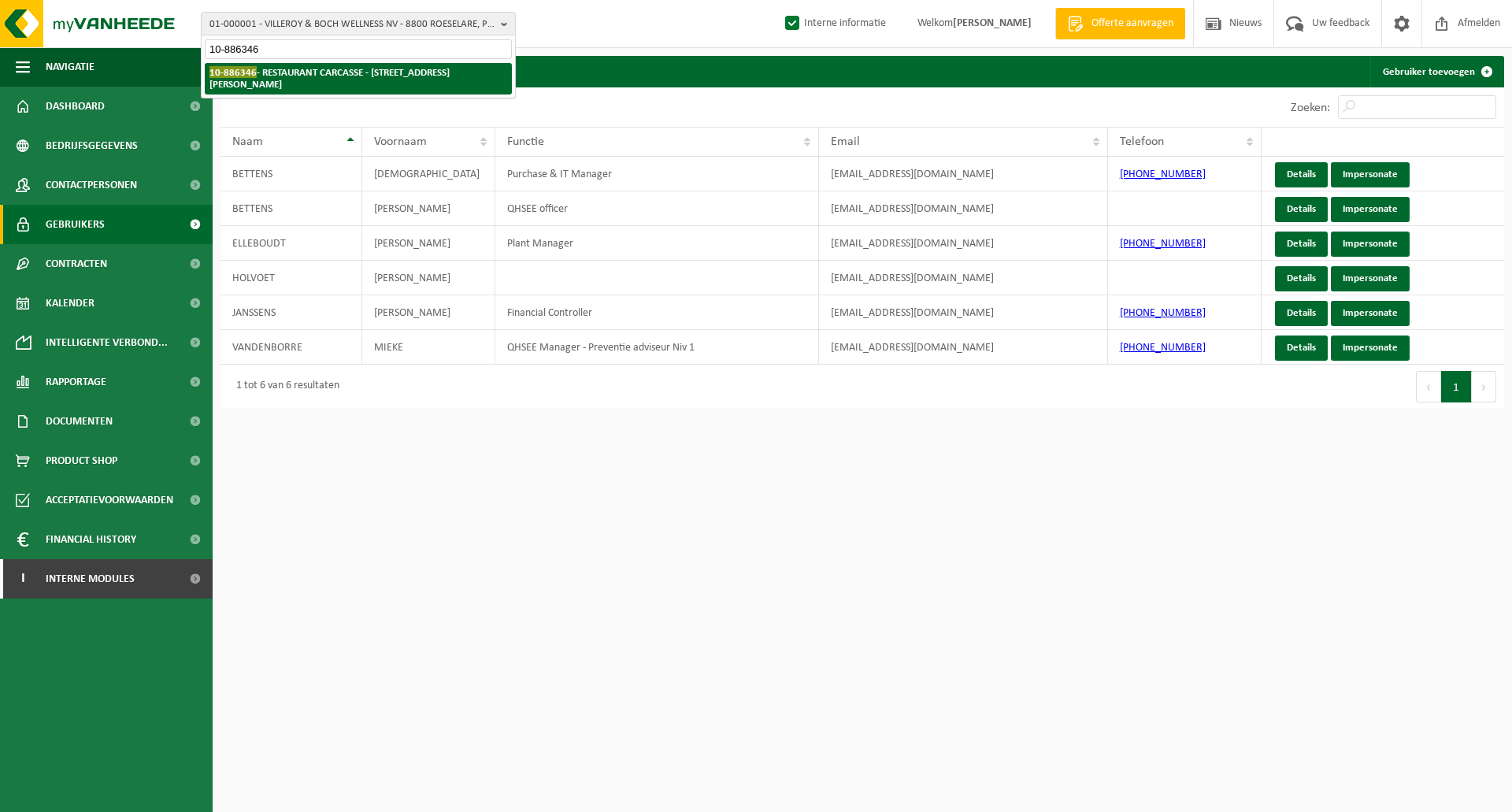
type input "10-886346"
click at [307, 72] on strong "10-886346 - RESTAURANT CARCASSE - [STREET_ADDRESS][PERSON_NAME]" at bounding box center [329, 78] width 240 height 24
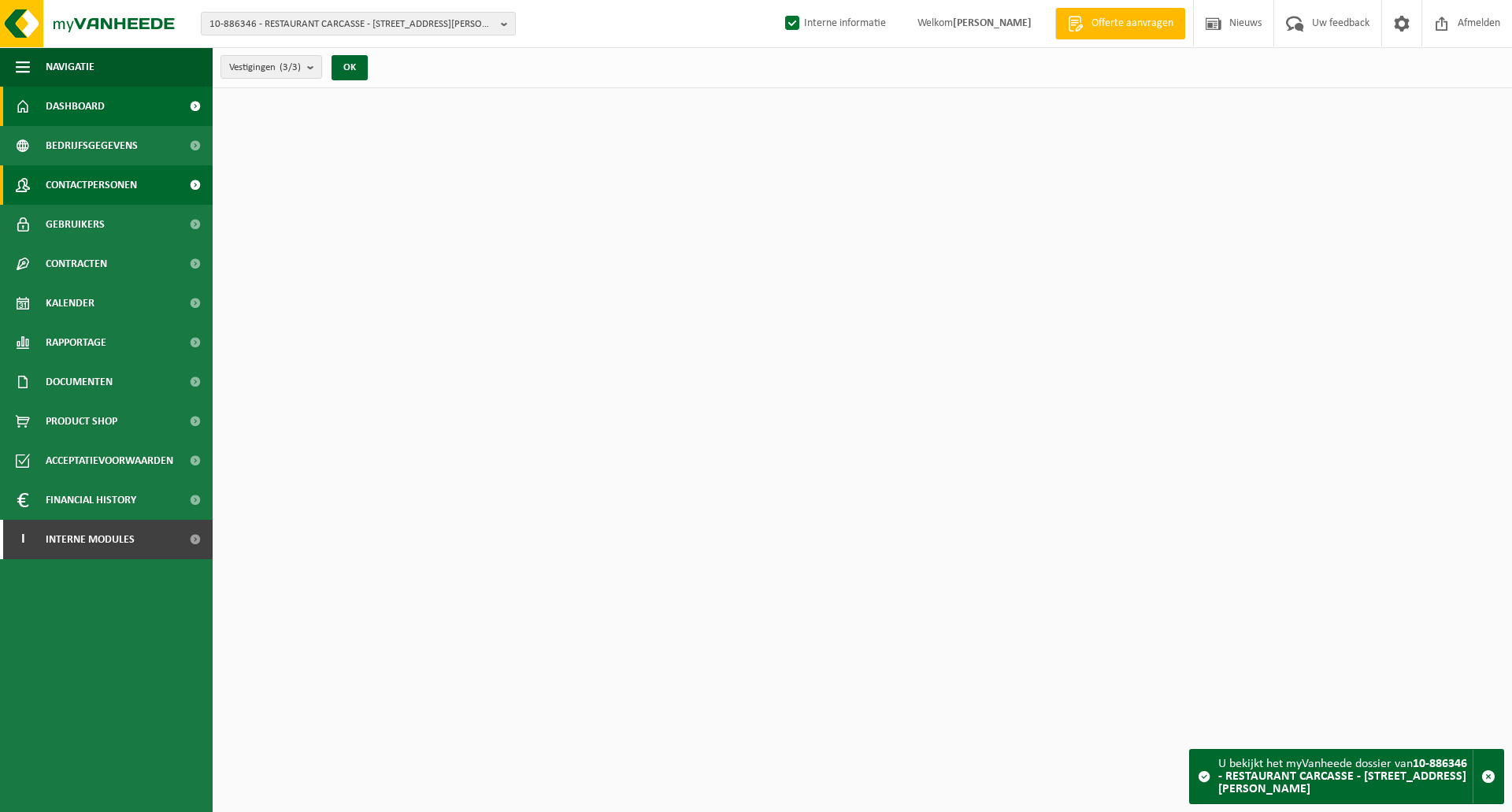
click at [98, 190] on span "Contactpersonen" at bounding box center [90, 185] width 91 height 39
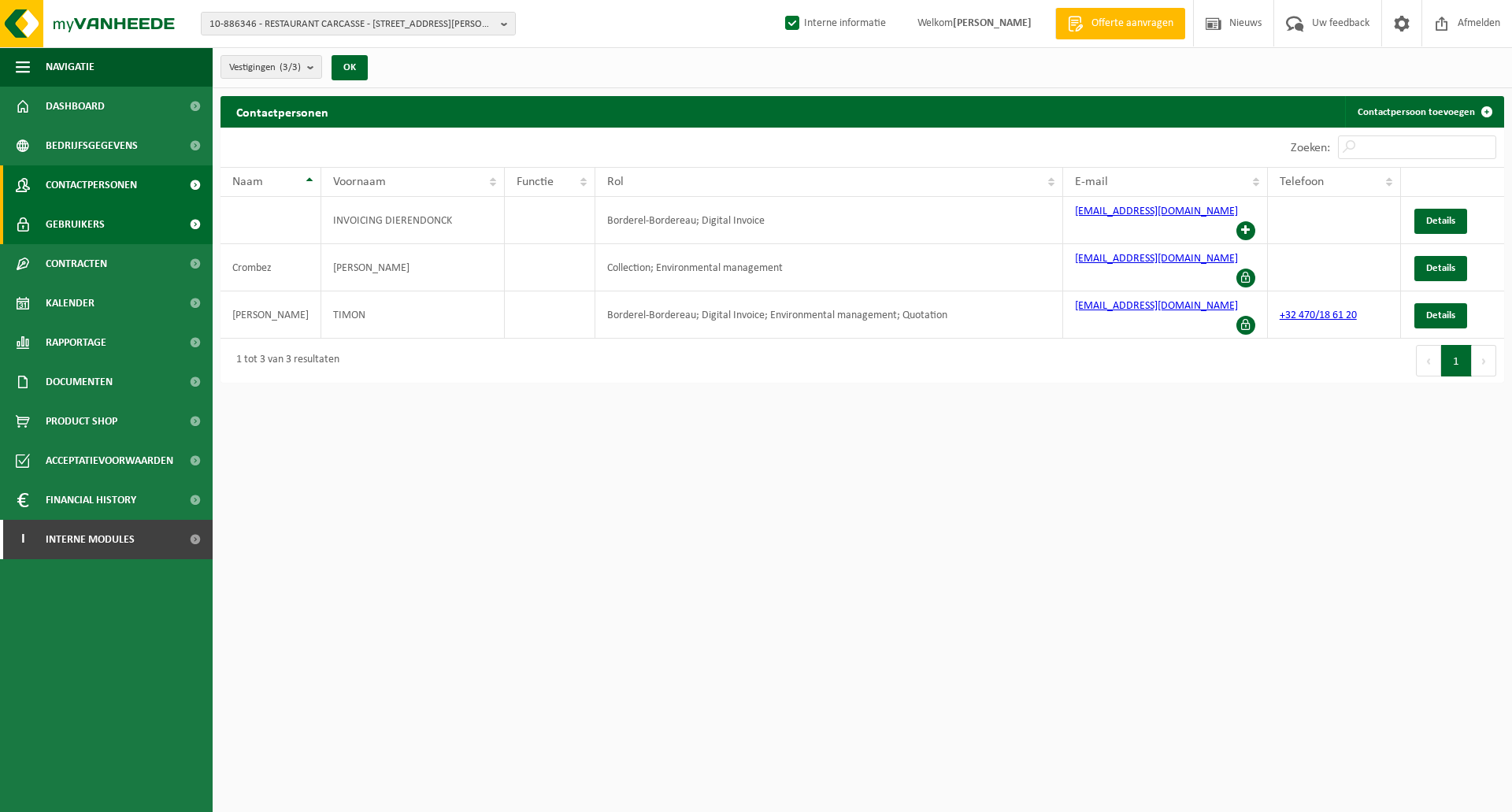
click at [88, 223] on span "Gebruikers" at bounding box center [75, 224] width 59 height 39
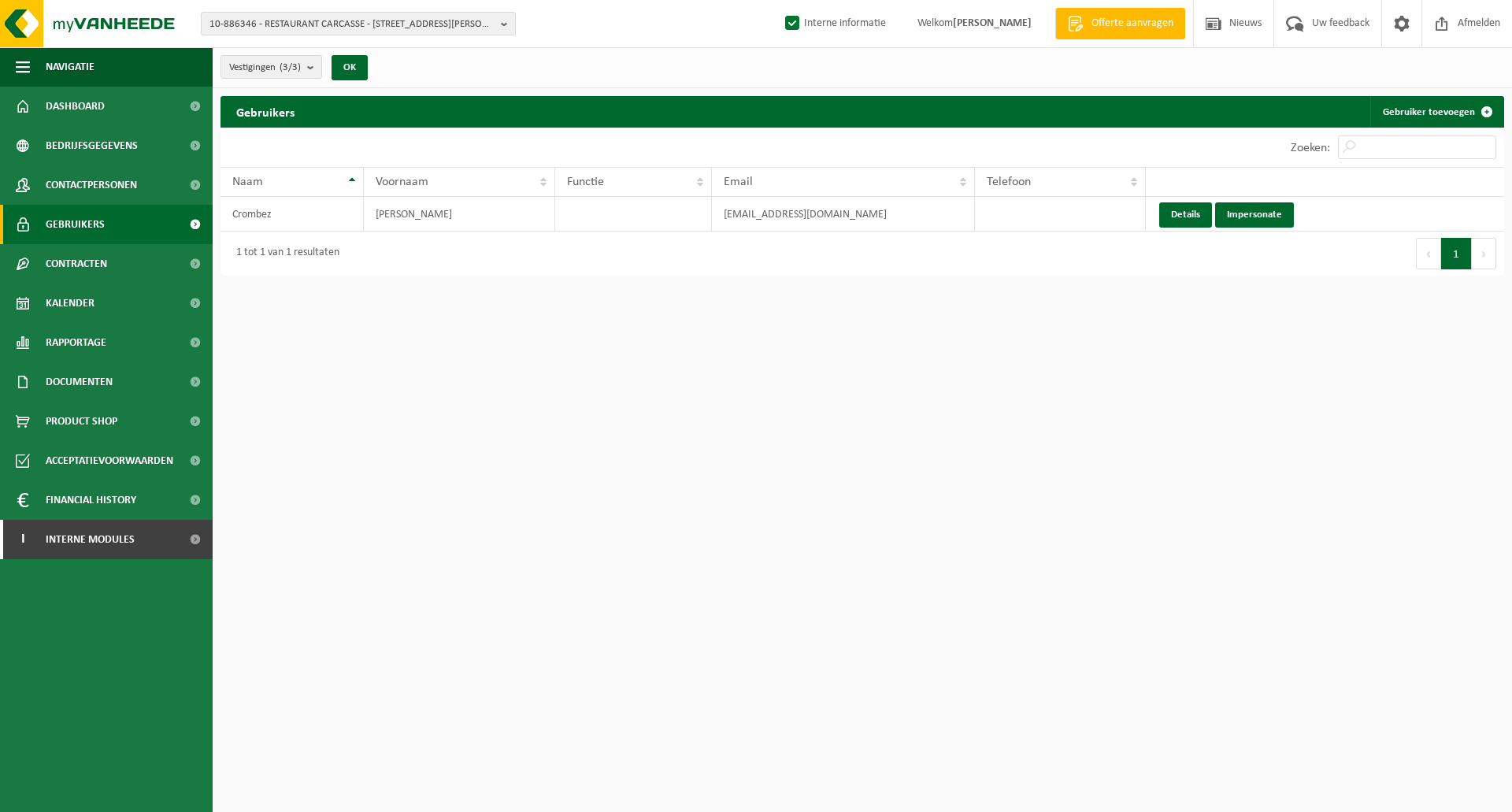
click at [604, 128] on div "10 25 50 100 10 resultaten weergeven" at bounding box center [541, 147] width 642 height 39
click at [1187, 213] on link "Details" at bounding box center [1186, 215] width 53 height 26
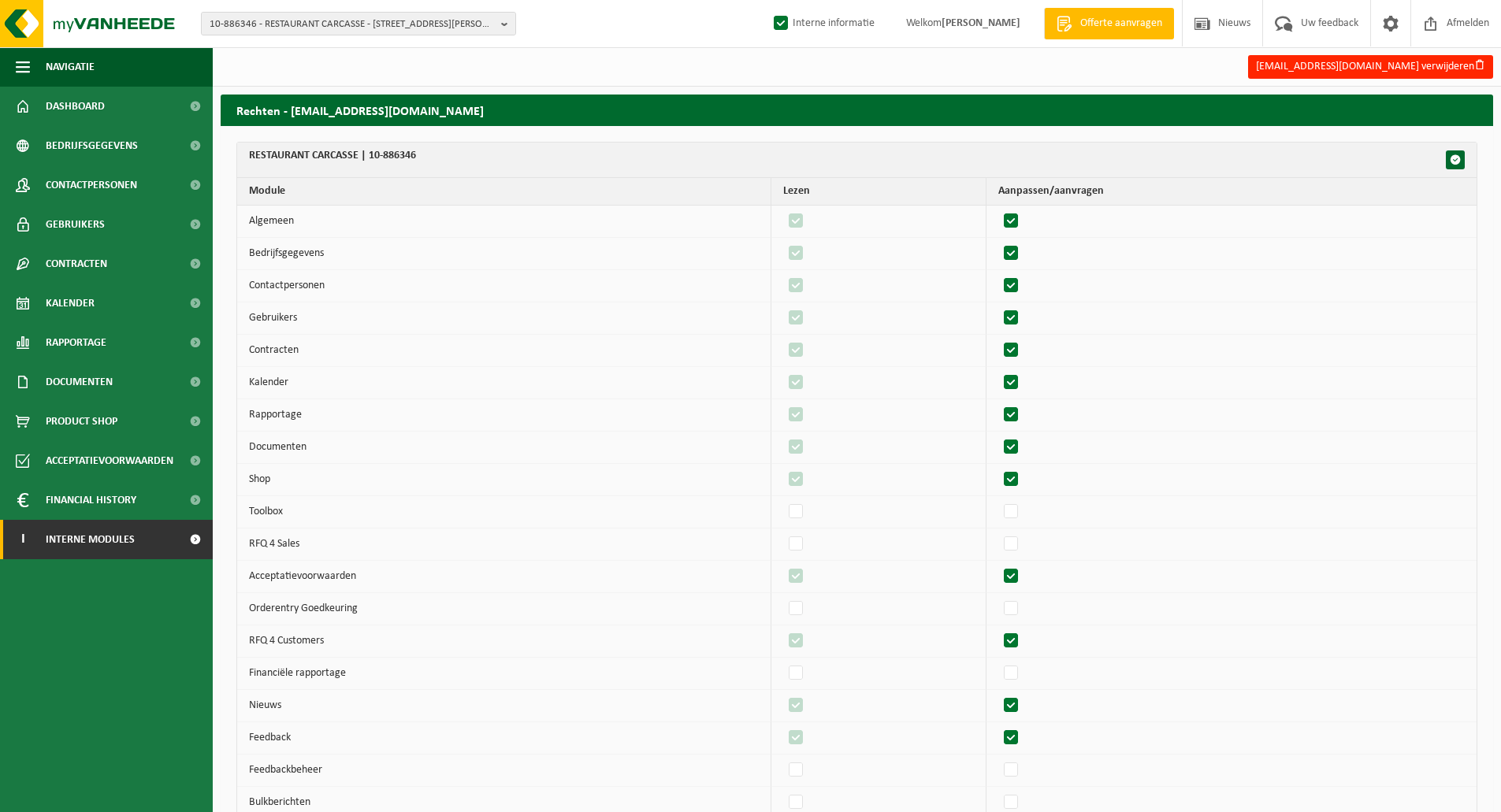
click at [82, 544] on span "Interne modules" at bounding box center [90, 540] width 90 height 39
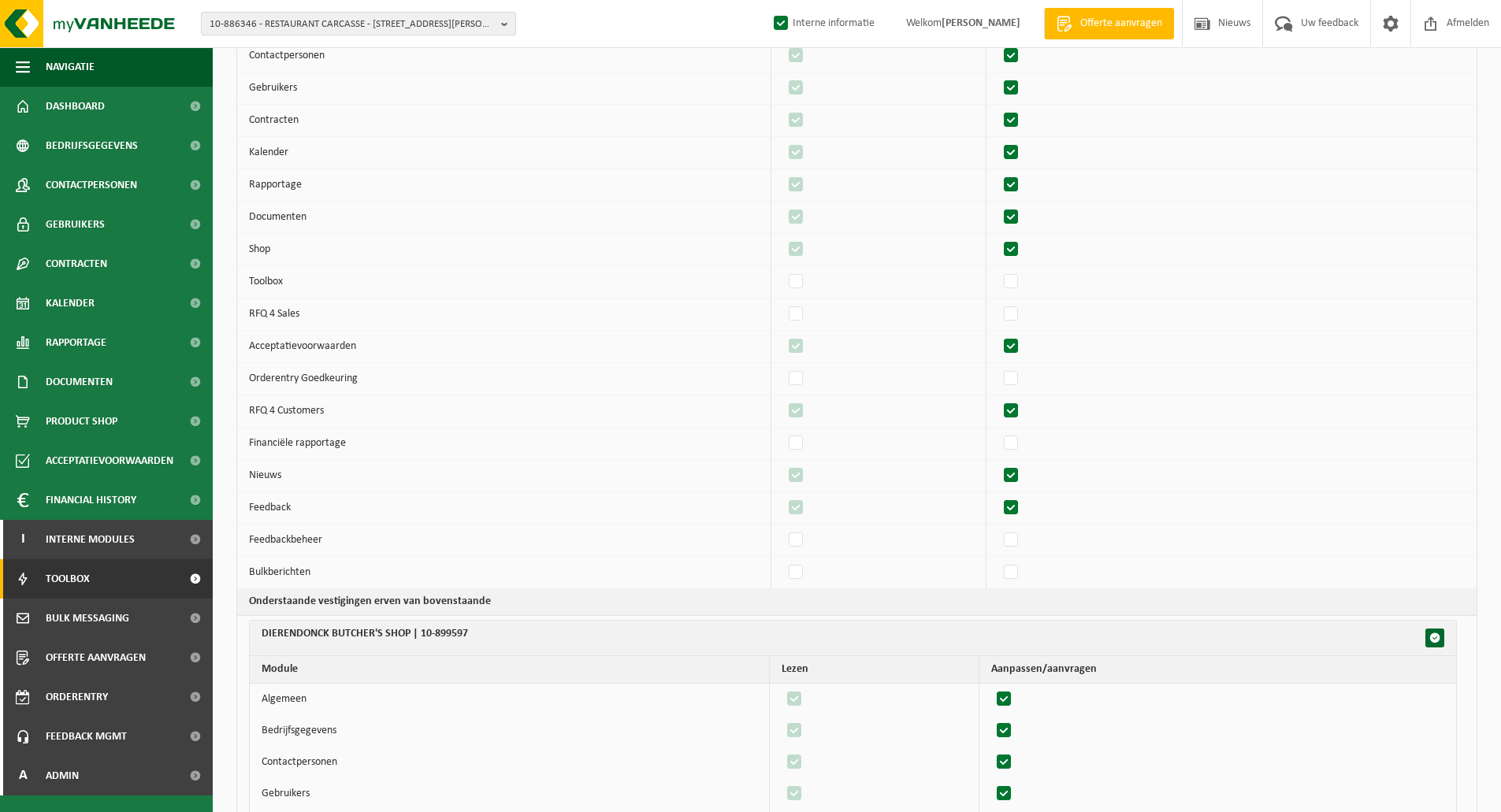
scroll to position [473, 0]
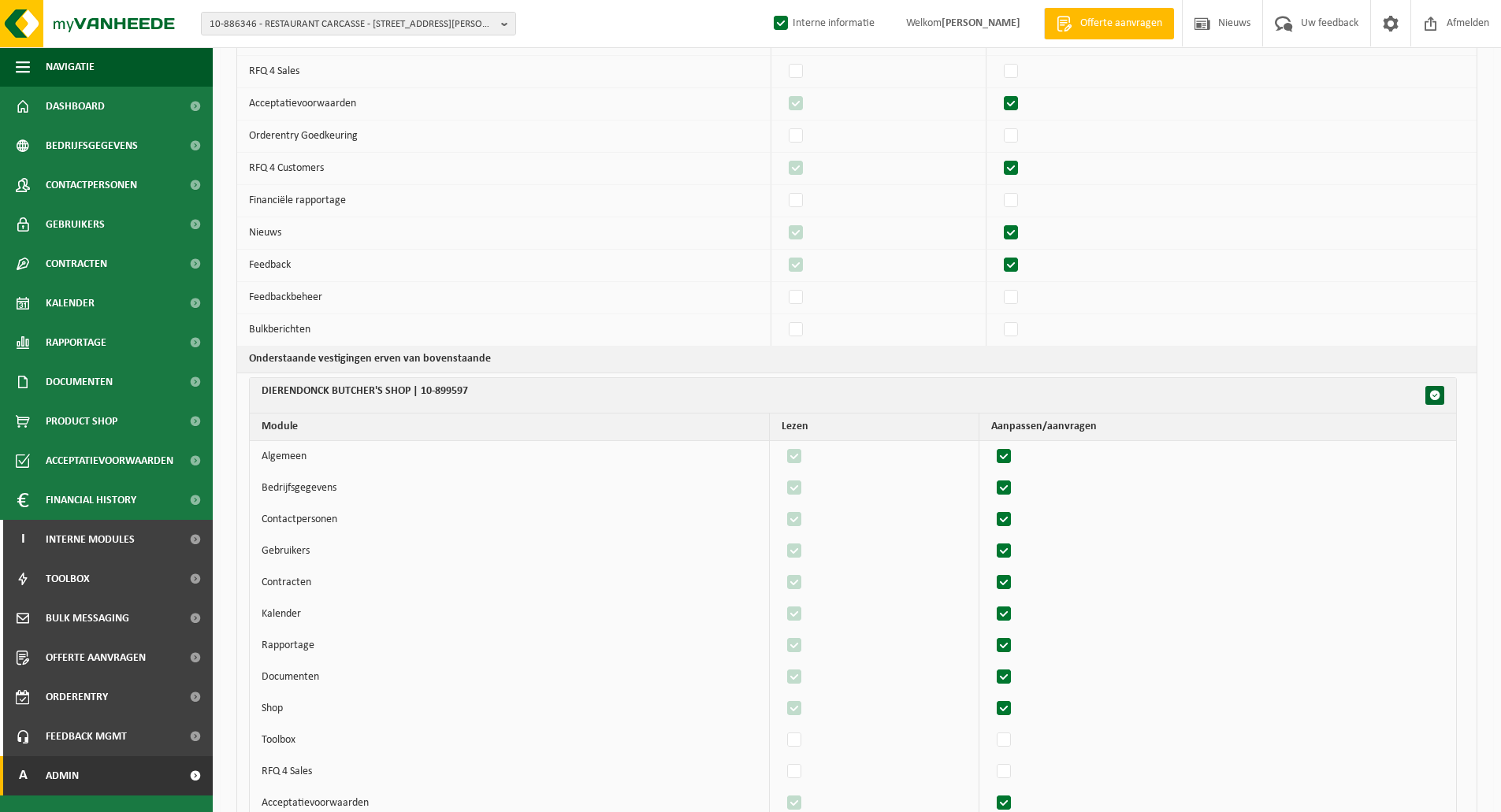
click at [64, 777] on span "Admin" at bounding box center [62, 776] width 33 height 39
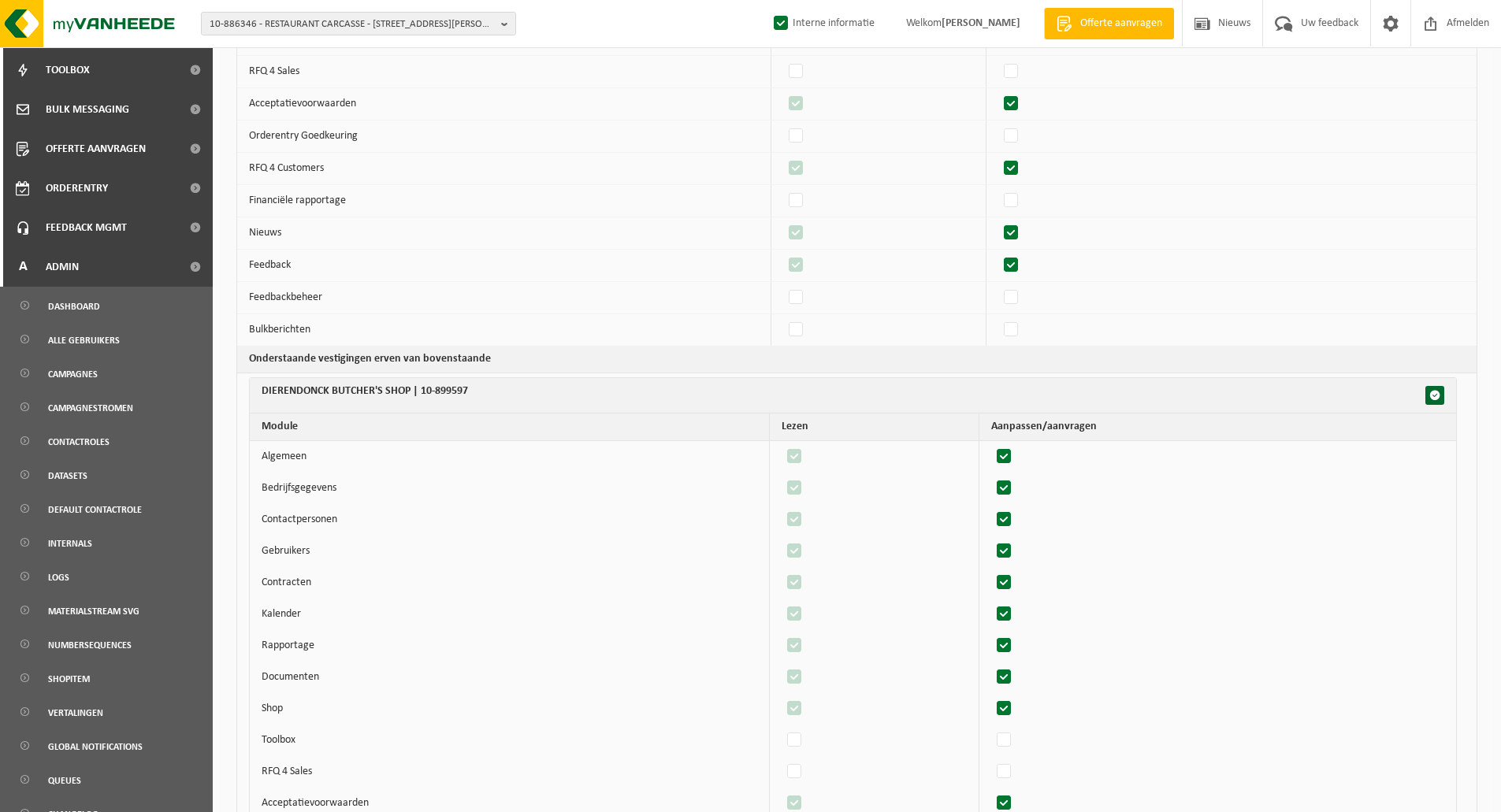
scroll to position [529, 0]
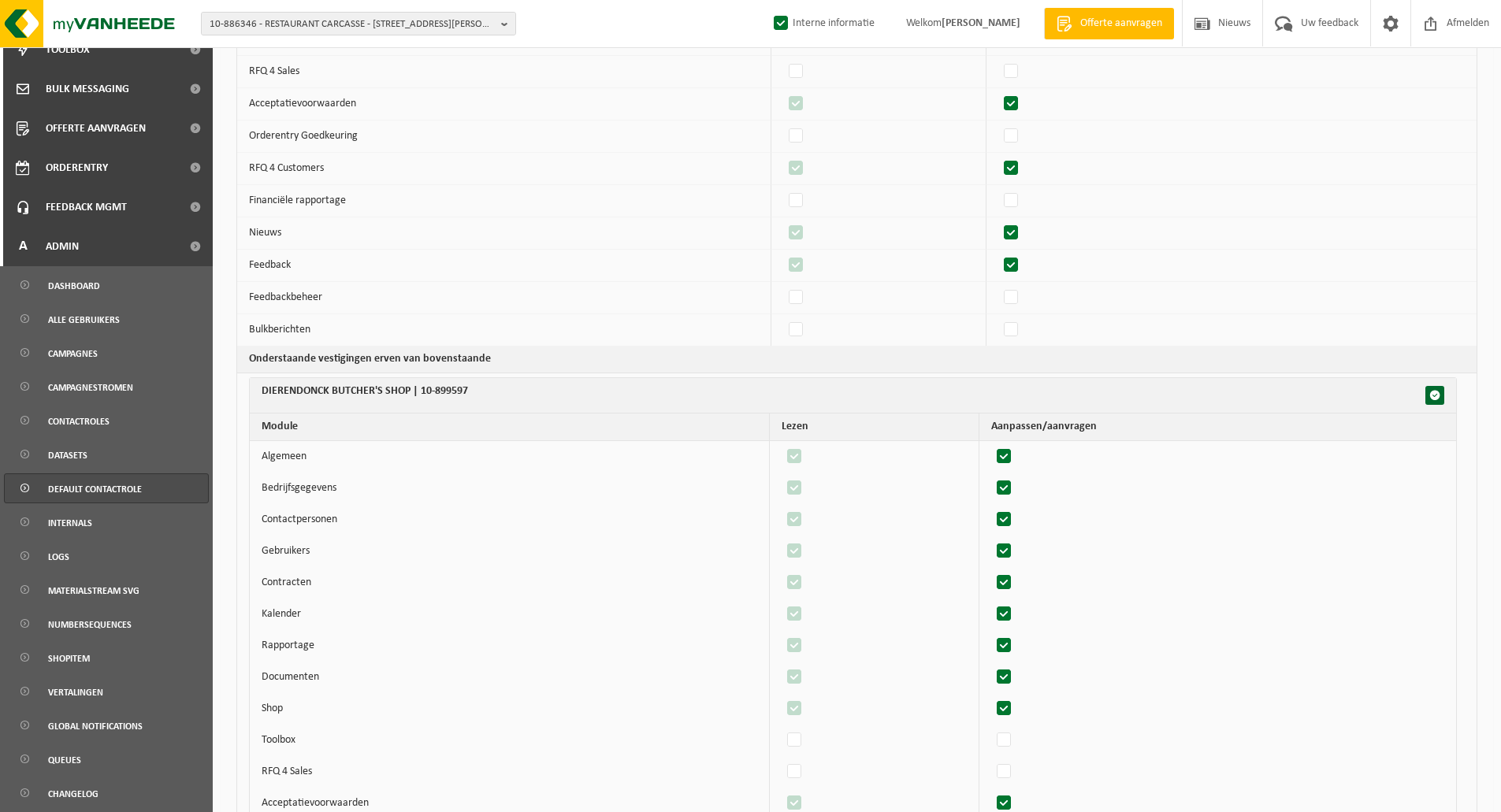
click at [102, 490] on span "default contactrole" at bounding box center [94, 489] width 93 height 29
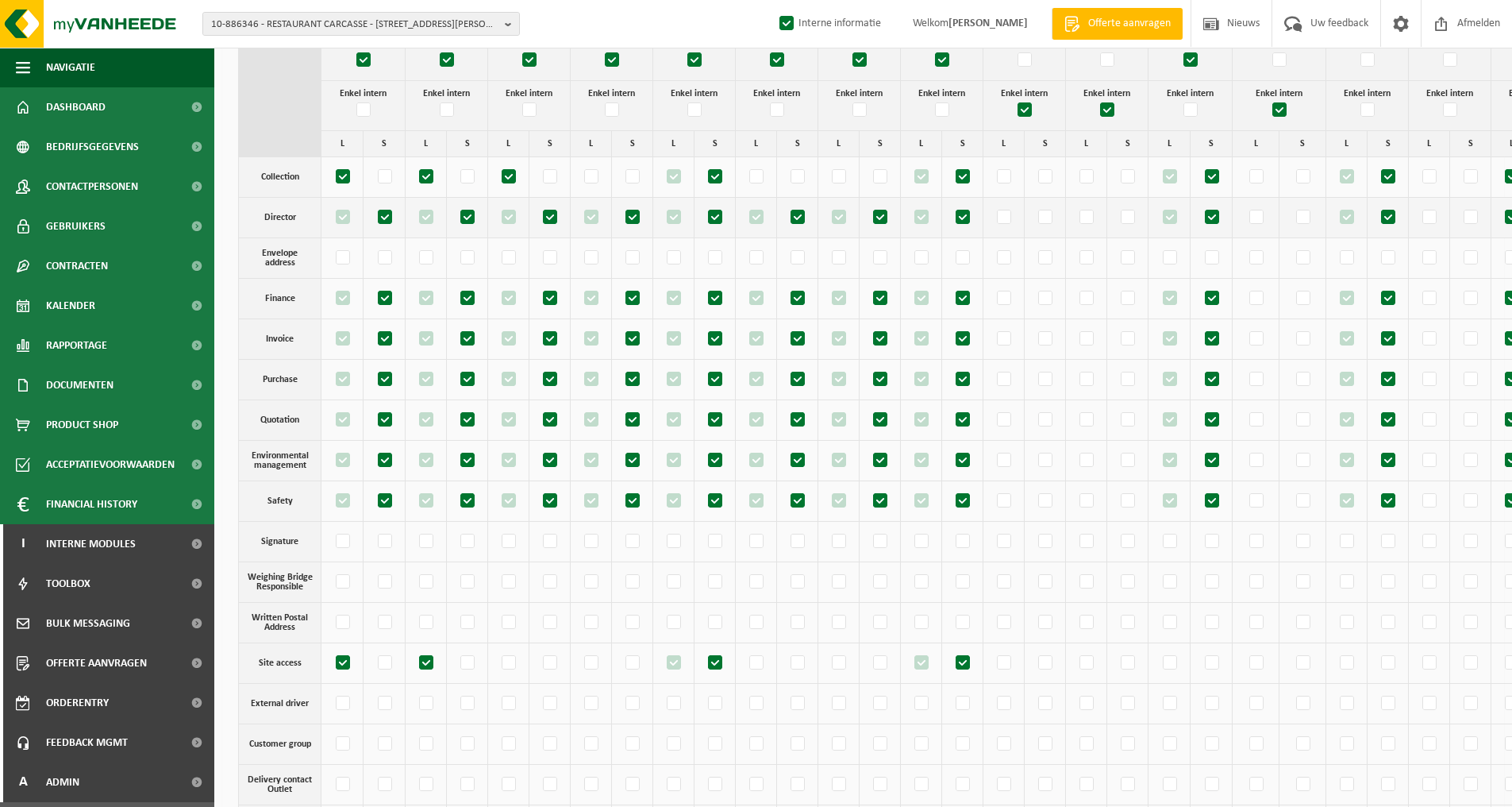
scroll to position [159, 0]
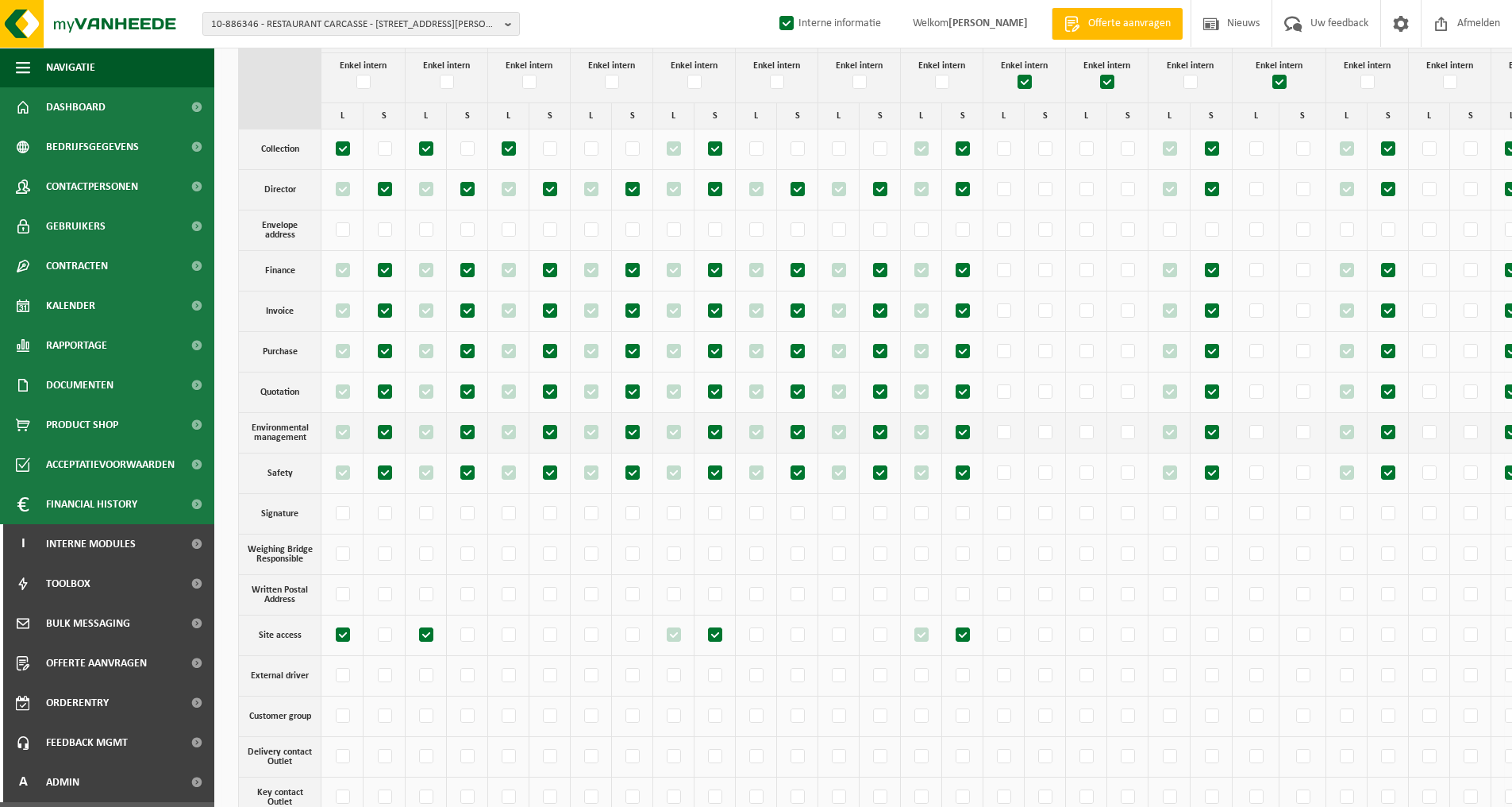
click at [271, 426] on th "Environmental management" at bounding box center [279, 433] width 82 height 41
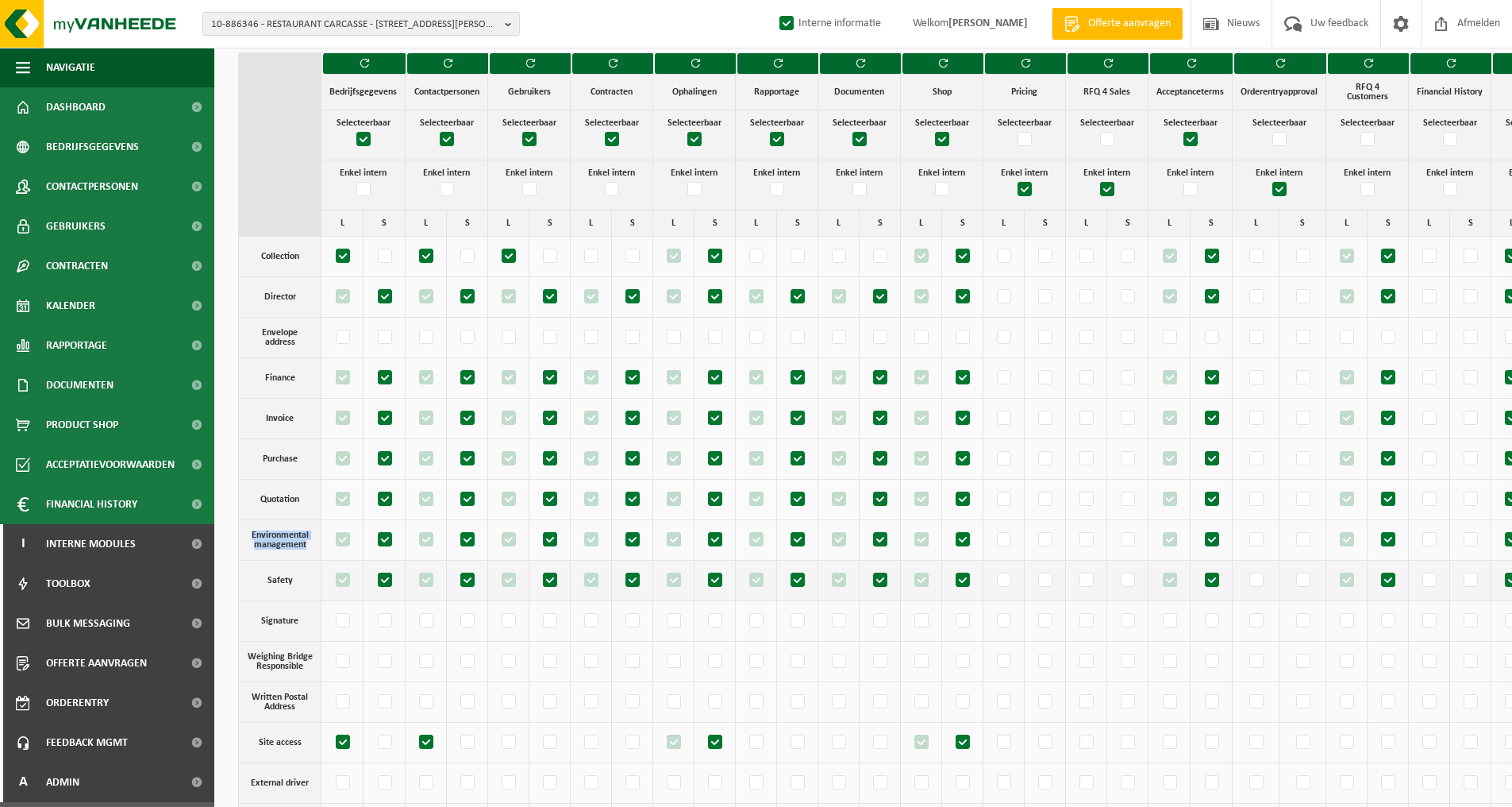
scroll to position [79, 0]
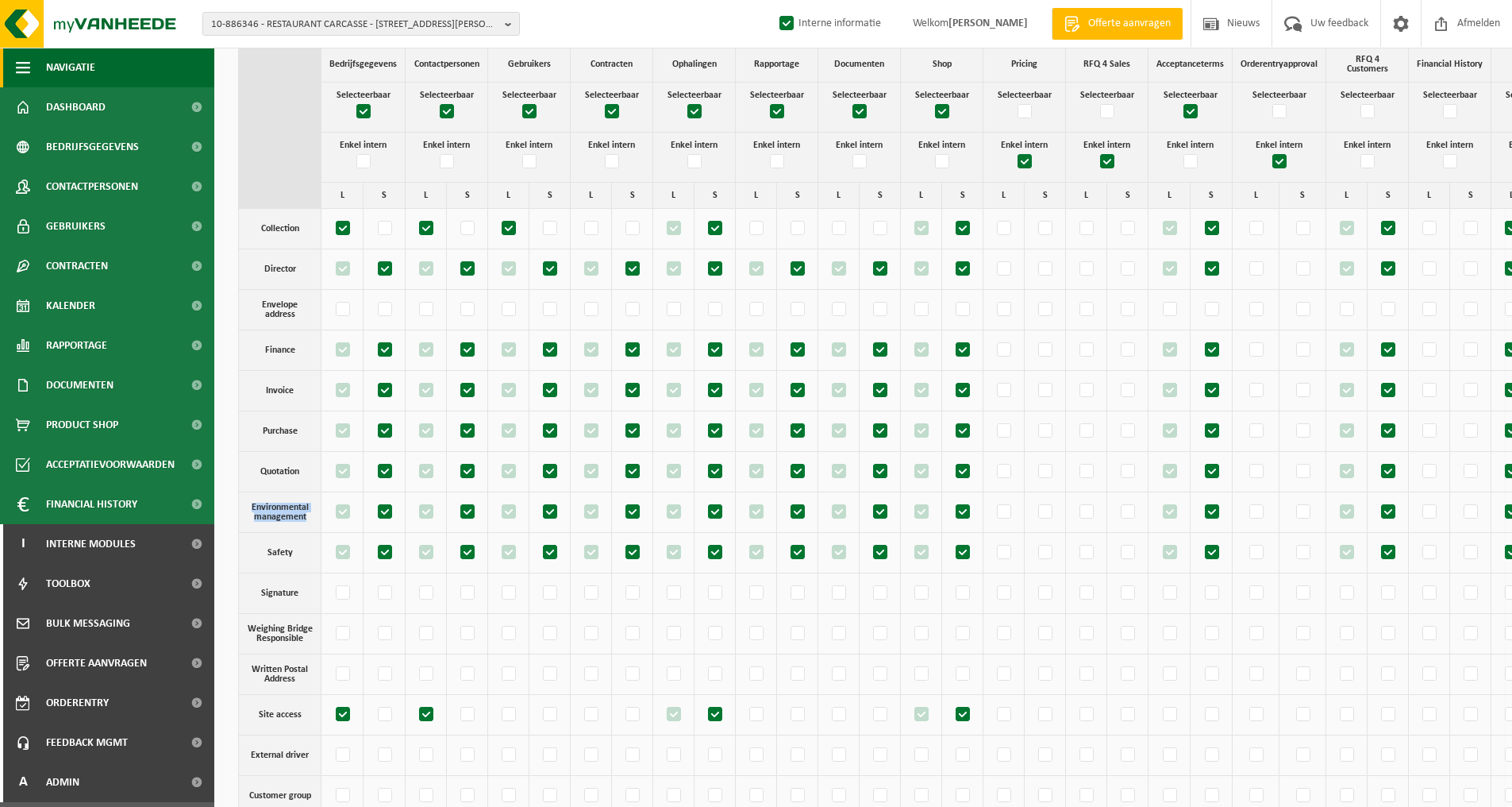
click at [26, 65] on span "button" at bounding box center [23, 67] width 14 height 40
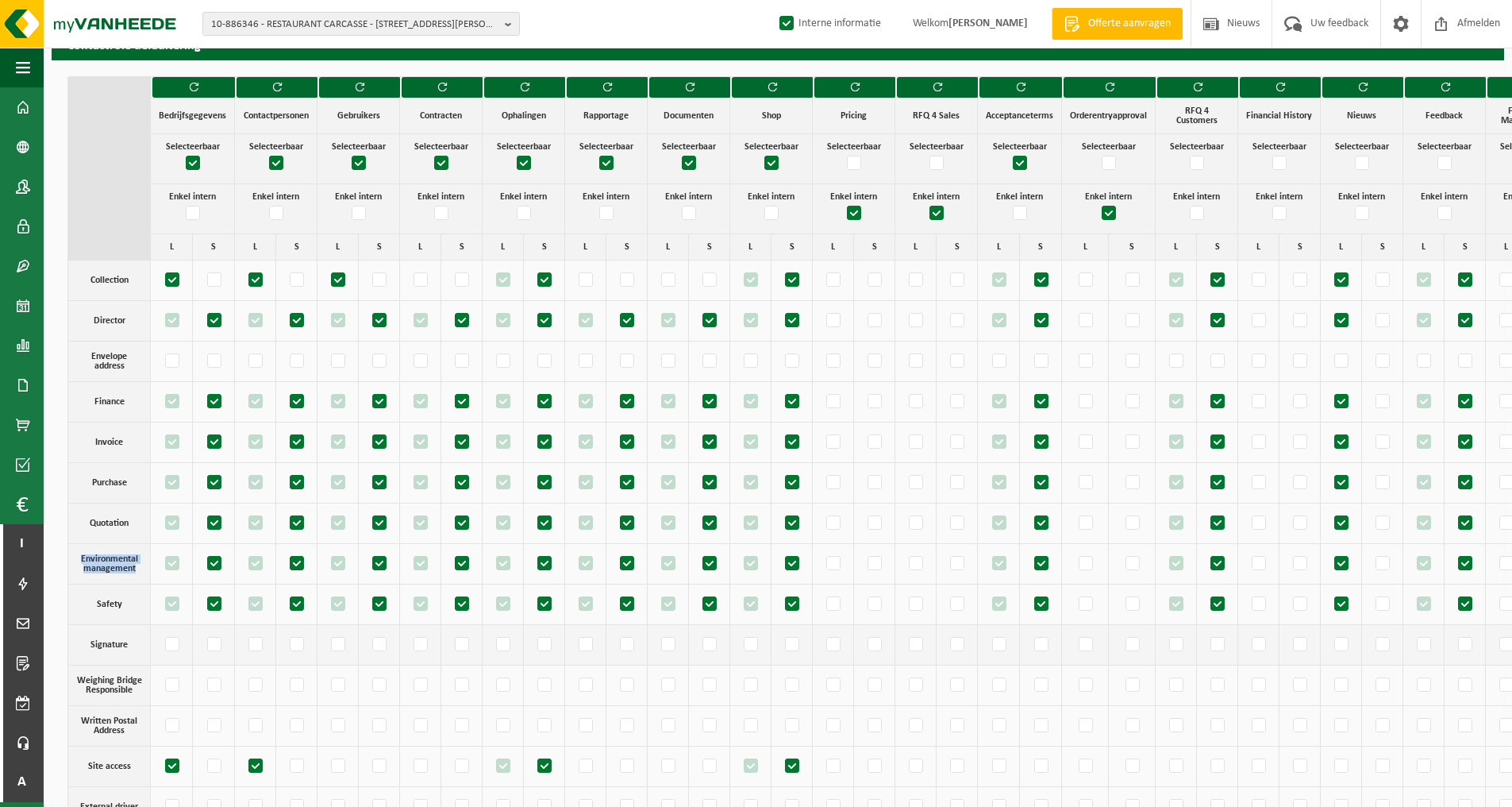
scroll to position [0, 0]
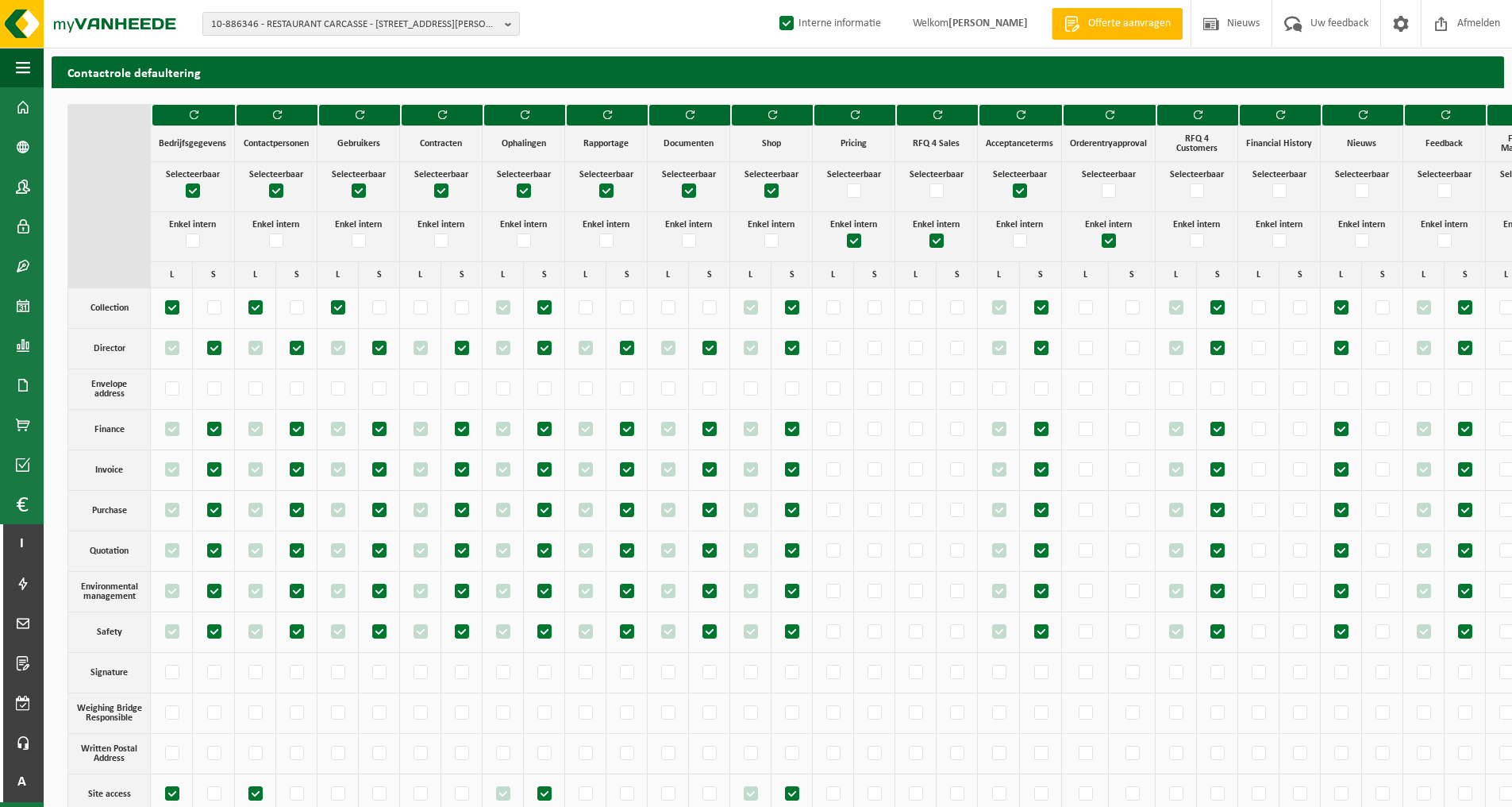
click at [290, 72] on h2 "Contactrole defaultering" at bounding box center [778, 71] width 1453 height 31
click at [21, 184] on span at bounding box center [23, 186] width 14 height 40
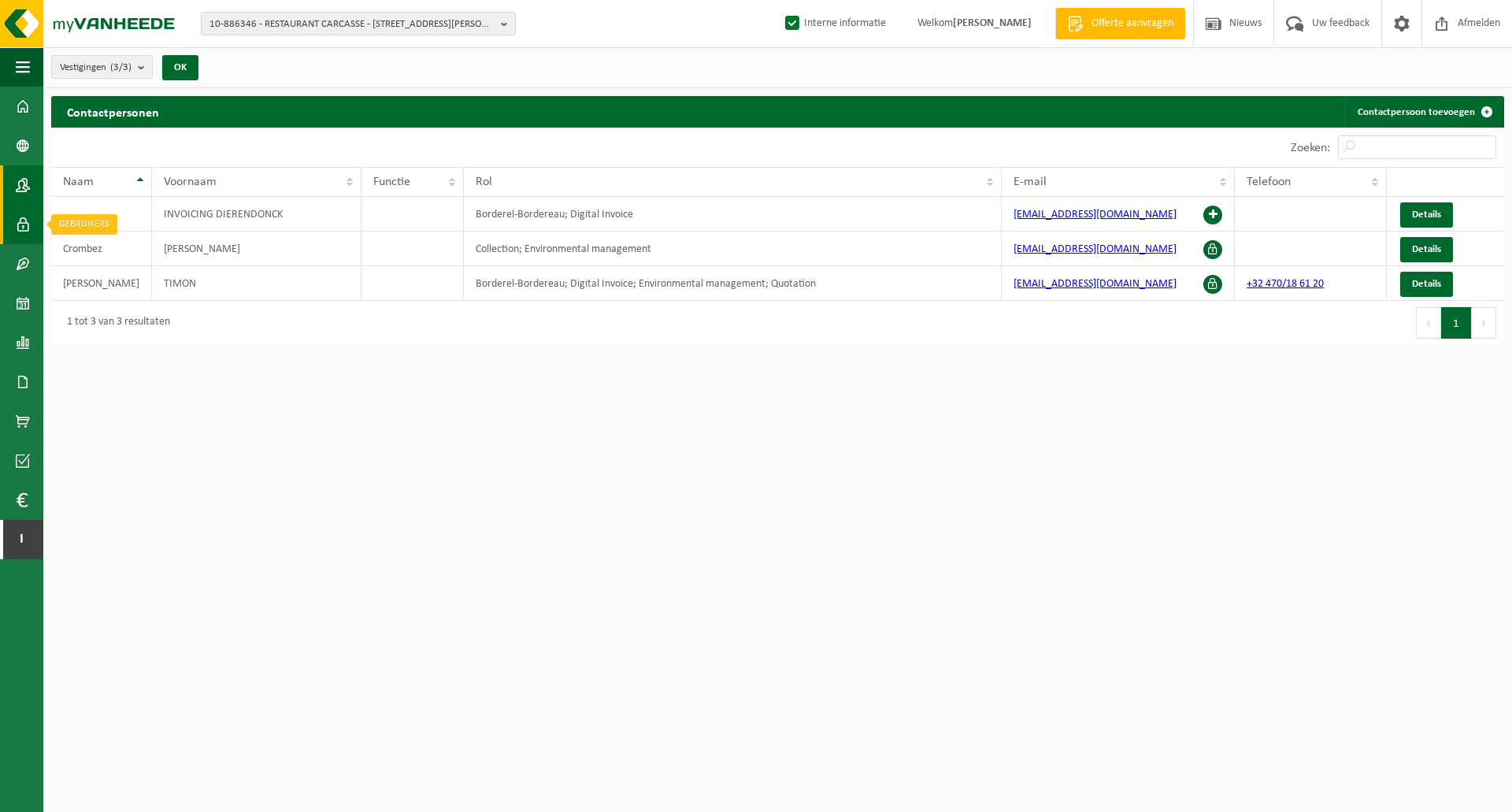
click at [28, 226] on span at bounding box center [23, 224] width 14 height 39
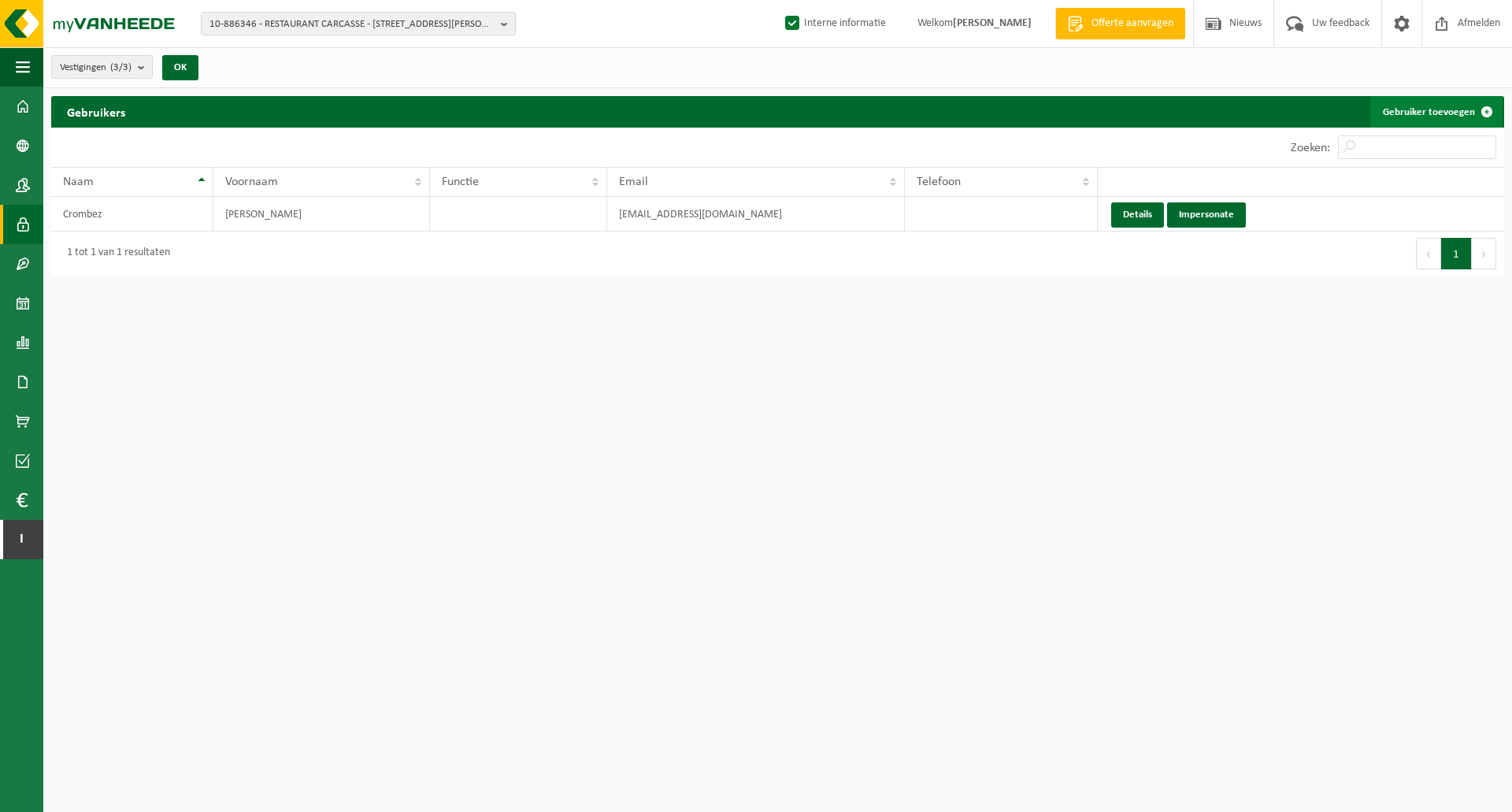
click at [1421, 111] on link "Gebruiker toevoegen" at bounding box center [1436, 112] width 133 height 31
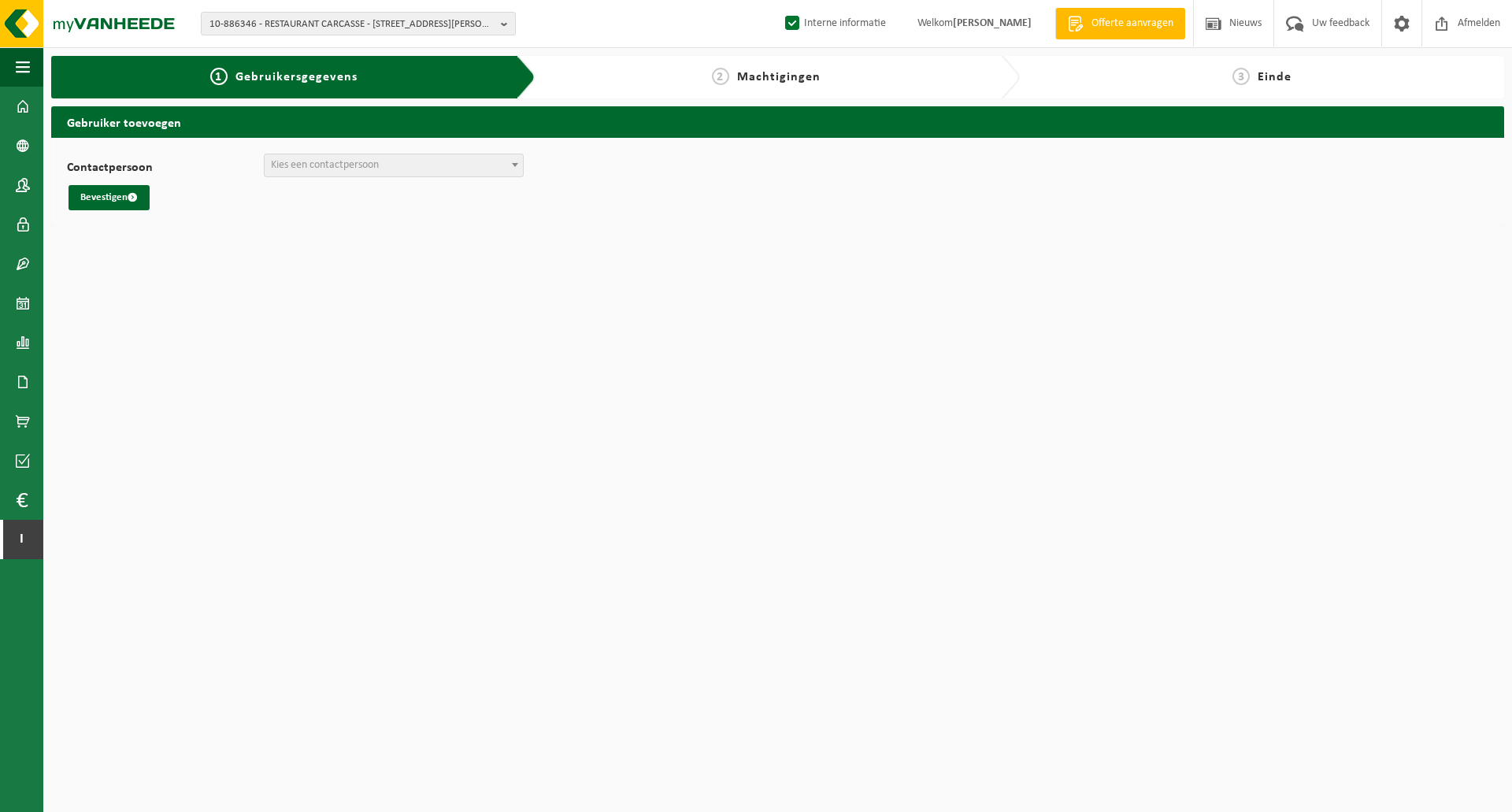
click at [418, 162] on span "Kies een contactpersoon" at bounding box center [393, 165] width 259 height 22
click at [183, 287] on html "10-886346 - RESTAURANT CARCASSE - 8670 KOKSIJDE, HENRI CHRISTIAENLAAN 5 10-8863…" at bounding box center [756, 406] width 1512 height 812
click at [181, 166] on label "Contactpersoon" at bounding box center [165, 169] width 197 height 16
click at [68, 154] on select "INVOICING DIERENDONCK (invoice@dierendonck.be) + Nieuwe contactpersoon aanmaken" at bounding box center [67, 153] width 1 height 1
click at [362, 347] on html "10-886346 - RESTAURANT CARCASSE - 8670 KOKSIJDE, HENRI CHRISTIAENLAAN 5 10-8863…" at bounding box center [756, 406] width 1512 height 812
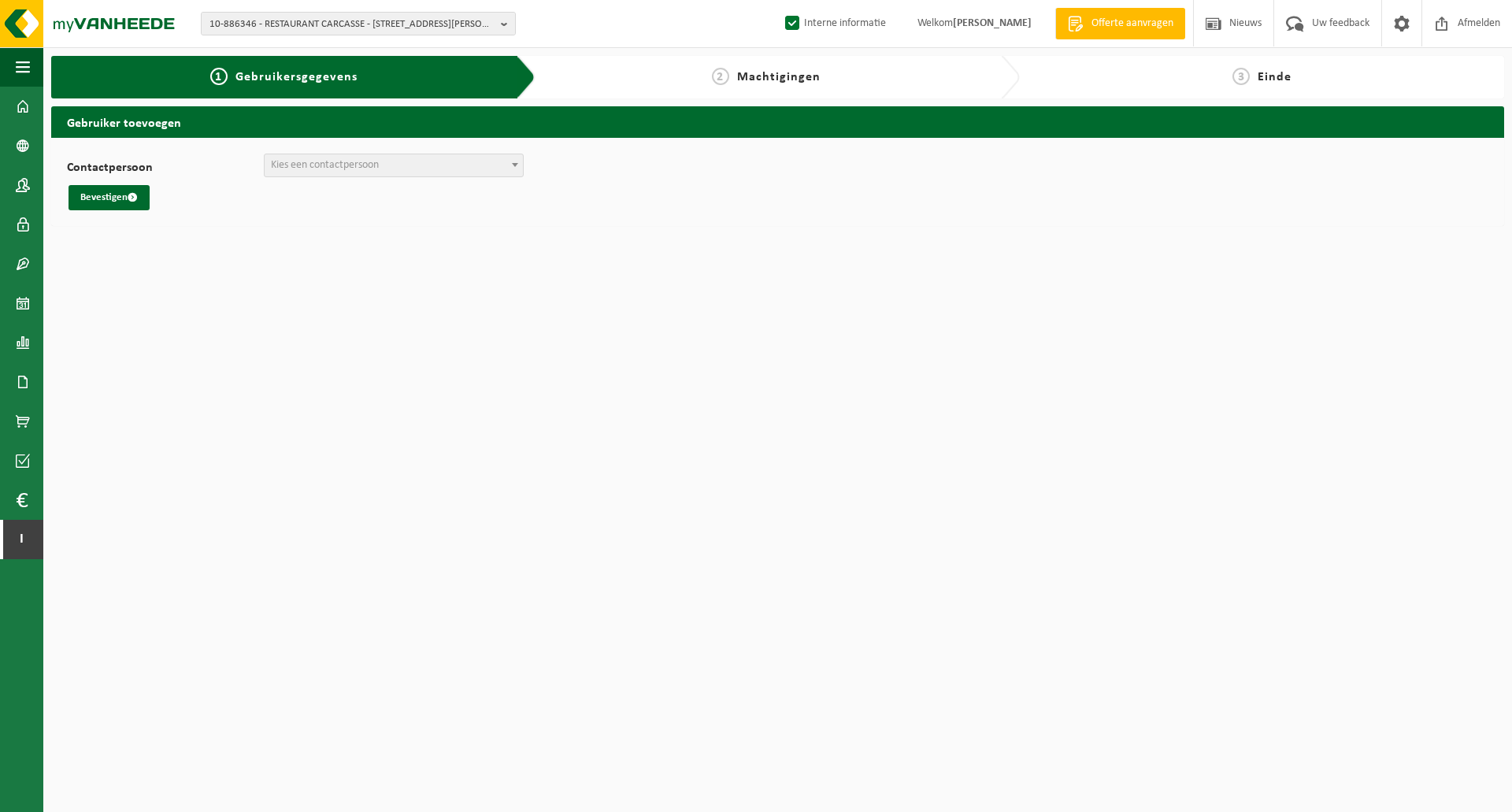
click at [977, 79] on div "2 Machtigingen" at bounding box center [766, 77] width 445 height 19
click at [20, 104] on span at bounding box center [23, 106] width 14 height 39
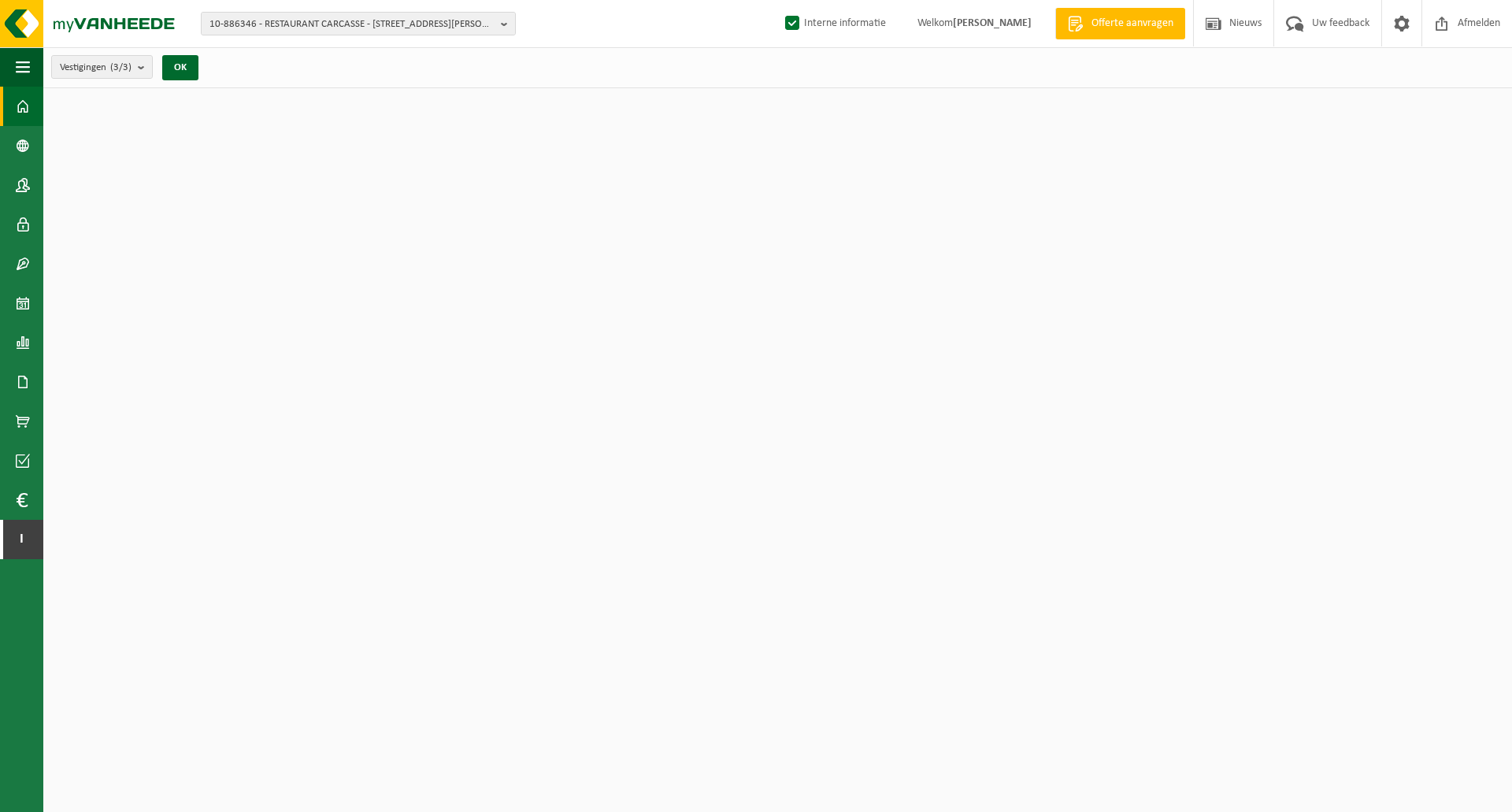
click at [606, 45] on div "10-886346 - RESTAURANT CARCASSE - 8670 KOKSIJDE, [PERSON_NAME][GEOGRAPHIC_DATA]…" at bounding box center [756, 24] width 1512 height 48
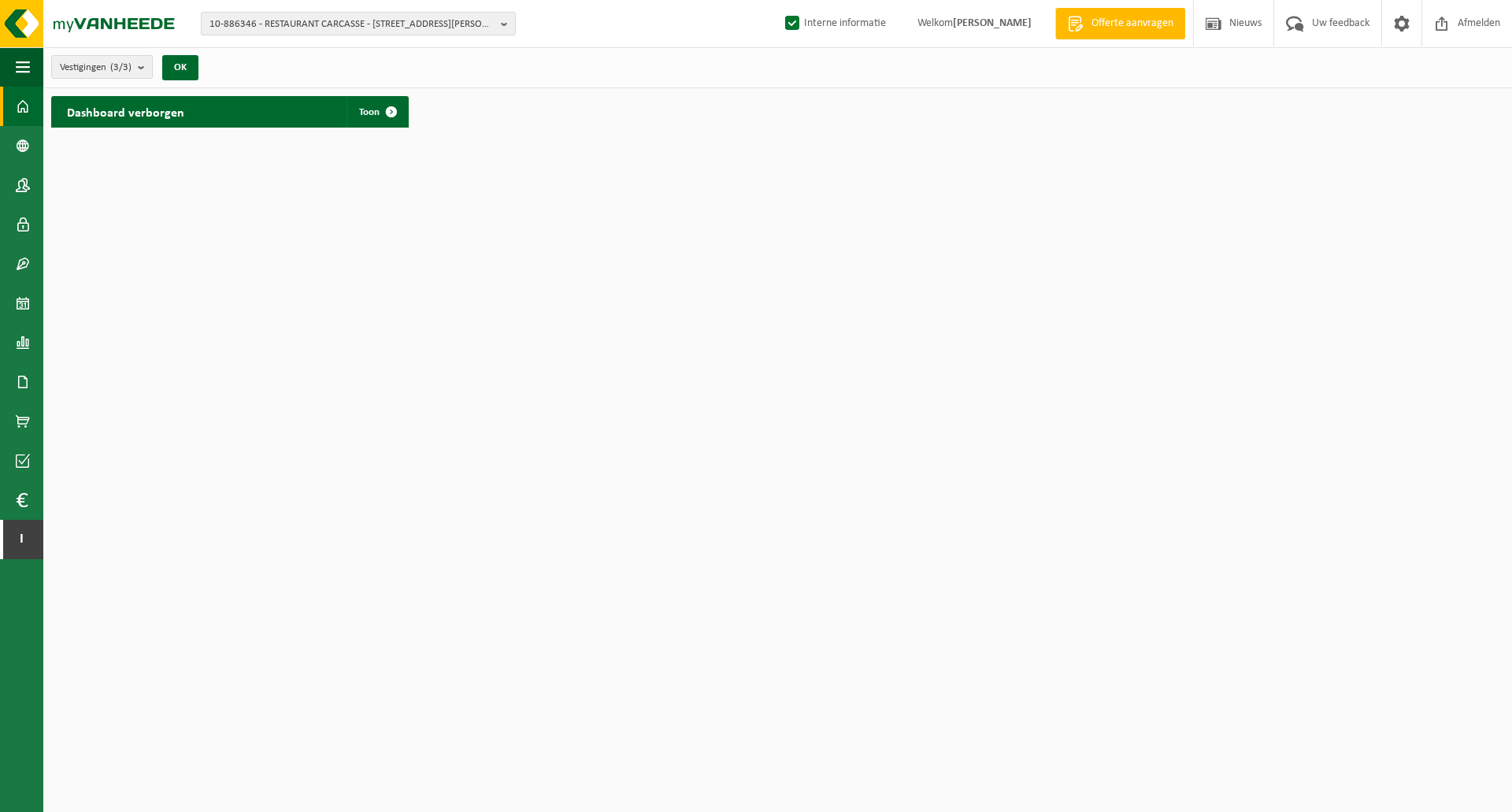
click at [560, 64] on div "Vestigingen (3/3) Alles selecteren Alles deselecteren Actieve selecteren RESTAU…" at bounding box center [778, 68] width 1469 height 41
click at [634, 81] on div "Vestigingen (3/3) Alles selecteren Alles deselecteren Actieve selecteren RESTAU…" at bounding box center [778, 68] width 1469 height 41
click at [635, 81] on div "Vestigingen (3/3) Alles selecteren Alles deselecteren Actieve selecteren RESTAU…" at bounding box center [778, 68] width 1469 height 41
click at [367, 109] on span "Toon" at bounding box center [369, 112] width 21 height 10
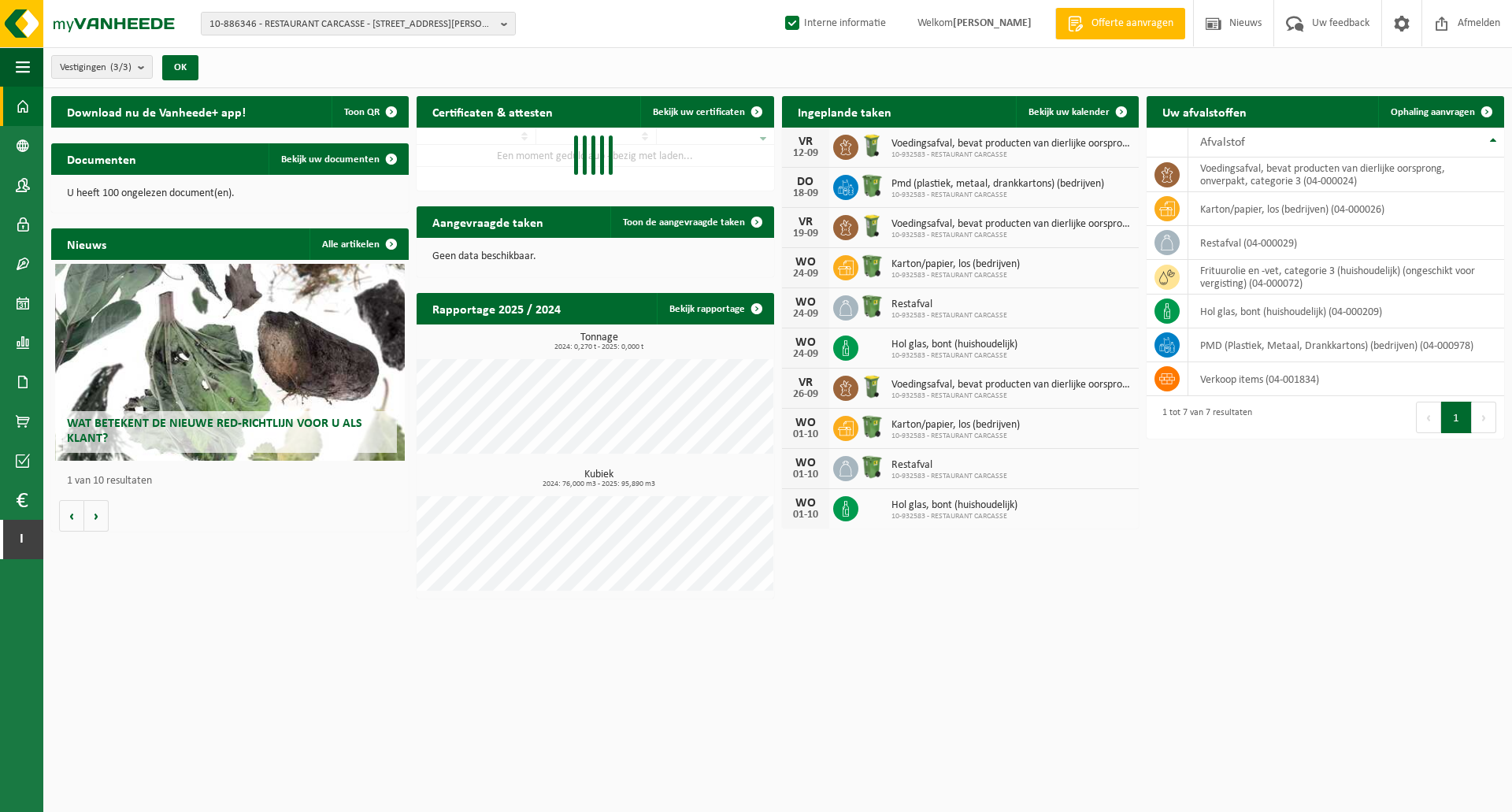
click at [659, 43] on div "10-886346 - RESTAURANT CARCASSE - 8670 KOKSIJDE, [PERSON_NAME][GEOGRAPHIC_DATA]…" at bounding box center [756, 24] width 1512 height 48
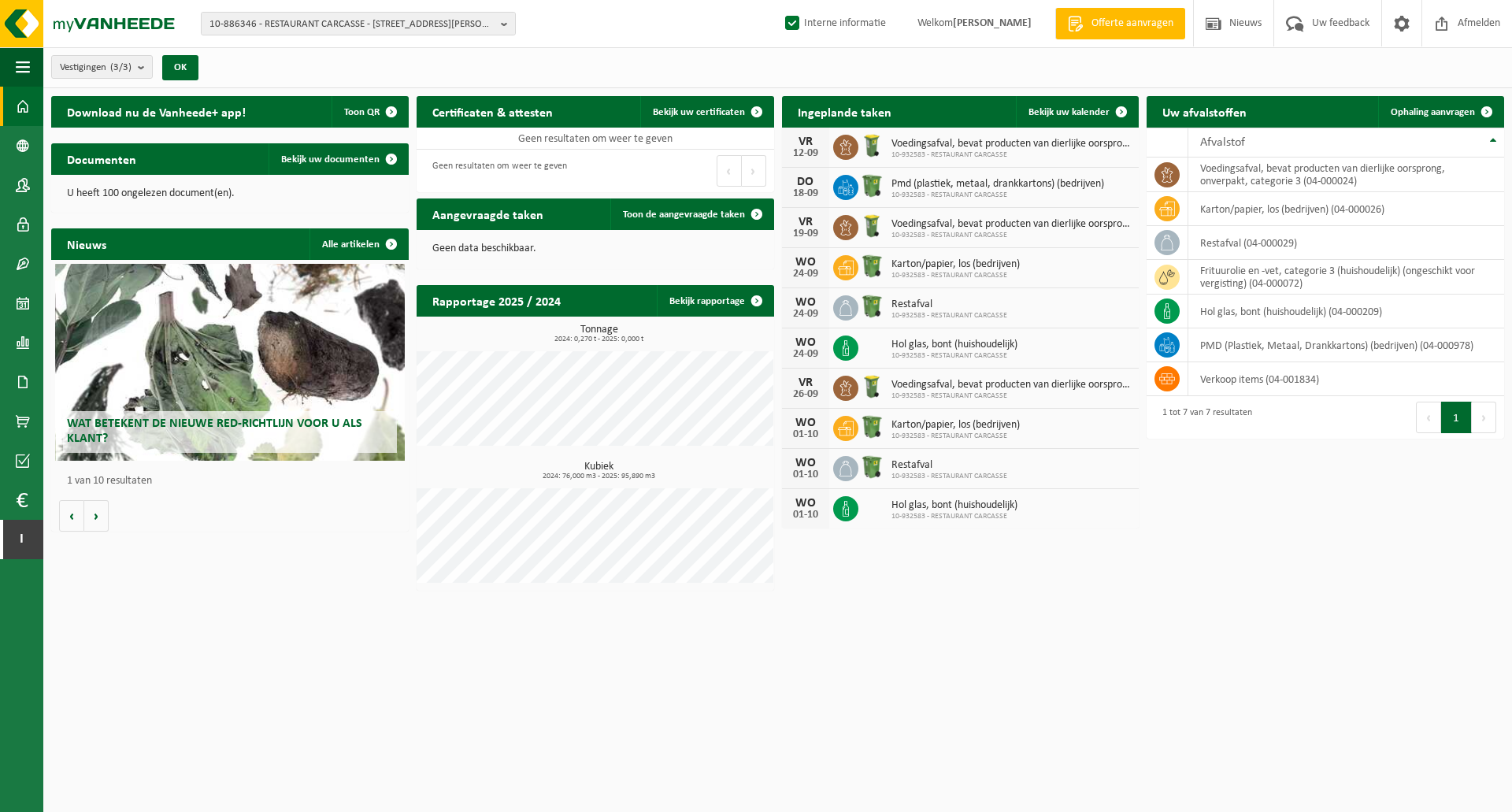
click at [305, 562] on div "Download nu de Vanheede+ app! Toon QR Certificaten & attesten Bekijk uw certifi…" at bounding box center [778, 343] width 1461 height 510
click at [442, 75] on div "Vestigingen (3/3) Alles selecteren Alles deselecteren Actieve selecteren RESTAU…" at bounding box center [778, 68] width 1469 height 41
click at [1018, 584] on div "Download nu de Vanheede+ app! Toon QR Certificaten & attesten Bekijk uw certifi…" at bounding box center [778, 343] width 1461 height 510
click at [29, 145] on span at bounding box center [23, 145] width 14 height 39
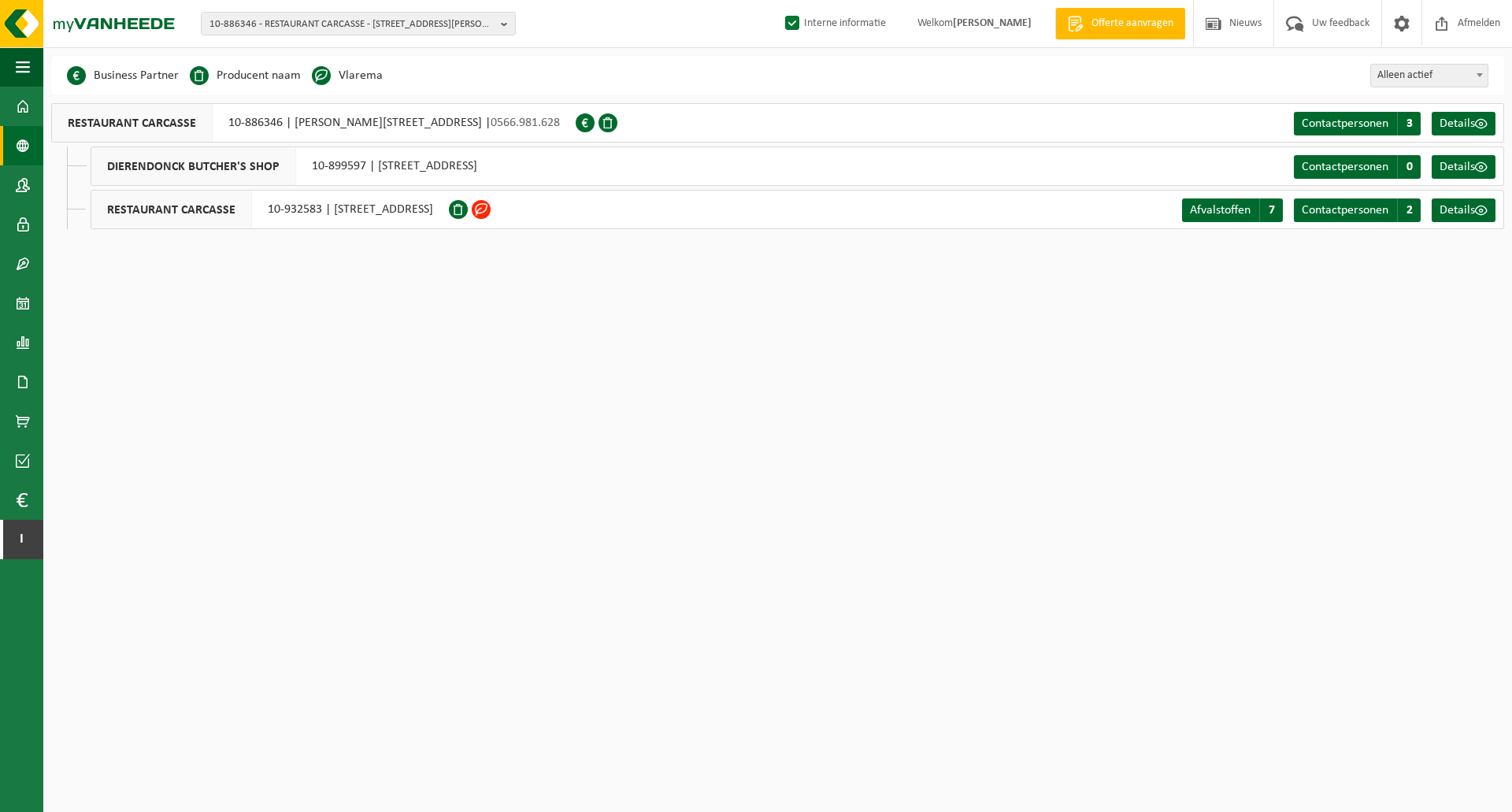
click at [673, 80] on div "Business Partner Producent naam Treatment Center Data Center Gearchiveerd Vlare…" at bounding box center [778, 76] width 1453 height 39
click at [749, 335] on html "10-886346 - RESTAURANT CARCASSE - 8670 KOKSIJDE, [PERSON_NAME][GEOGRAPHIC_DATA]…" at bounding box center [756, 406] width 1512 height 812
click at [16, 537] on span "I" at bounding box center [22, 540] width 12 height 39
click at [27, 70] on span "button" at bounding box center [23, 67] width 14 height 39
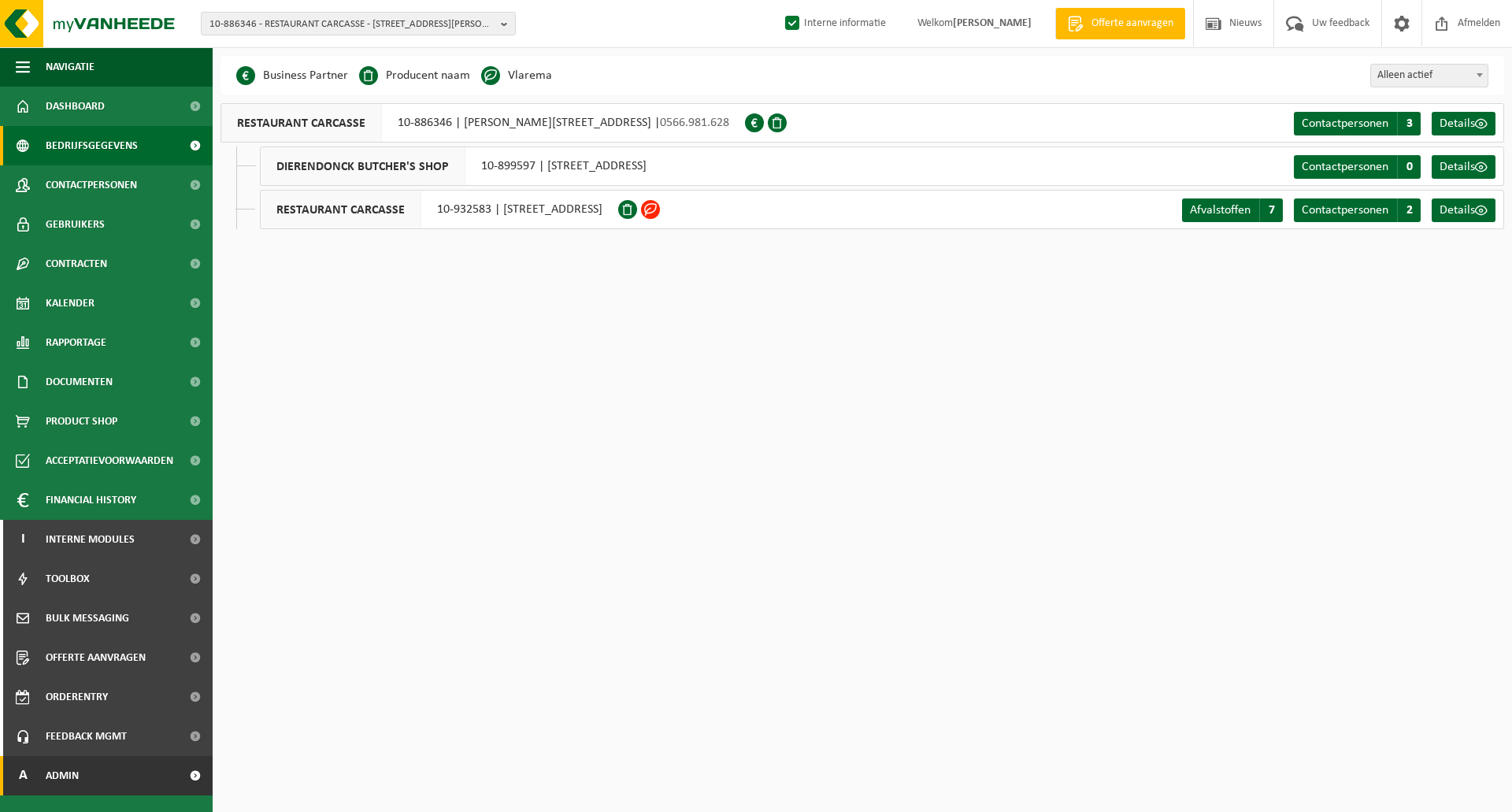
click at [82, 764] on link "A Admin" at bounding box center [106, 776] width 212 height 39
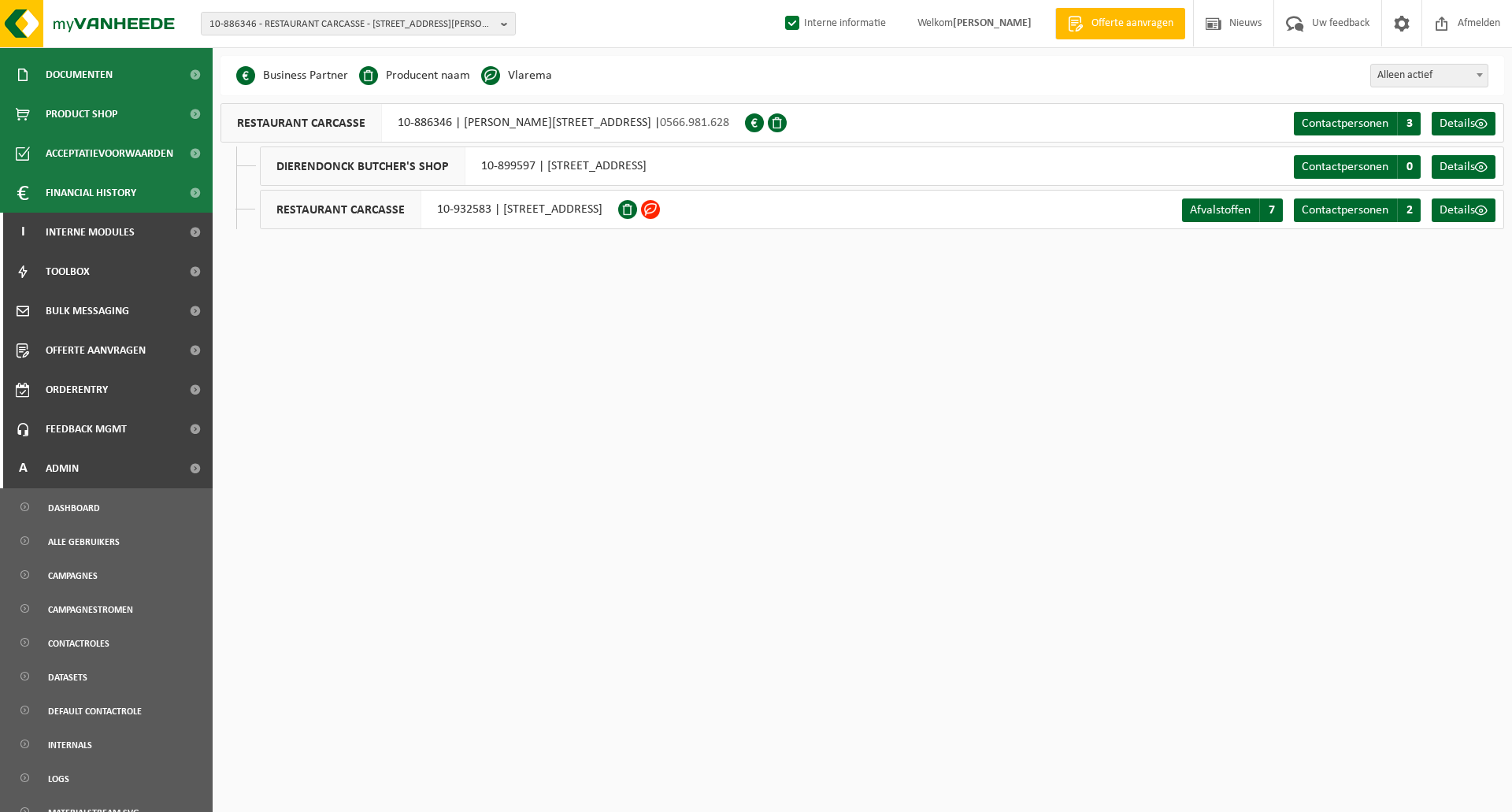
scroll to position [529, 0]
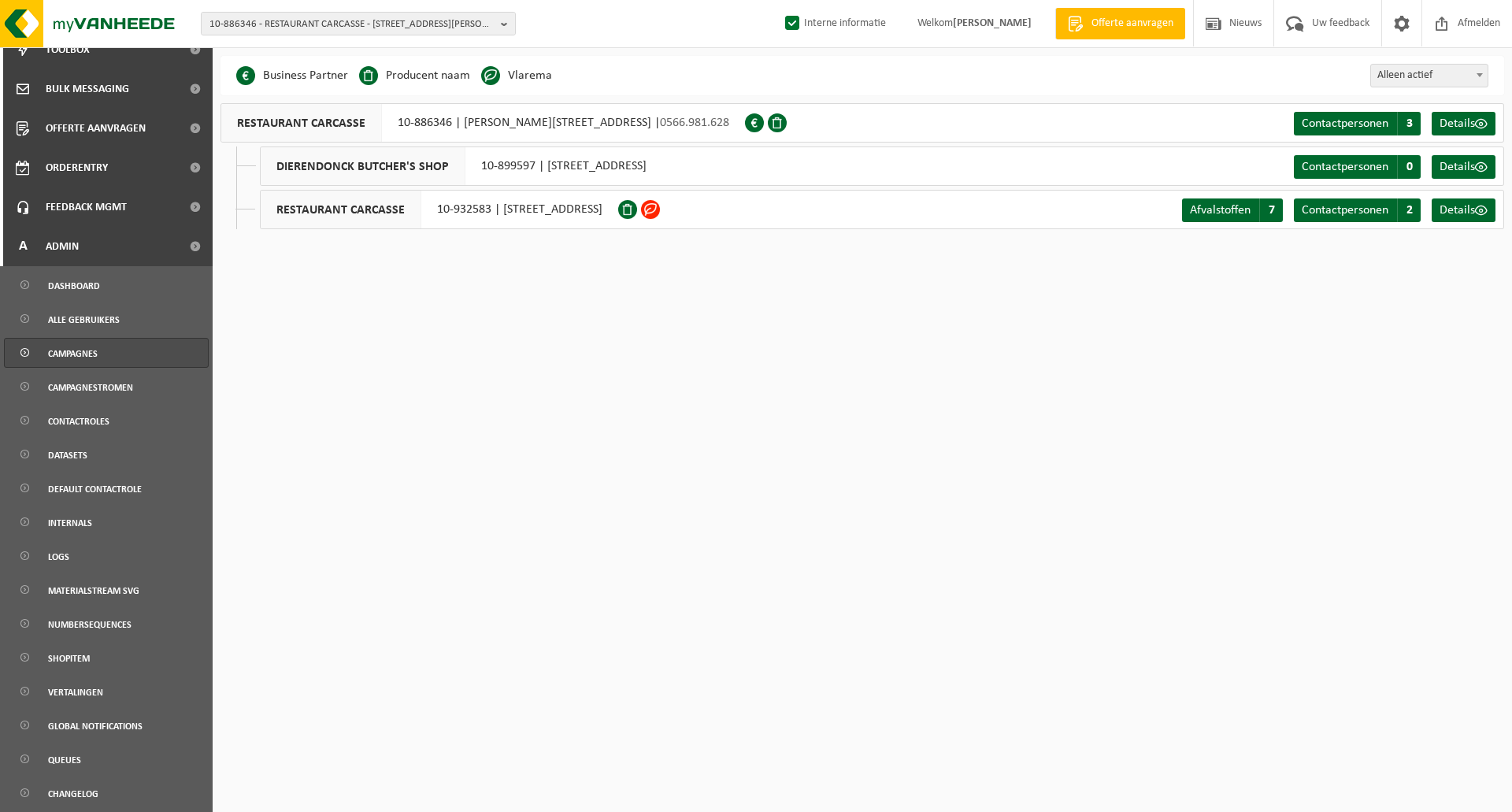
click at [87, 351] on span "Campagnes" at bounding box center [73, 354] width 49 height 29
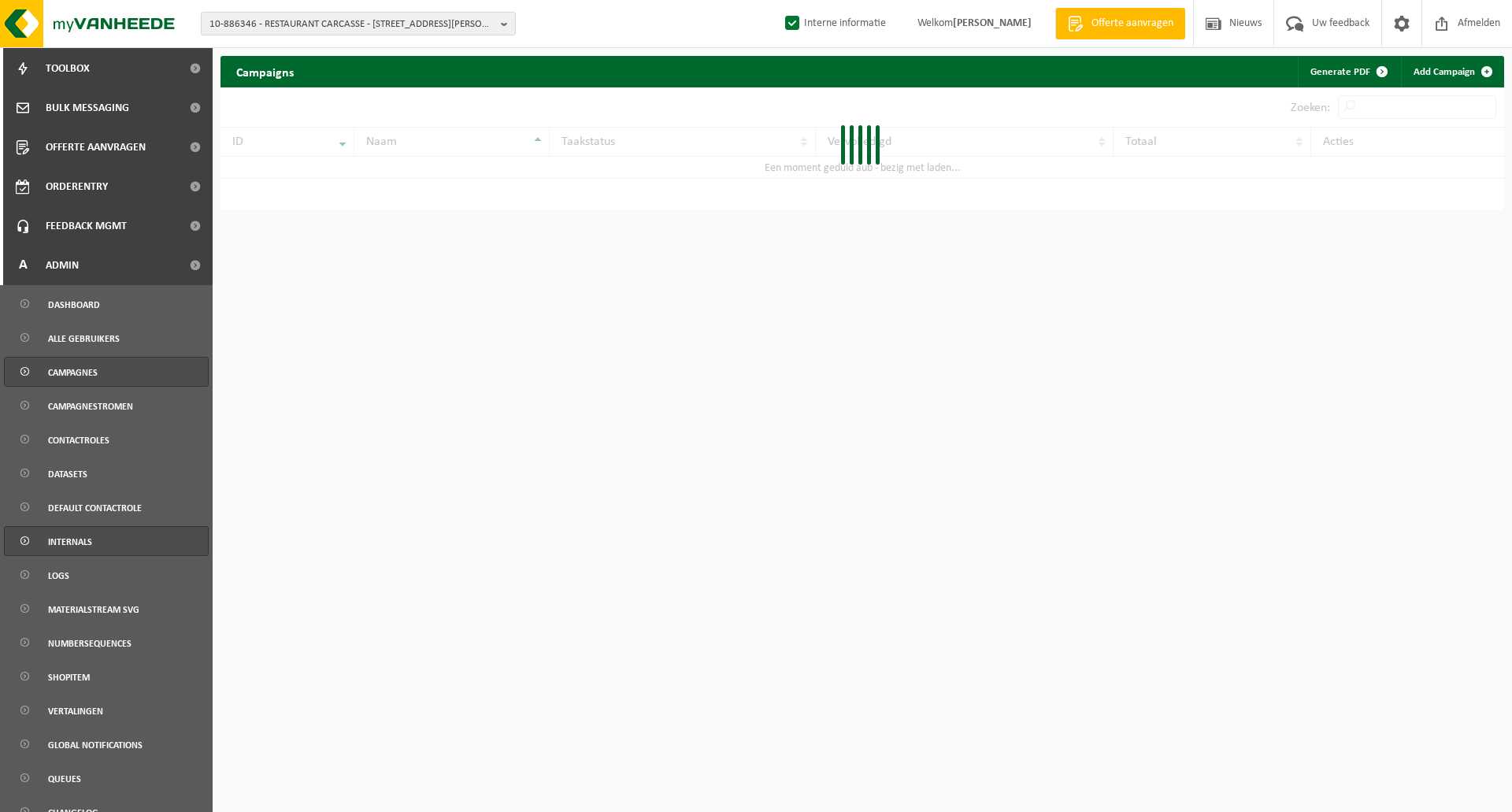
scroll to position [529, 0]
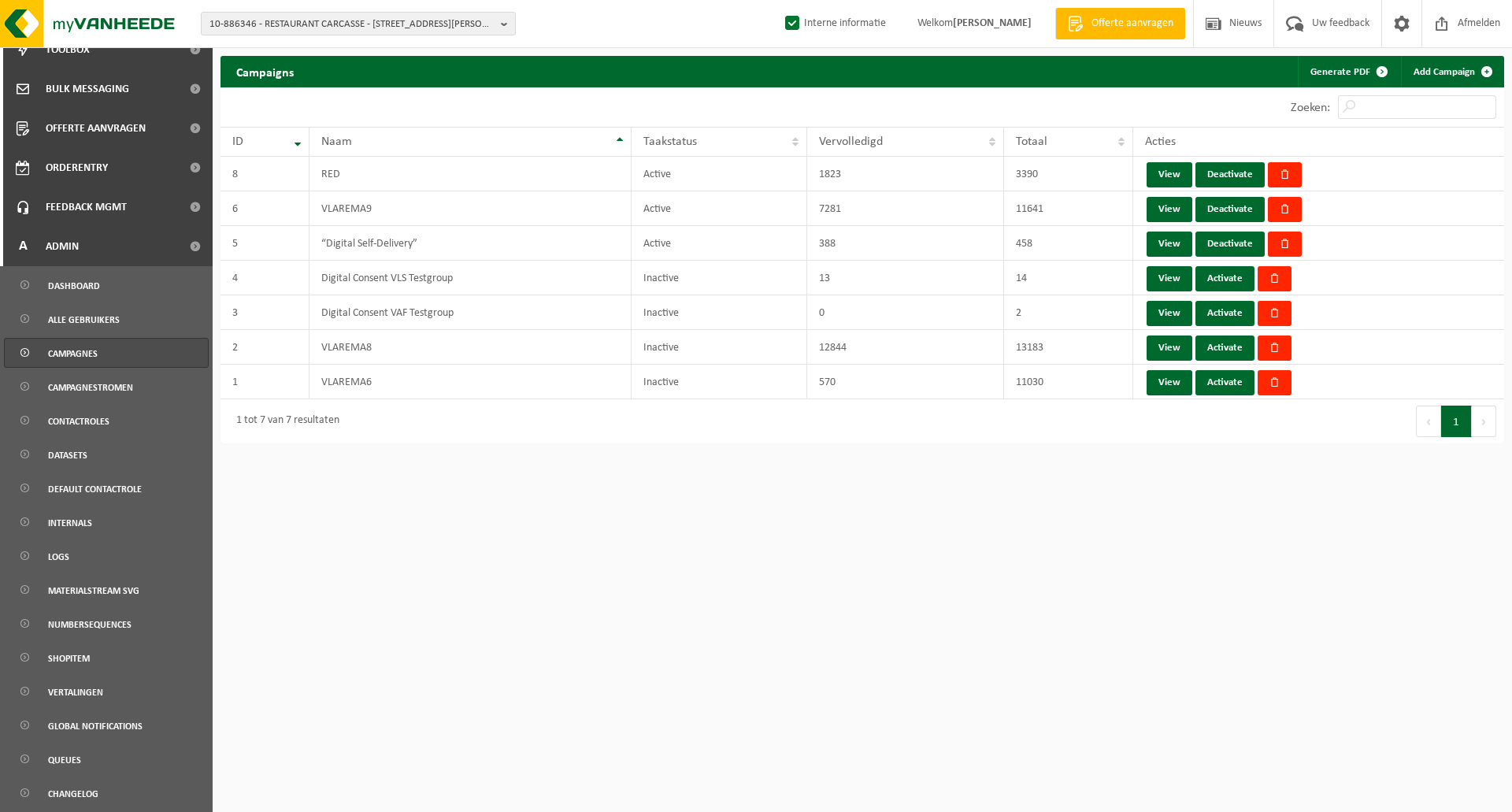
click at [323, 487] on html "10-886346 - RESTAURANT CARCASSE - 8670 KOKSIJDE, HENRI CHRISTIAENLAAN 5 10-8863…" at bounding box center [756, 406] width 1512 height 812
click at [757, 533] on html "10-886346 - RESTAURANT CARCASSE - 8670 KOKSIJDE, HENRI CHRISTIAENLAAN 5 10-8863…" at bounding box center [756, 406] width 1512 height 812
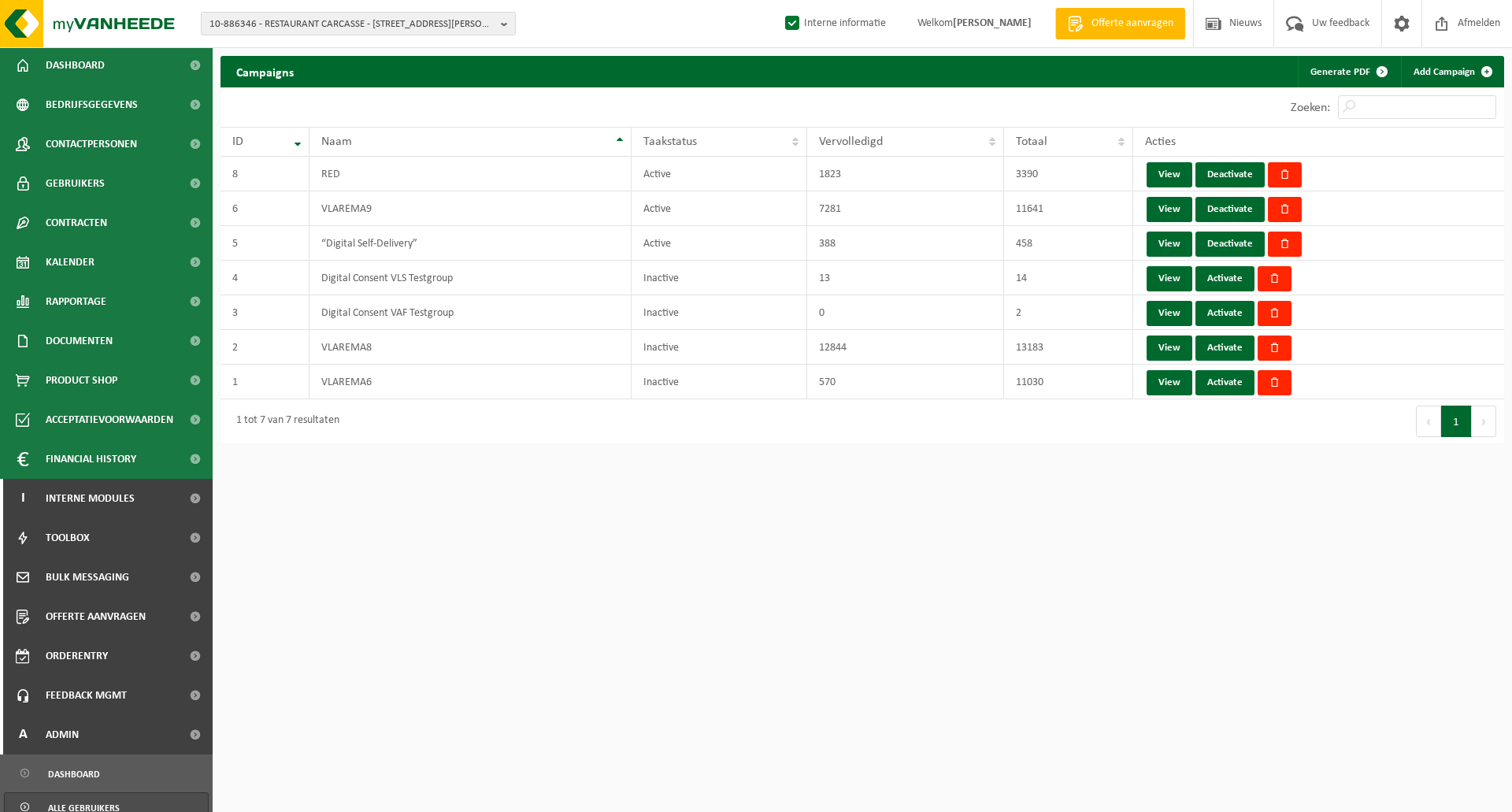
scroll to position [0, 0]
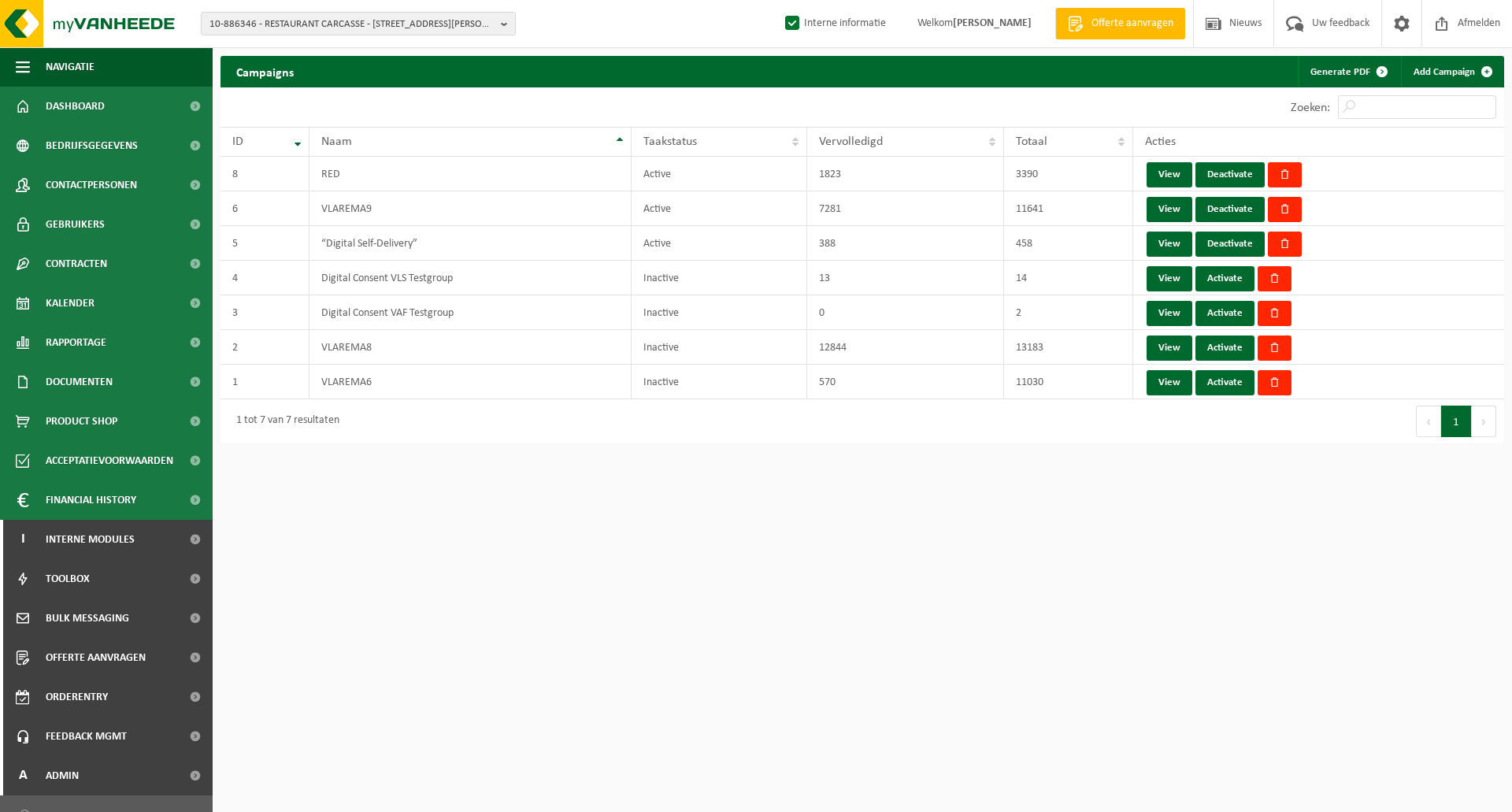
click at [442, 82] on div "Campaigns Add Campaign Generate PDF" at bounding box center [862, 72] width 1284 height 31
click at [541, 97] on div "10 25 50 100 10 resultaten weergeven" at bounding box center [541, 107] width 642 height 39
click at [717, 551] on html "10-886346 - RESTAURANT CARCASSE - 8670 KOKSIJDE, HENRI CHRISTIAENLAAN 5 10-8863…" at bounding box center [756, 406] width 1512 height 812
click at [573, 486] on html "10-886346 - RESTAURANT CARCASSE - 8670 KOKSIJDE, HENRI CHRISTIAENLAAN 5 10-8863…" at bounding box center [756, 406] width 1512 height 812
click at [440, 93] on div "10 25 50 100 10 resultaten weergeven" at bounding box center [541, 107] width 642 height 39
